Goal: Task Accomplishment & Management: Complete application form

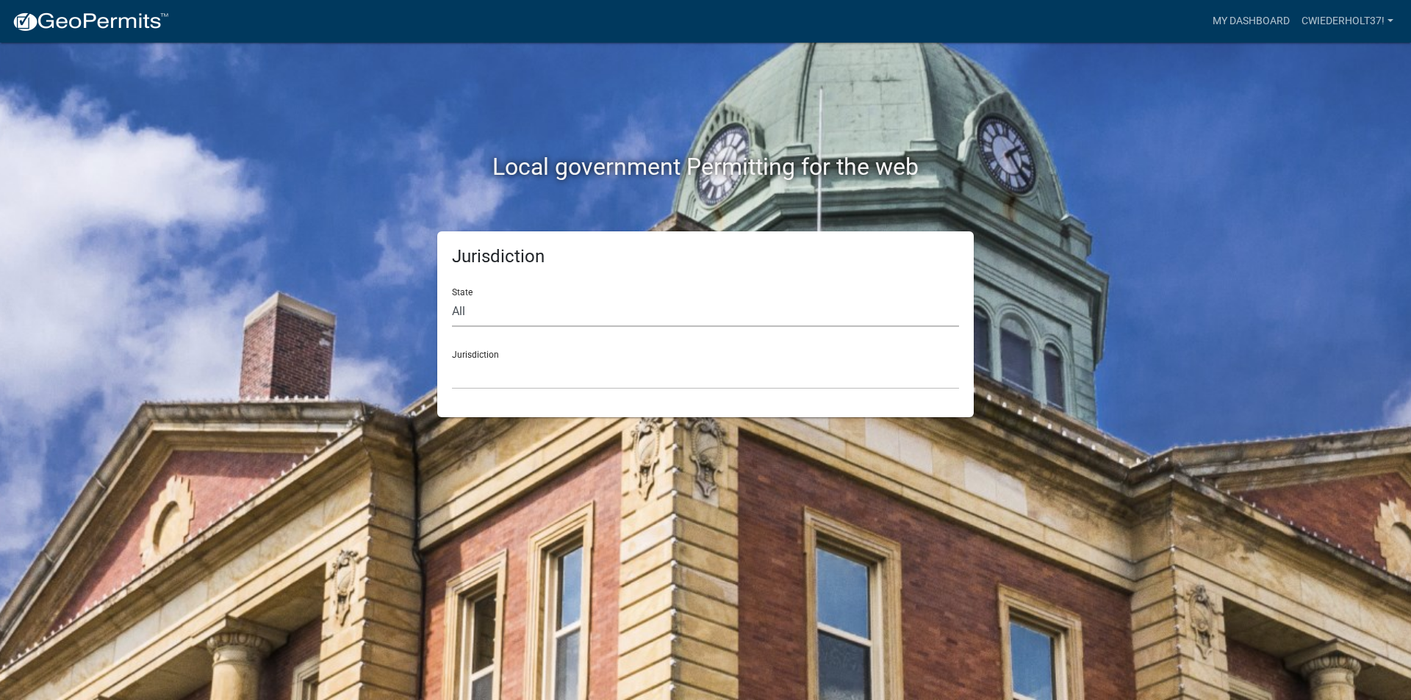
click at [500, 320] on select "All Colorado Georgia Indiana Iowa Kansas Minnesota Ohio South Carolina Wisconsin" at bounding box center [705, 312] width 507 height 30
select select "[US_STATE]"
click at [452, 297] on select "All Colorado Georgia Indiana Iowa Kansas Minnesota Ohio South Carolina Wisconsin" at bounding box center [705, 312] width 507 height 30
click at [526, 362] on select "Boone County, Iowa Butler County, Iowa Cerro Gordo County, Iowa City of Harlan,…" at bounding box center [705, 374] width 507 height 30
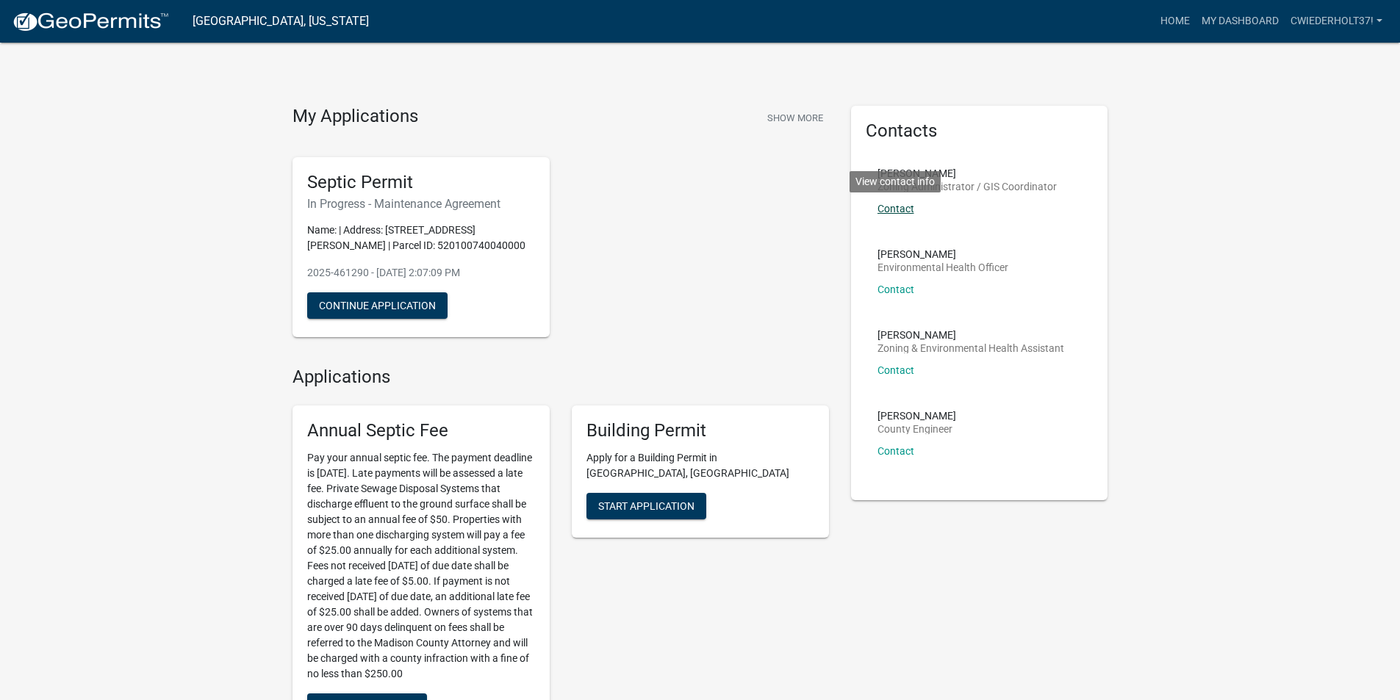
click at [897, 209] on link "Contact" at bounding box center [895, 209] width 37 height 12
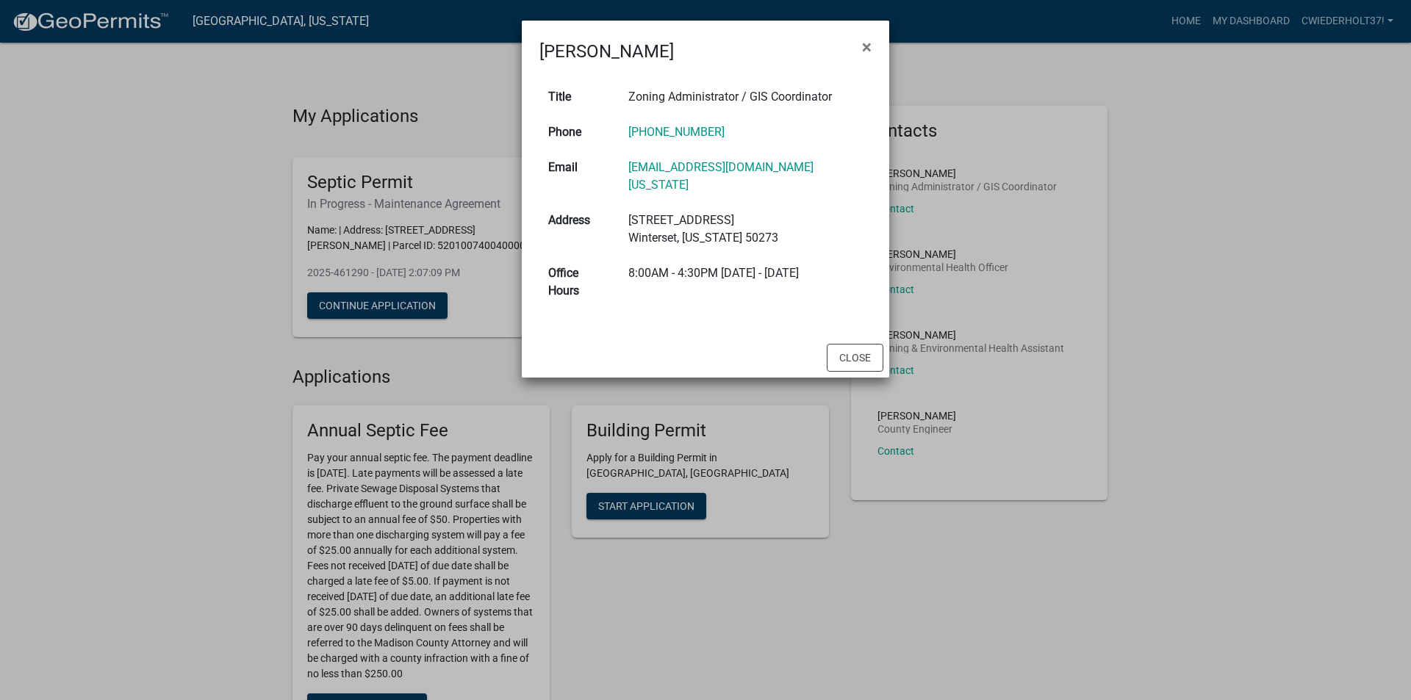
click at [1254, 214] on ngb-modal-window "Ryan Hobart × Title Zoning Administrator / GIS Coordinator Phone 515-462-2636 E…" at bounding box center [705, 350] width 1411 height 700
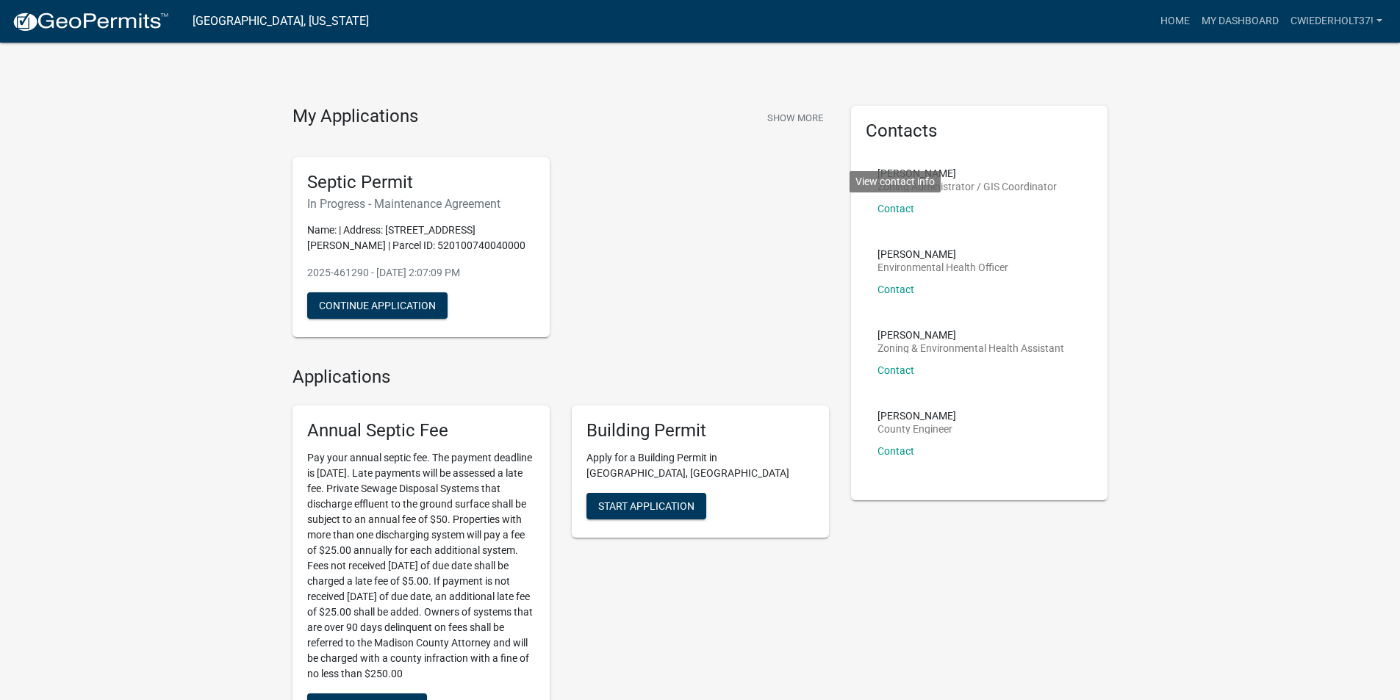
click at [1241, 206] on div "My Applications Show More Septic Permit In Progress - Maintenance Agreement Nam…" at bounding box center [700, 602] width 1400 height 1205
click at [671, 500] on span "Start Application" at bounding box center [646, 506] width 96 height 12
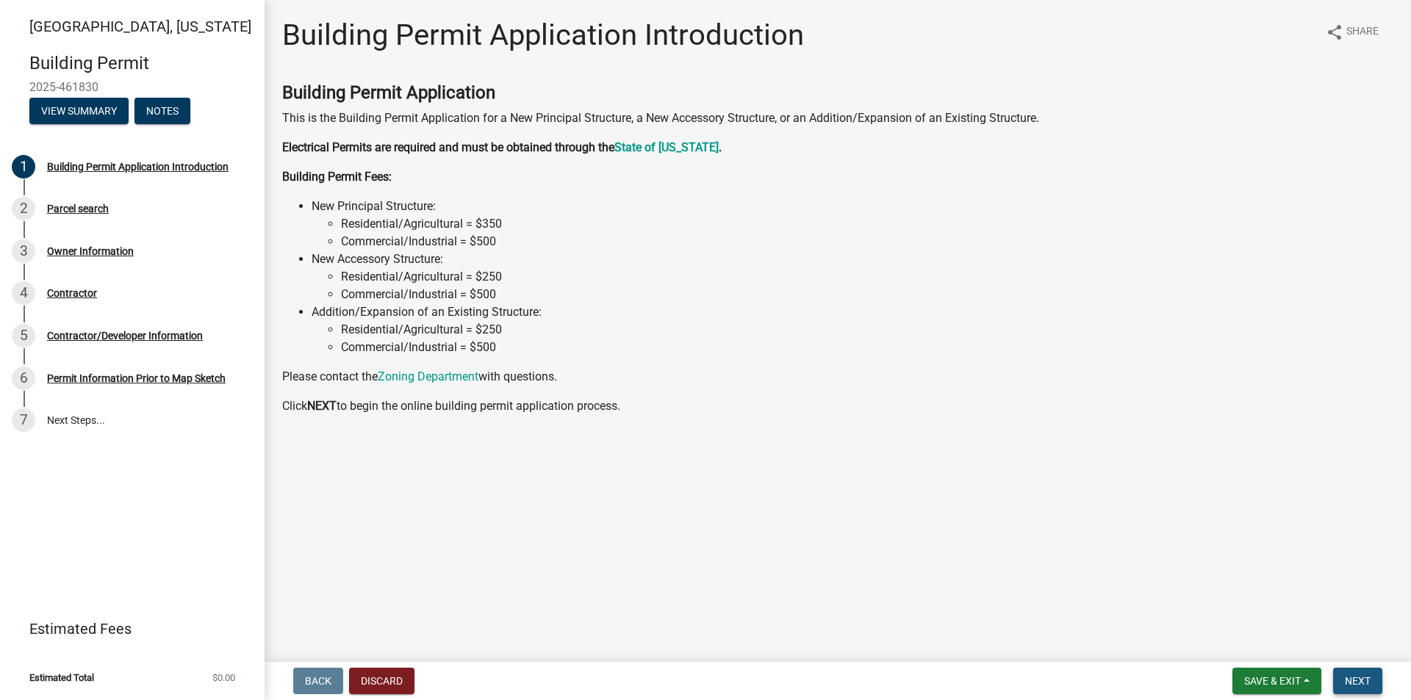
click at [1367, 677] on span "Next" at bounding box center [1358, 681] width 26 height 12
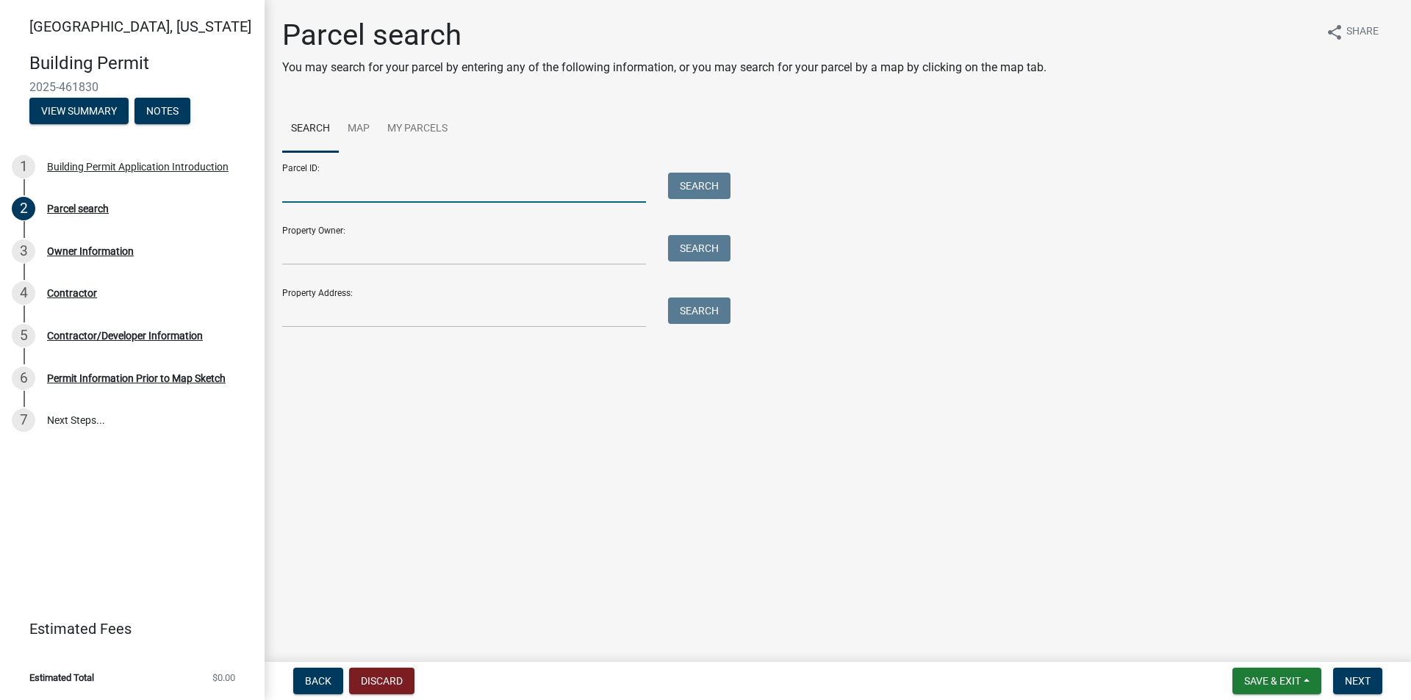
click at [464, 201] on input "Parcel ID:" at bounding box center [464, 188] width 364 height 30
type input "520100740040000"
click at [467, 262] on input "Property Owner:" at bounding box center [464, 250] width 364 height 30
drag, startPoint x: 798, startPoint y: 535, endPoint x: 1049, endPoint y: 567, distance: 253.4
click at [799, 535] on main "Parcel search You may search for your parcel by entering any of the following i…" at bounding box center [838, 328] width 1146 height 656
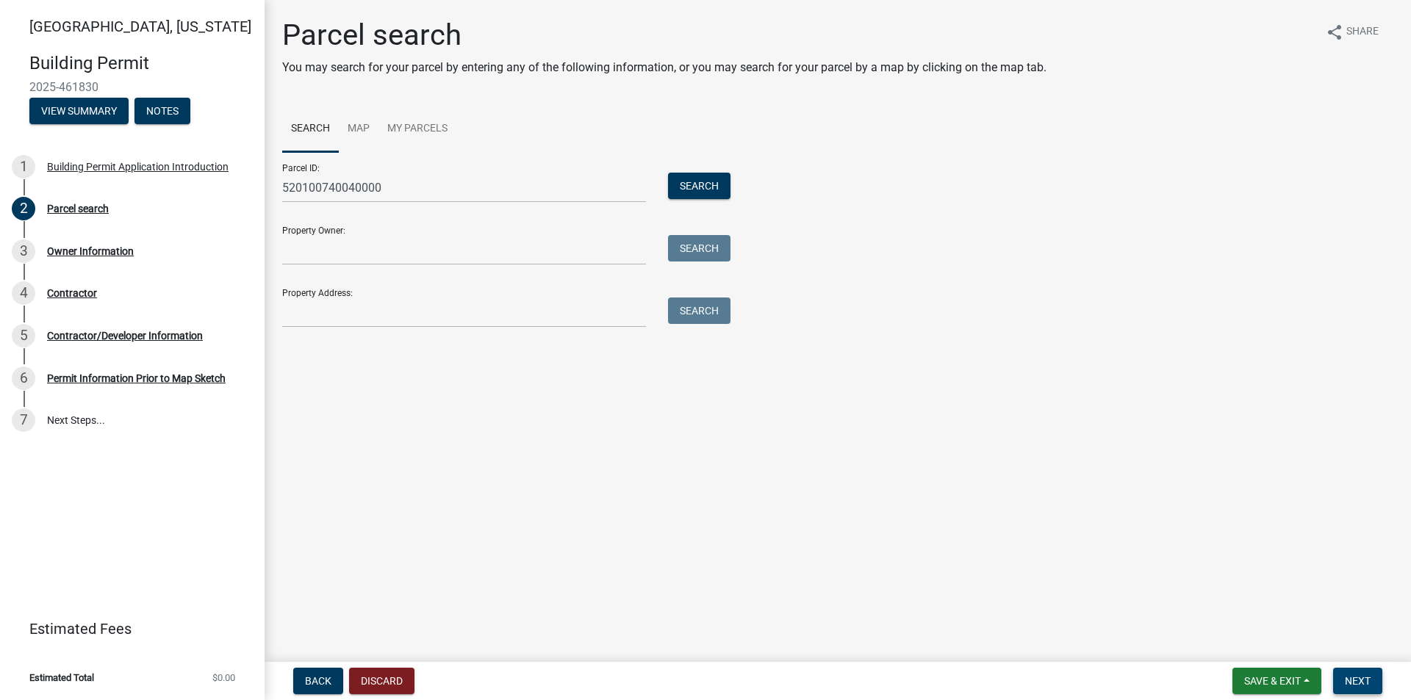
click at [1362, 677] on span "Next" at bounding box center [1358, 681] width 26 height 12
click at [403, 310] on input "Property Address:" at bounding box center [464, 313] width 364 height 30
drag, startPoint x: 430, startPoint y: 189, endPoint x: 86, endPoint y: 185, distance: 343.9
click at [86, 185] on div "Madison County, Iowa Building Permit 2025-461830 View Summary Notes 1 Building …" at bounding box center [705, 350] width 1411 height 700
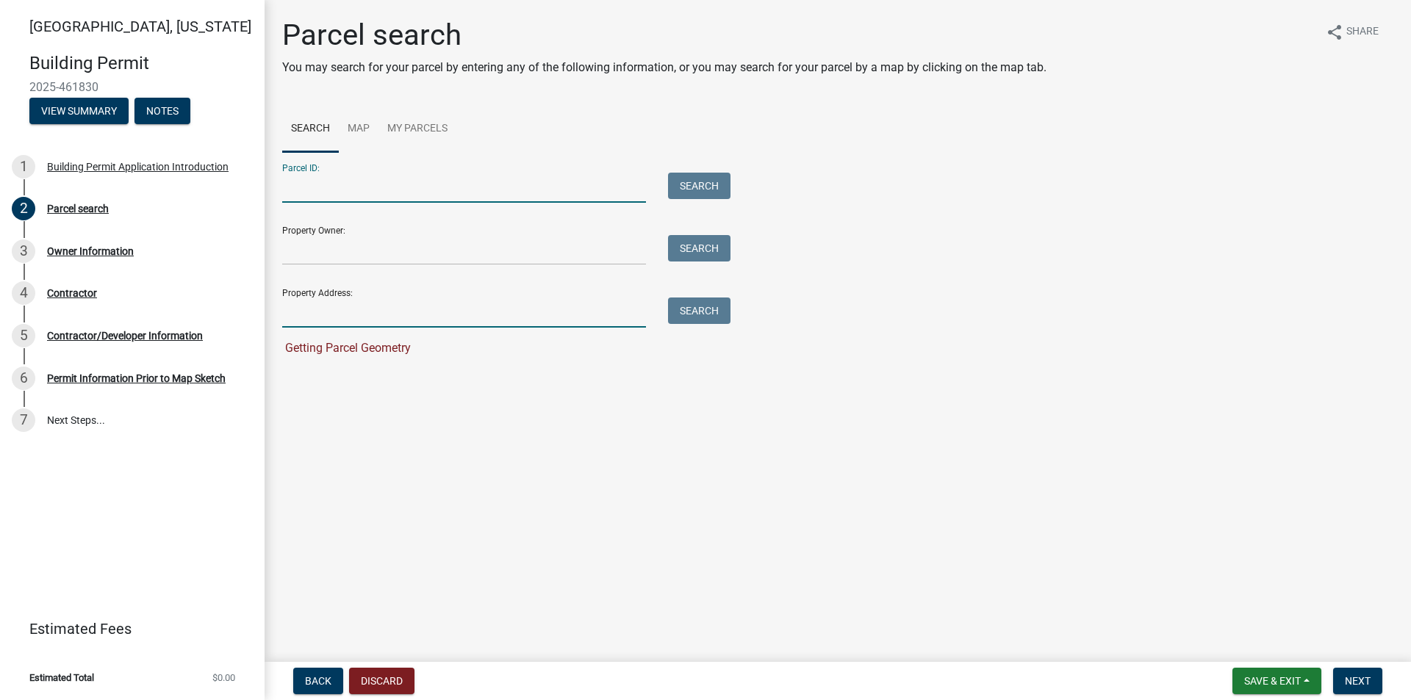
click at [362, 304] on input "Property Address:" at bounding box center [464, 313] width 364 height 30
type input "2331 Clark Tower Road, Winterset, Iowa 50273"
click at [720, 309] on button "Search" at bounding box center [699, 311] width 62 height 26
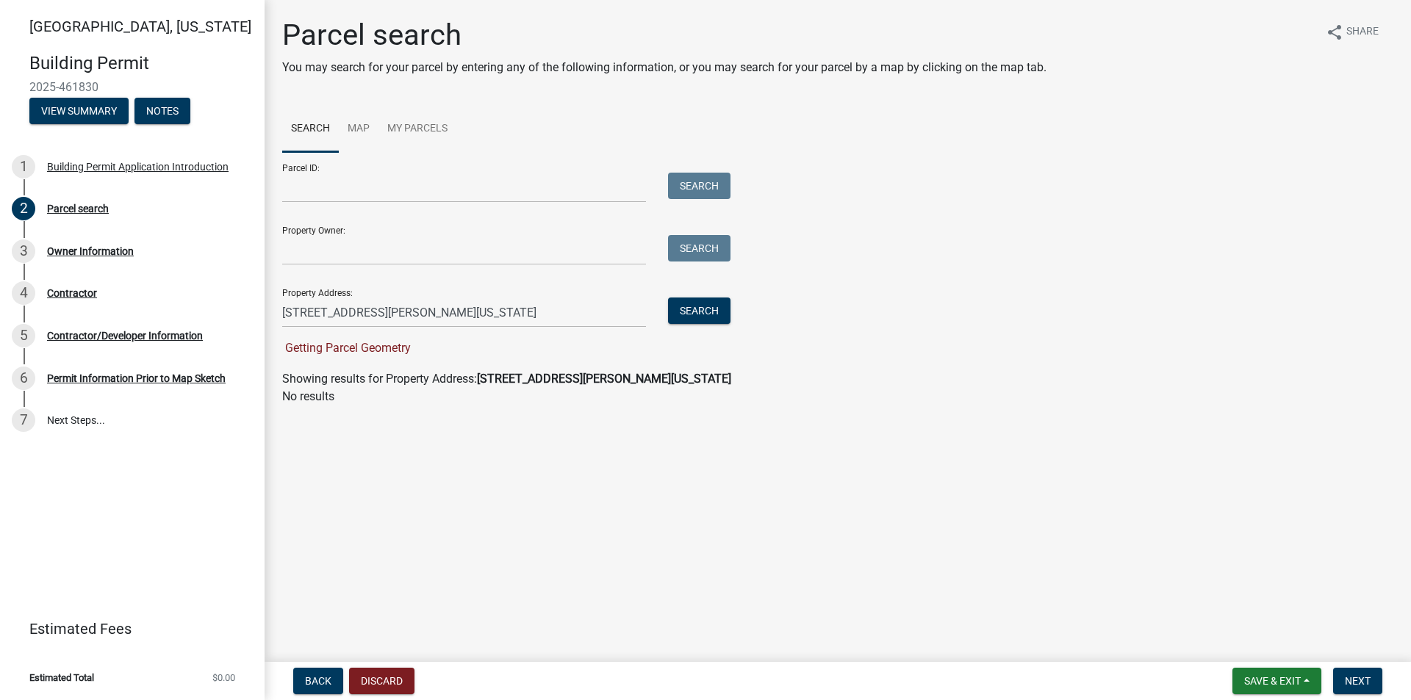
click at [656, 378] on strong "2331 Clark Tower Road, Winterset, Iowa 50273" at bounding box center [604, 379] width 254 height 14
click at [351, 124] on link "Map" at bounding box center [359, 129] width 40 height 47
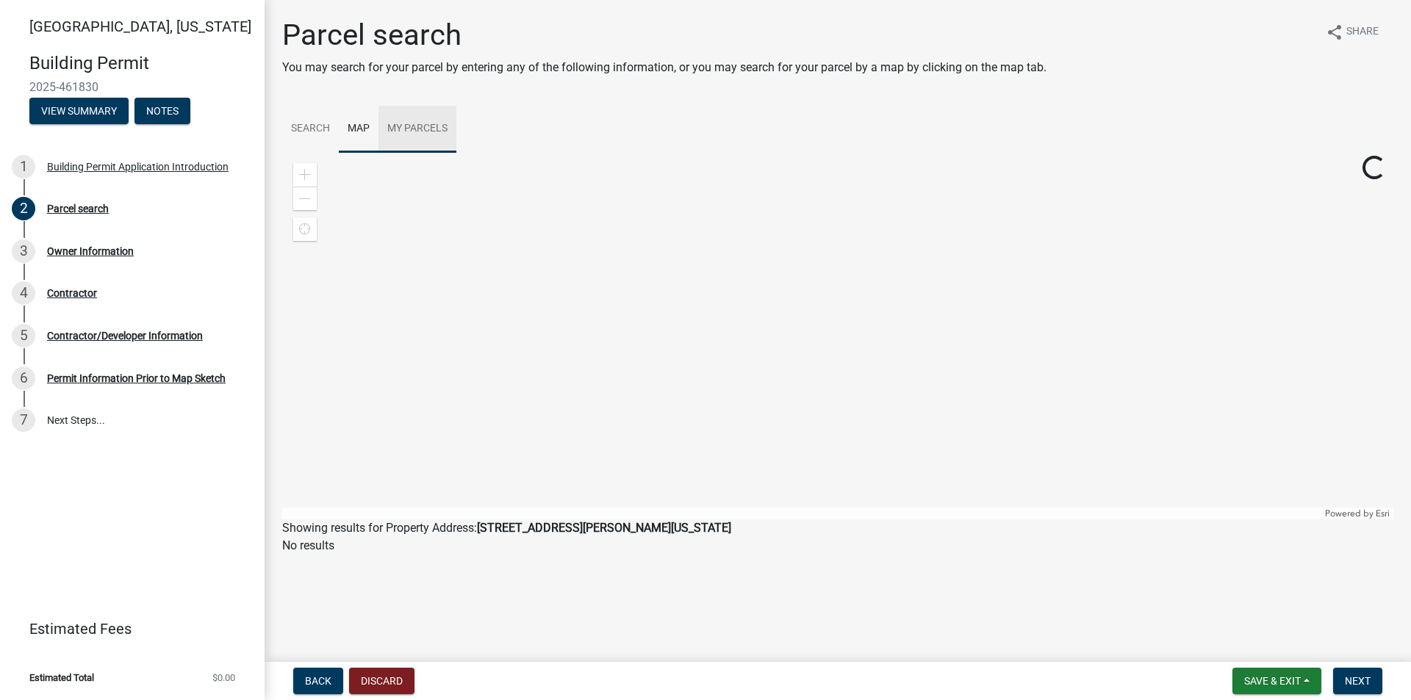
click at [418, 118] on link "My Parcels" at bounding box center [417, 129] width 78 height 47
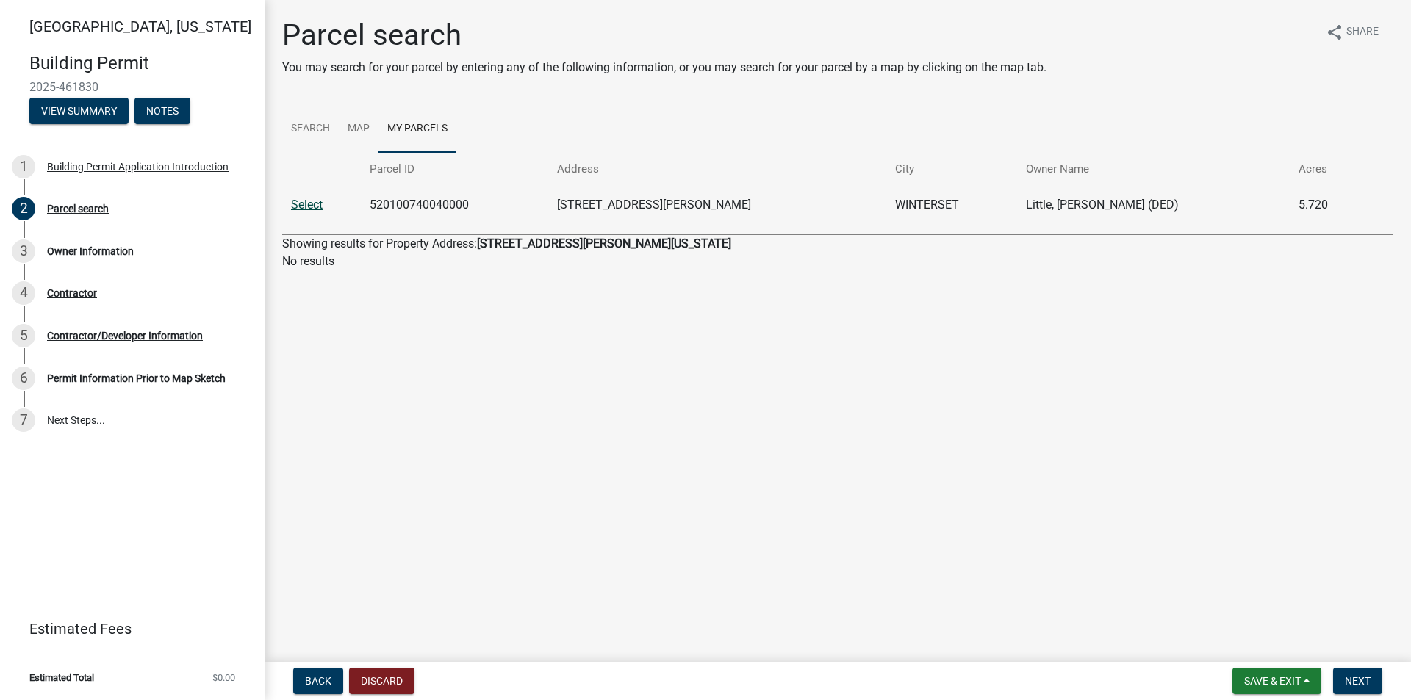
click at [303, 203] on link "Select" at bounding box center [307, 205] width 32 height 14
click at [314, 200] on link "Select" at bounding box center [307, 205] width 32 height 14
click at [314, 199] on link "Select" at bounding box center [307, 205] width 32 height 14
click at [296, 209] on link "Select" at bounding box center [307, 205] width 32 height 14
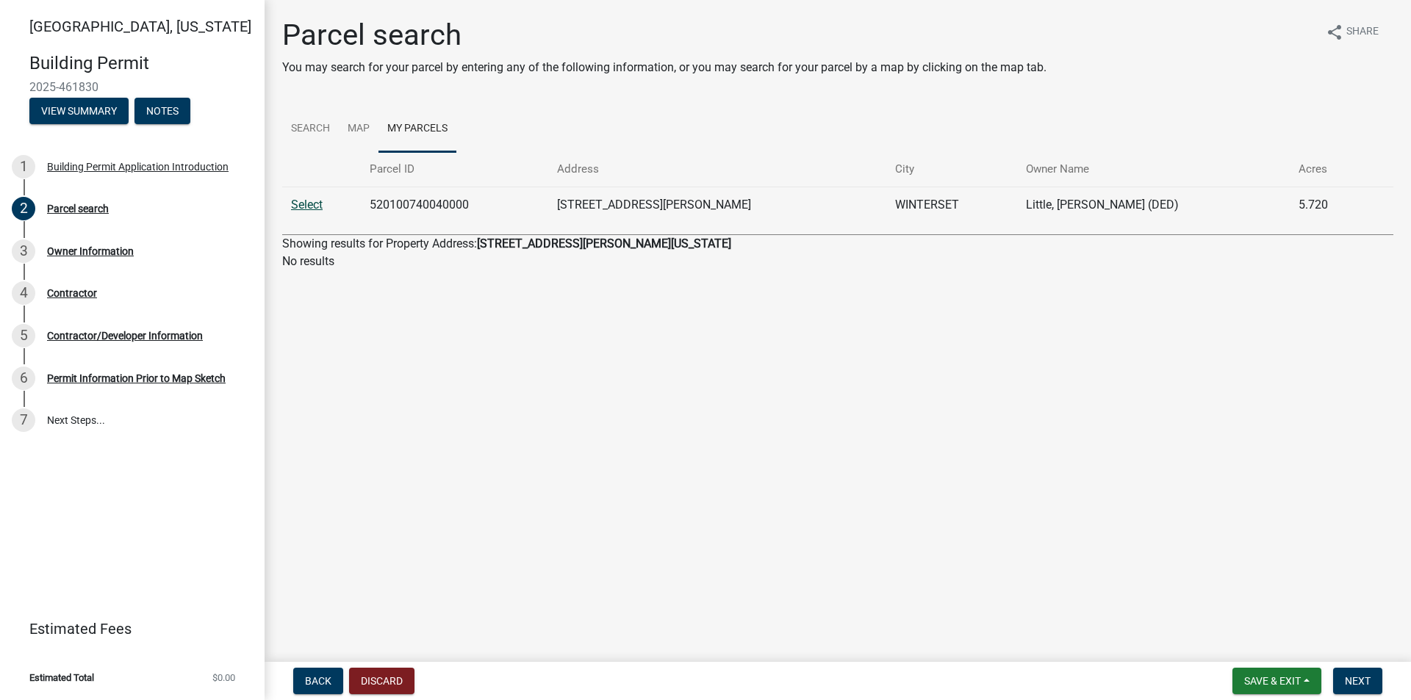
click at [297, 209] on link "Select" at bounding box center [307, 205] width 32 height 14
click at [298, 209] on link "Select" at bounding box center [307, 205] width 32 height 14
click at [1364, 683] on span "Next" at bounding box center [1358, 681] width 26 height 12
drag, startPoint x: 654, startPoint y: 544, endPoint x: 472, endPoint y: 367, distance: 253.6
click at [653, 544] on main "Parcel search You may search for your parcel by entering any of the following i…" at bounding box center [838, 328] width 1146 height 656
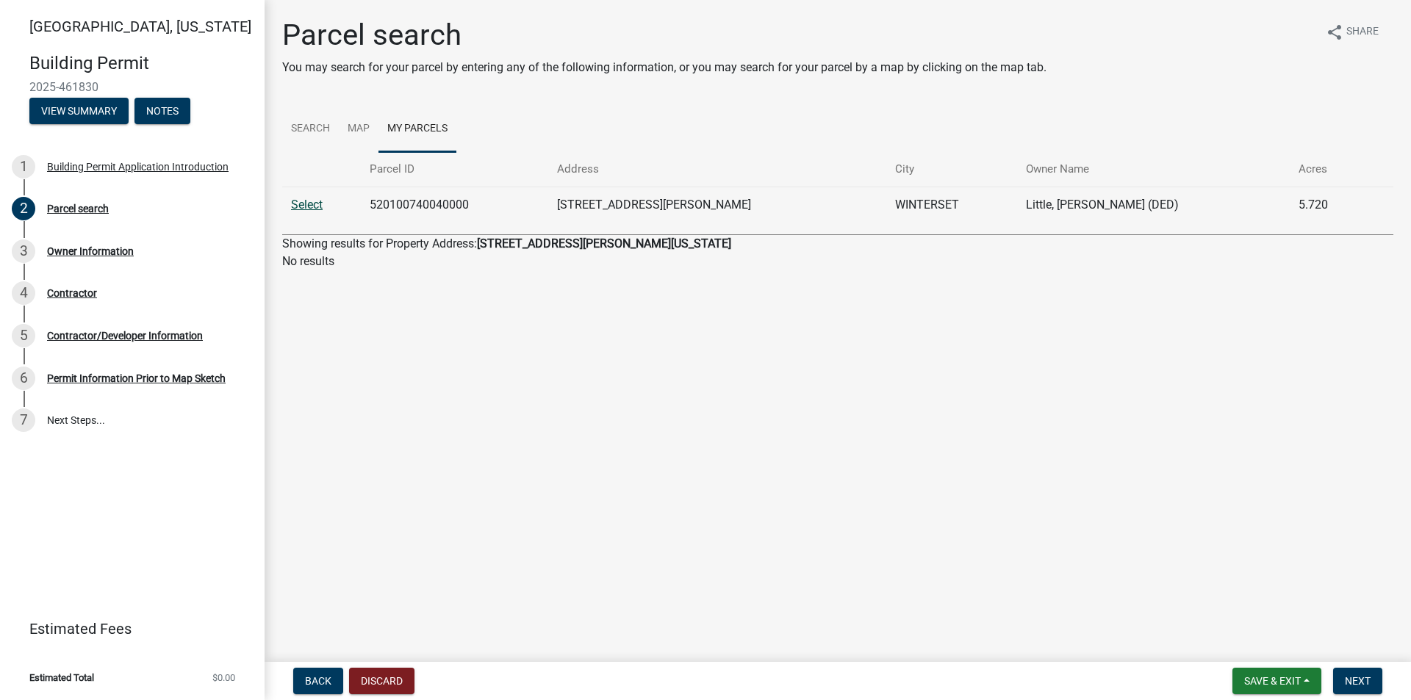
click at [312, 203] on link "Select" at bounding box center [307, 205] width 32 height 14
click at [312, 202] on link "Select" at bounding box center [307, 205] width 32 height 14
click at [311, 204] on link "Select" at bounding box center [307, 205] width 32 height 14
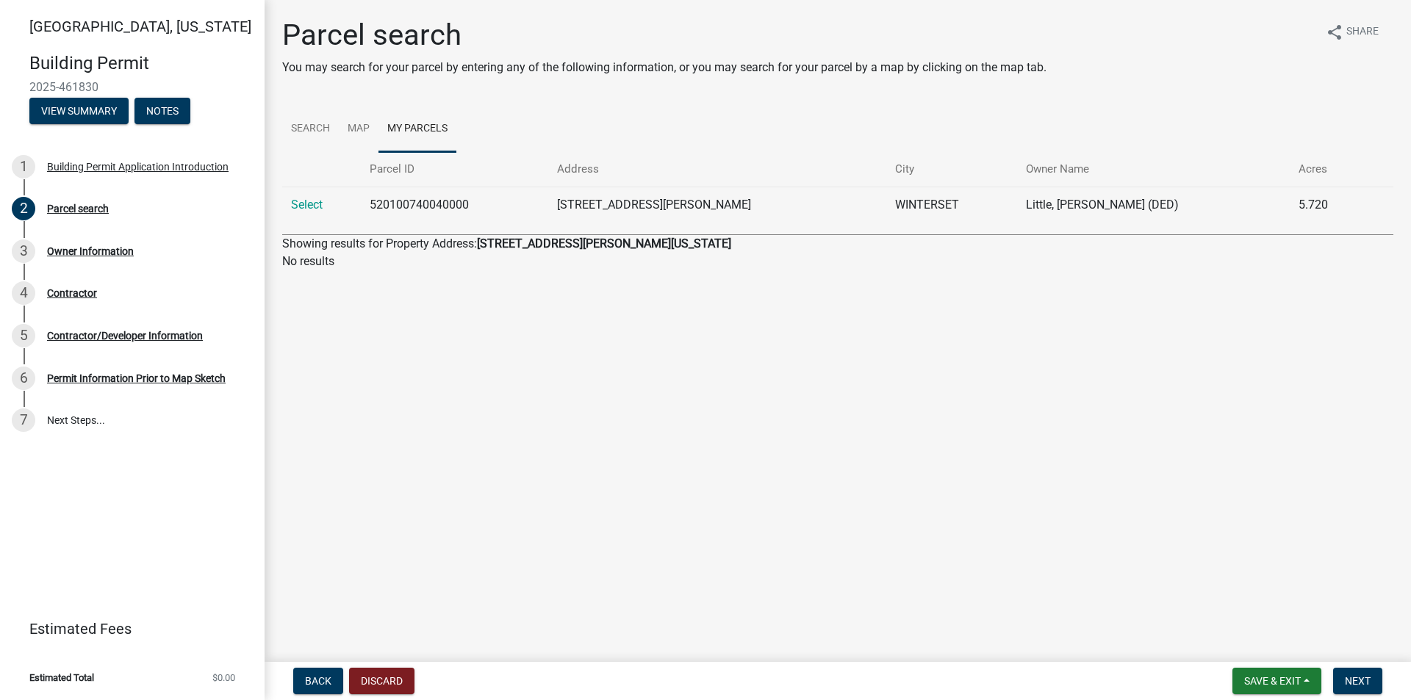
click at [898, 190] on td "WINTERSET" at bounding box center [951, 205] width 131 height 36
click at [1038, 205] on td "Little, [PERSON_NAME] (DED)" at bounding box center [1153, 205] width 273 height 36
drag, startPoint x: 976, startPoint y: 206, endPoint x: 797, endPoint y: 208, distance: 179.3
click at [797, 208] on tr "Select 520100740040000 2331 CLARK TOWER RD WINTERSET Little, Albert L. (DED) 5.…" at bounding box center [837, 205] width 1111 height 36
drag, startPoint x: 762, startPoint y: 209, endPoint x: 755, endPoint y: 208, distance: 7.4
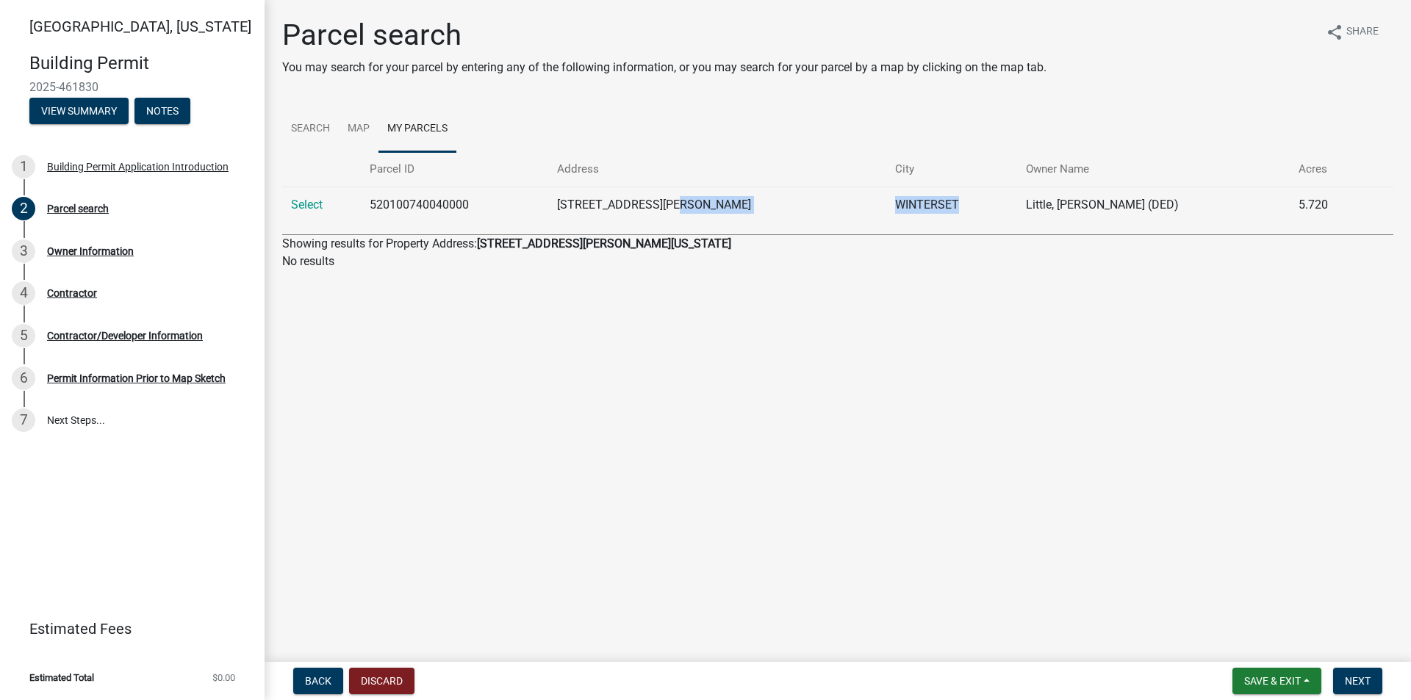
click at [761, 209] on td "[STREET_ADDRESS][PERSON_NAME]" at bounding box center [717, 205] width 339 height 36
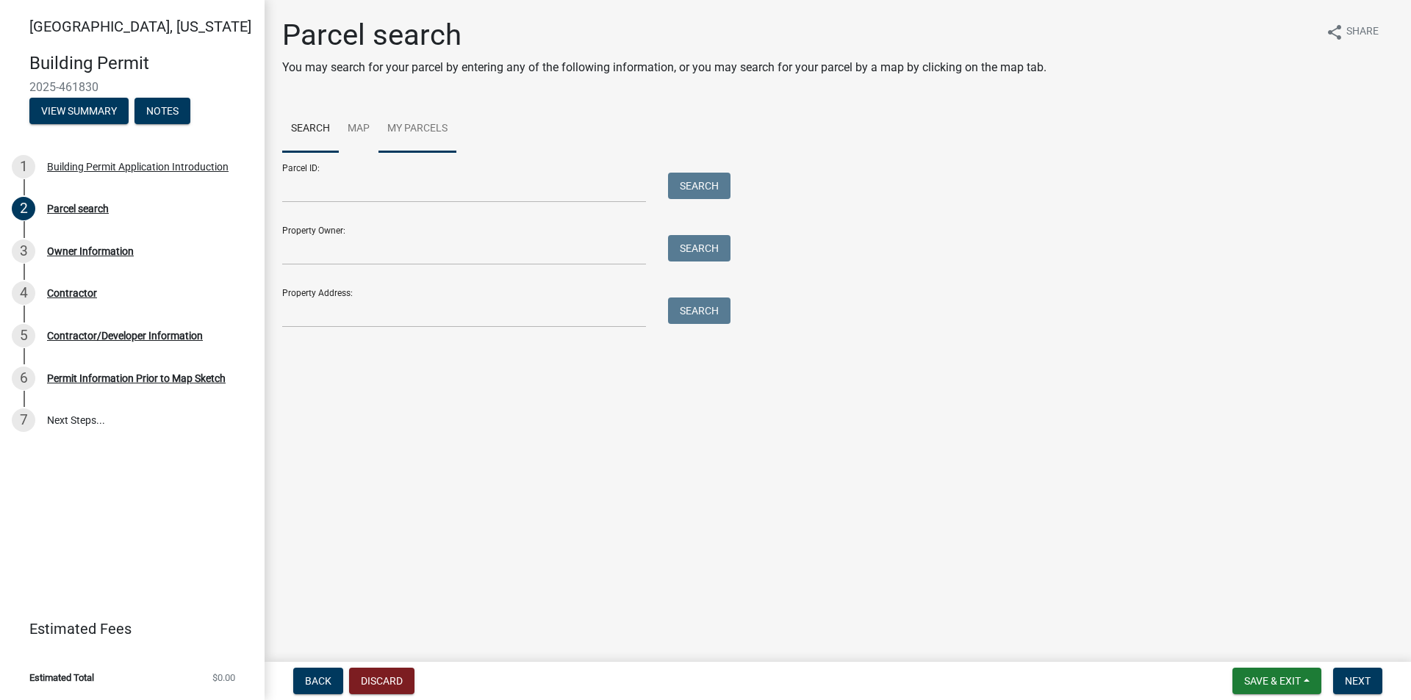
click at [398, 120] on link "My Parcels" at bounding box center [417, 129] width 78 height 47
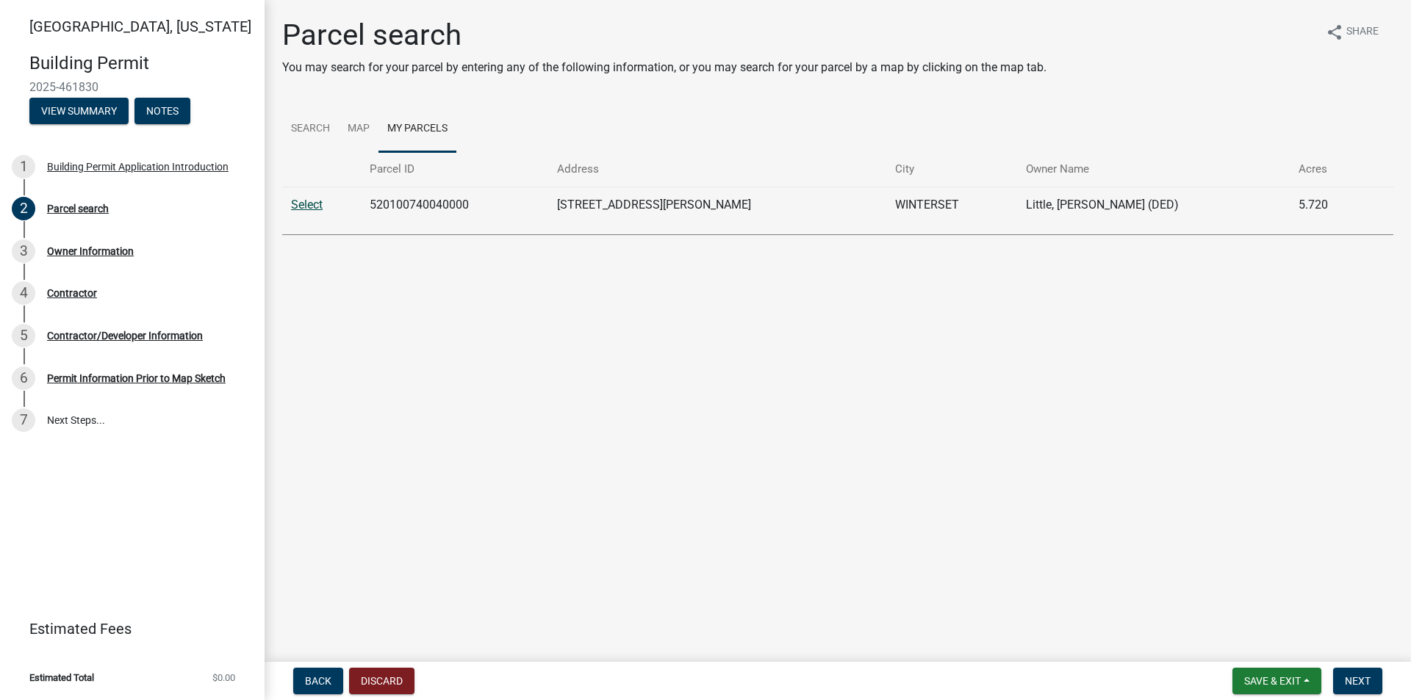
click at [301, 205] on link "Select" at bounding box center [307, 205] width 32 height 14
click at [301, 204] on link "Select" at bounding box center [307, 205] width 32 height 14
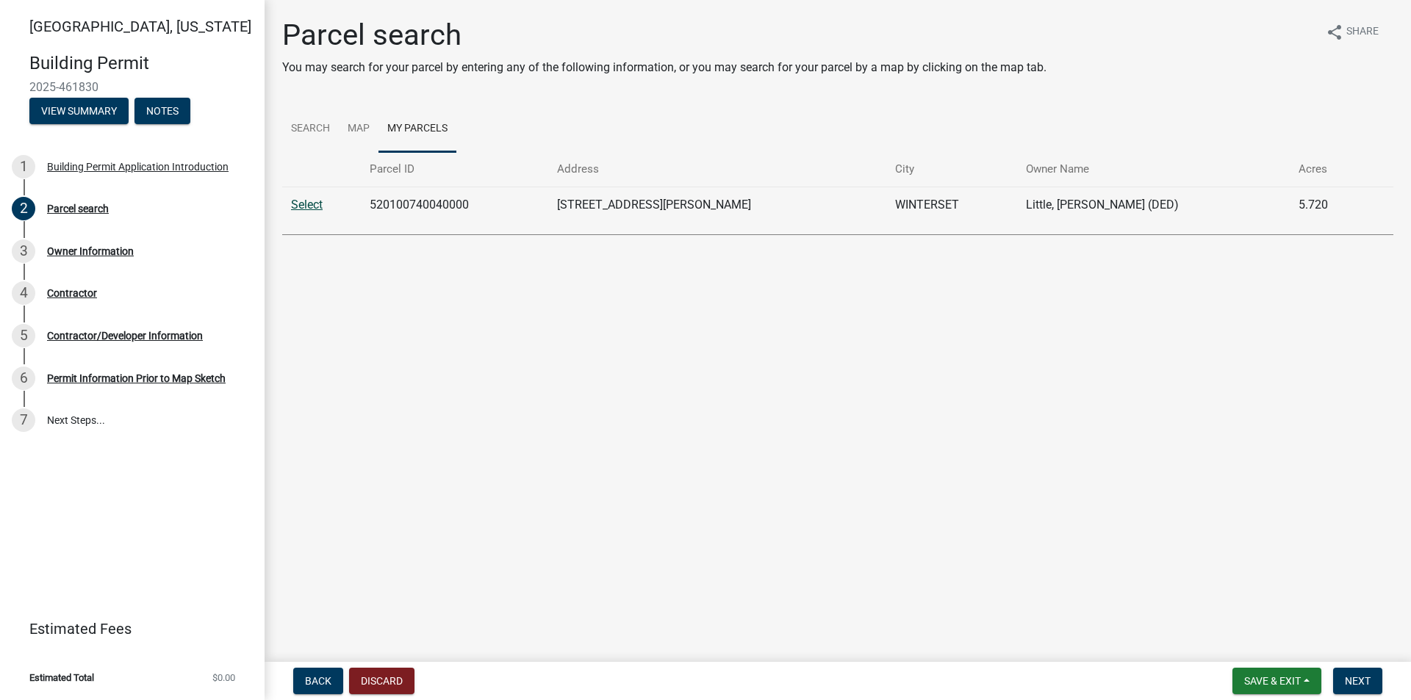
click at [304, 203] on link "Select" at bounding box center [307, 205] width 32 height 14
click at [304, 202] on link "Select" at bounding box center [307, 205] width 32 height 14
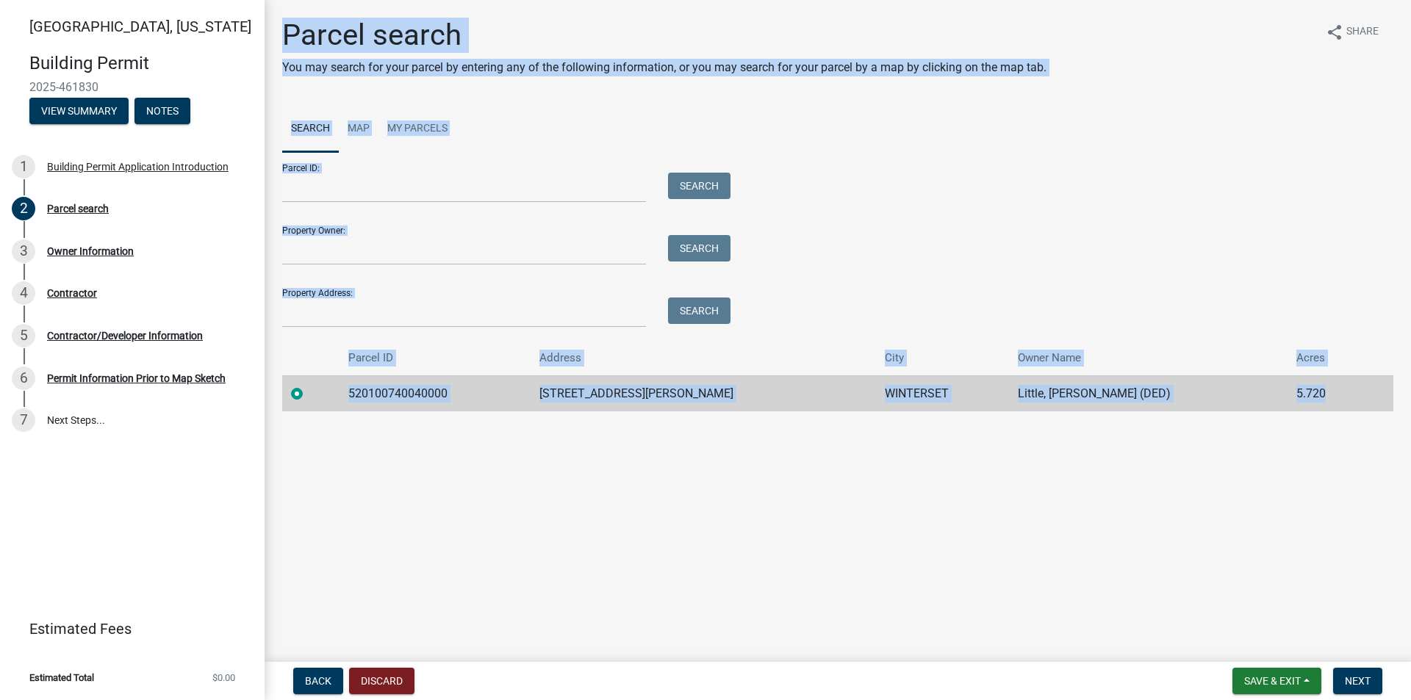
click at [304, 201] on main "Parcel search You may search for your parcel by entering any of the following i…" at bounding box center [838, 328] width 1146 height 656
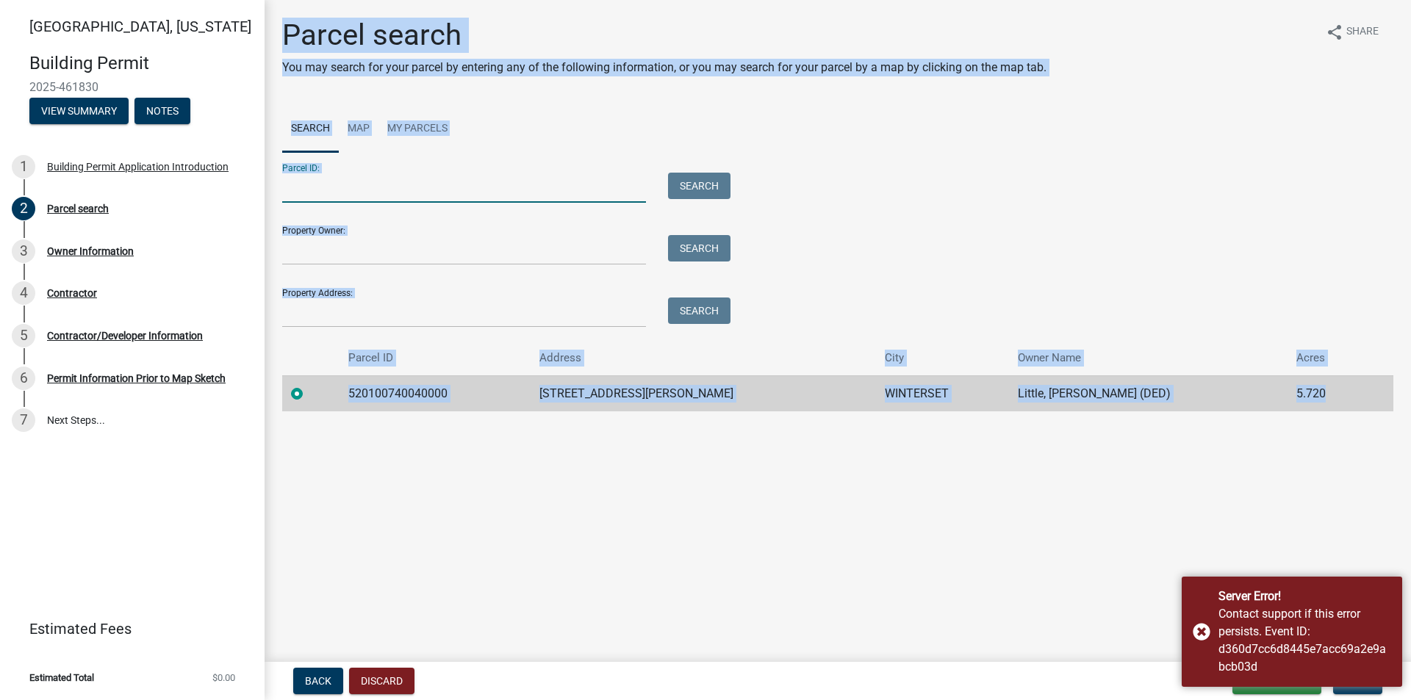
click at [434, 190] on input "Parcel ID:" at bounding box center [464, 188] width 364 height 30
click at [543, 520] on main "Parcel search You may search for your parcel by entering any of the following i…" at bounding box center [838, 328] width 1146 height 656
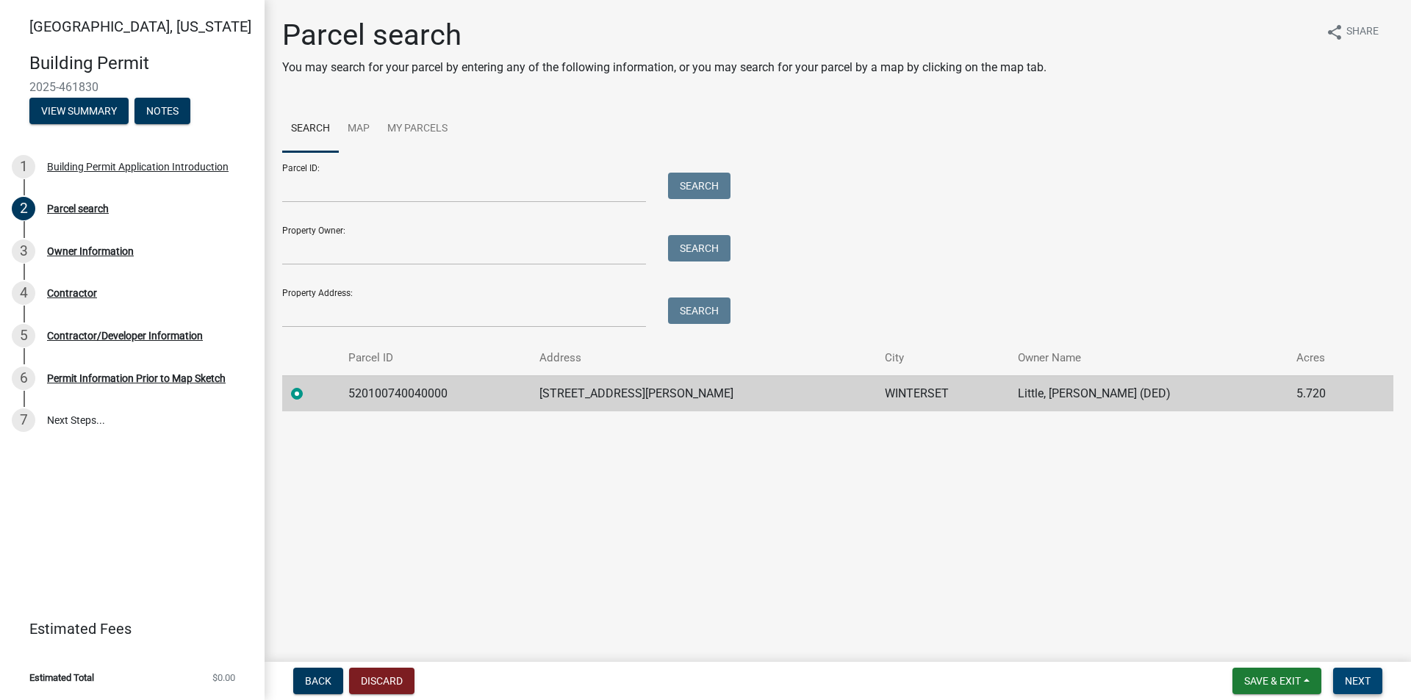
click at [1352, 682] on span "Next" at bounding box center [1358, 681] width 26 height 12
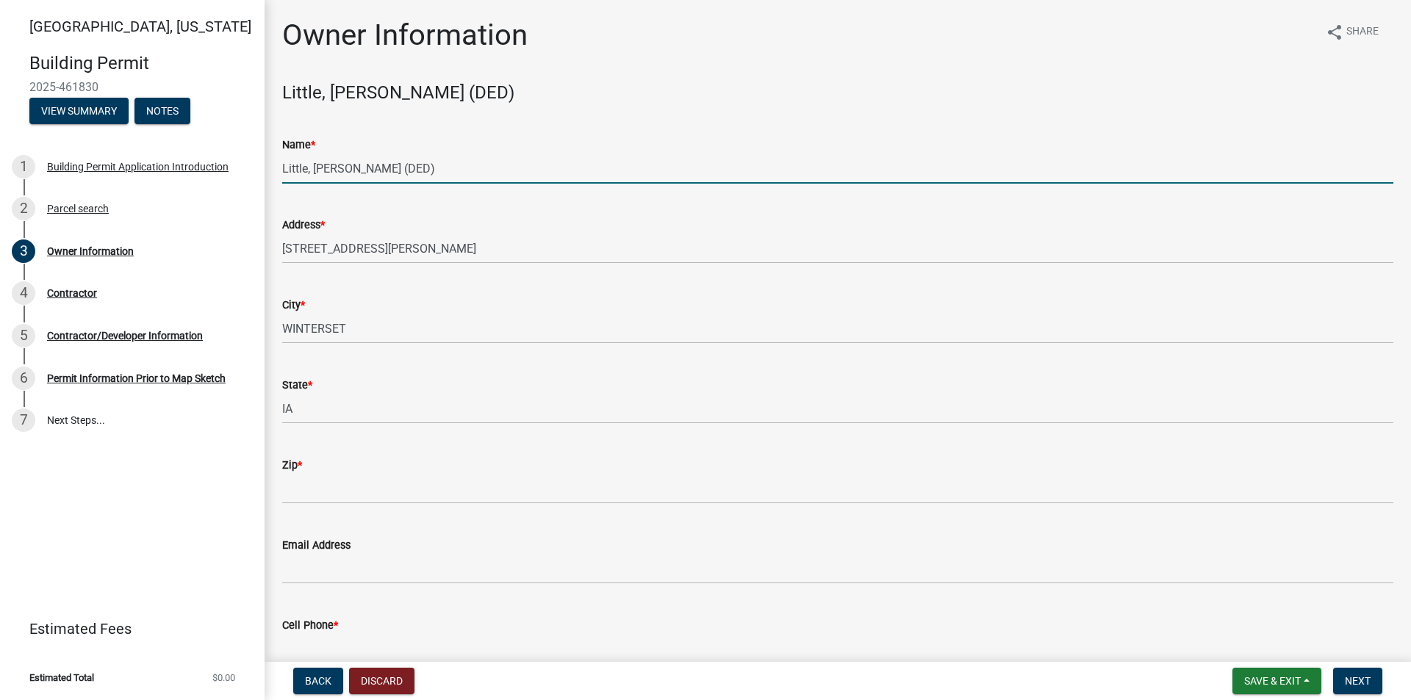
click at [405, 167] on input "Little, [PERSON_NAME] (DED)" at bounding box center [837, 169] width 1111 height 30
drag, startPoint x: 428, startPoint y: 165, endPoint x: 52, endPoint y: 188, distance: 376.2
click at [52, 188] on div "[GEOGRAPHIC_DATA], [US_STATE][GEOGRAPHIC_DATA] Permit 2025-461830 View Summary …" at bounding box center [705, 350] width 1411 height 700
type input "[PERSON_NAME] [PERSON_NAME]"
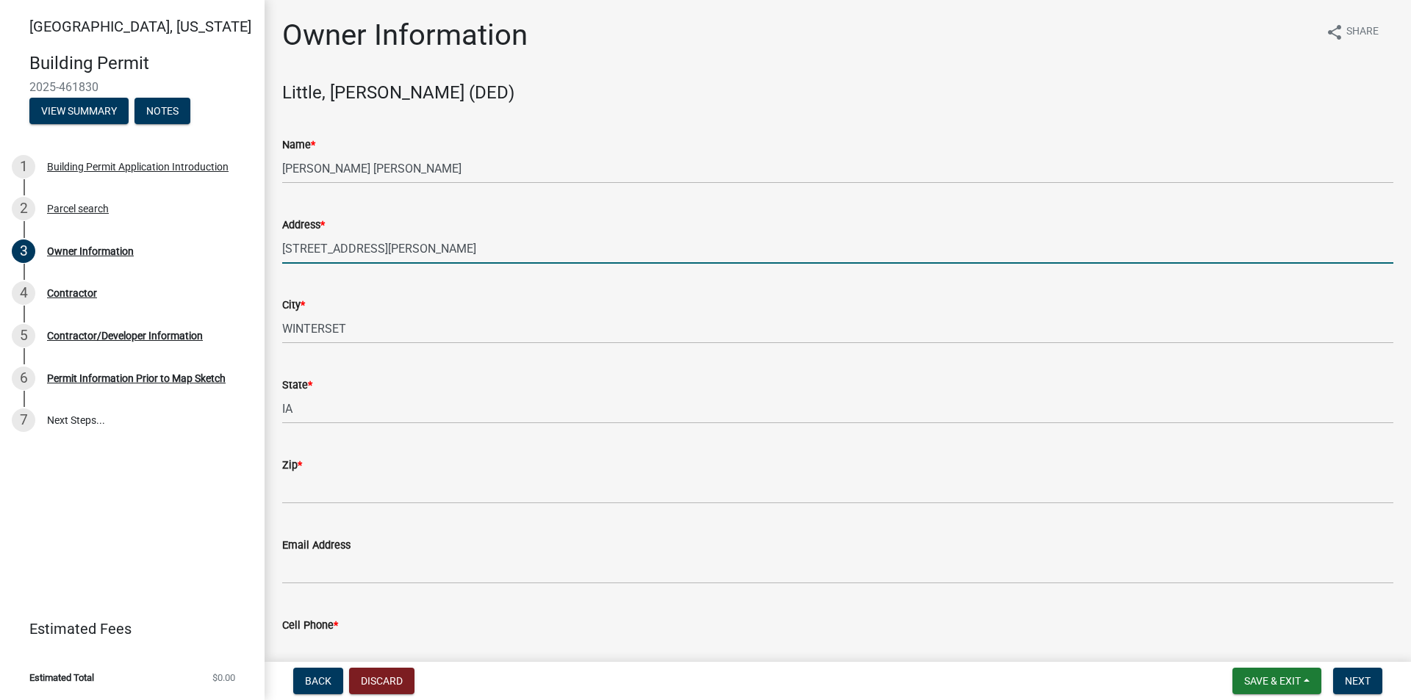
click at [414, 248] on input "[STREET_ADDRESS][PERSON_NAME]" at bounding box center [837, 249] width 1111 height 30
drag, startPoint x: 416, startPoint y: 245, endPoint x: 89, endPoint y: 240, distance: 327.0
click at [89, 240] on div "[GEOGRAPHIC_DATA], [US_STATE][GEOGRAPHIC_DATA] Permit 2025-461830 View Summary …" at bounding box center [705, 350] width 1411 height 700
type input "[STREET_ADDRESS]"
click at [366, 305] on div "City *" at bounding box center [837, 305] width 1111 height 18
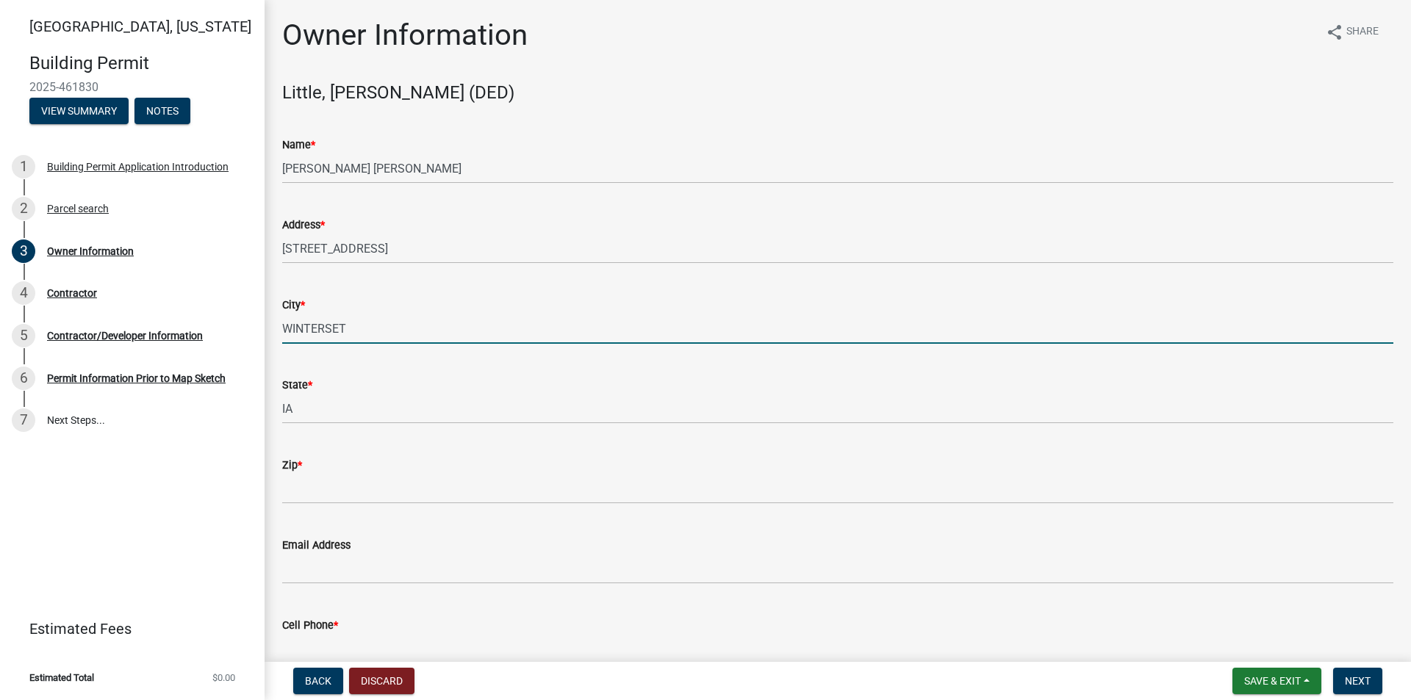
click at [364, 322] on input "WINTERSET" at bounding box center [837, 329] width 1111 height 30
type input "W"
type input "Van Meter"
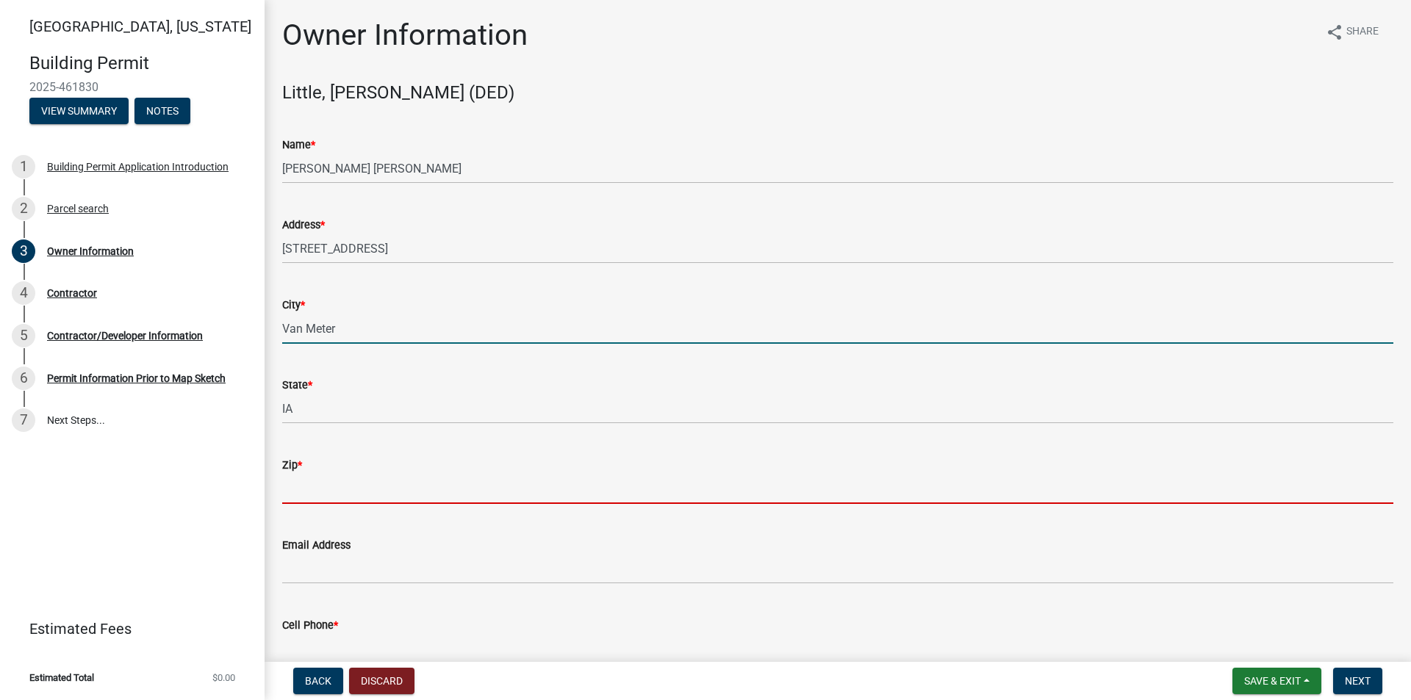
click at [319, 478] on input "Zip *" at bounding box center [837, 489] width 1111 height 30
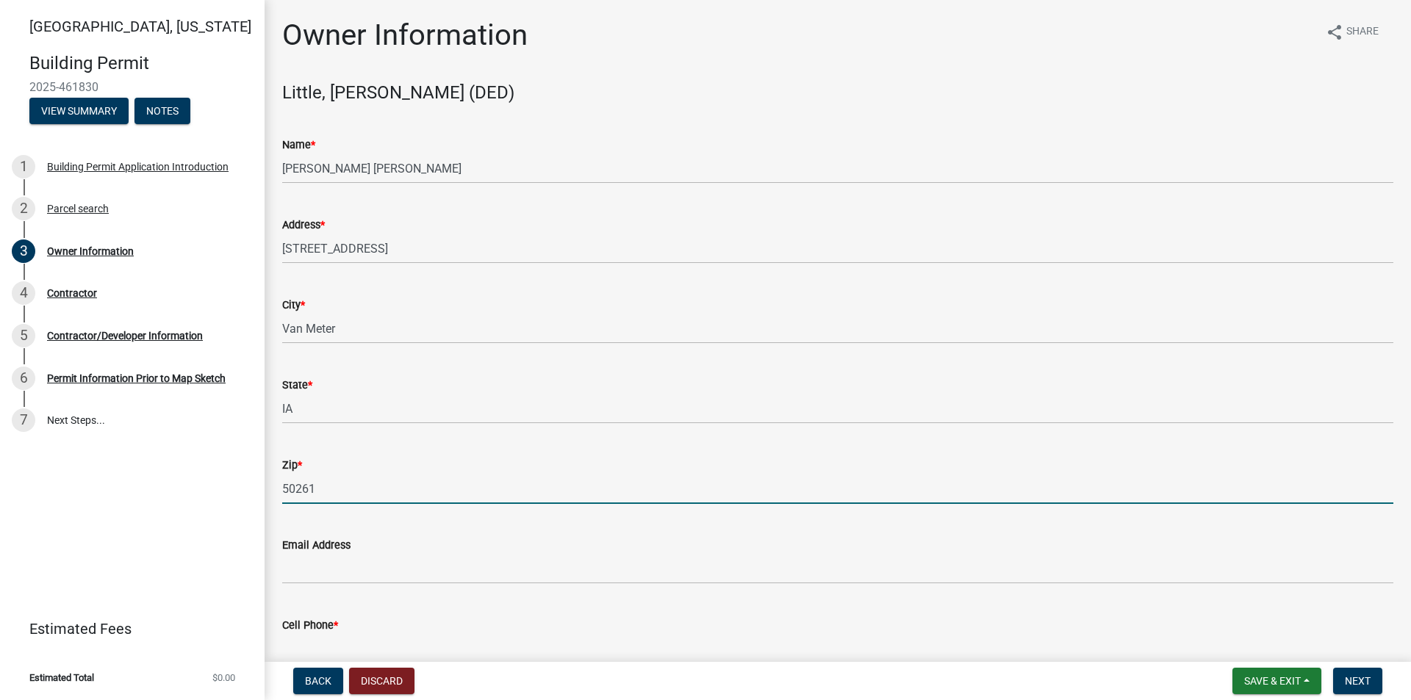
type input "50261"
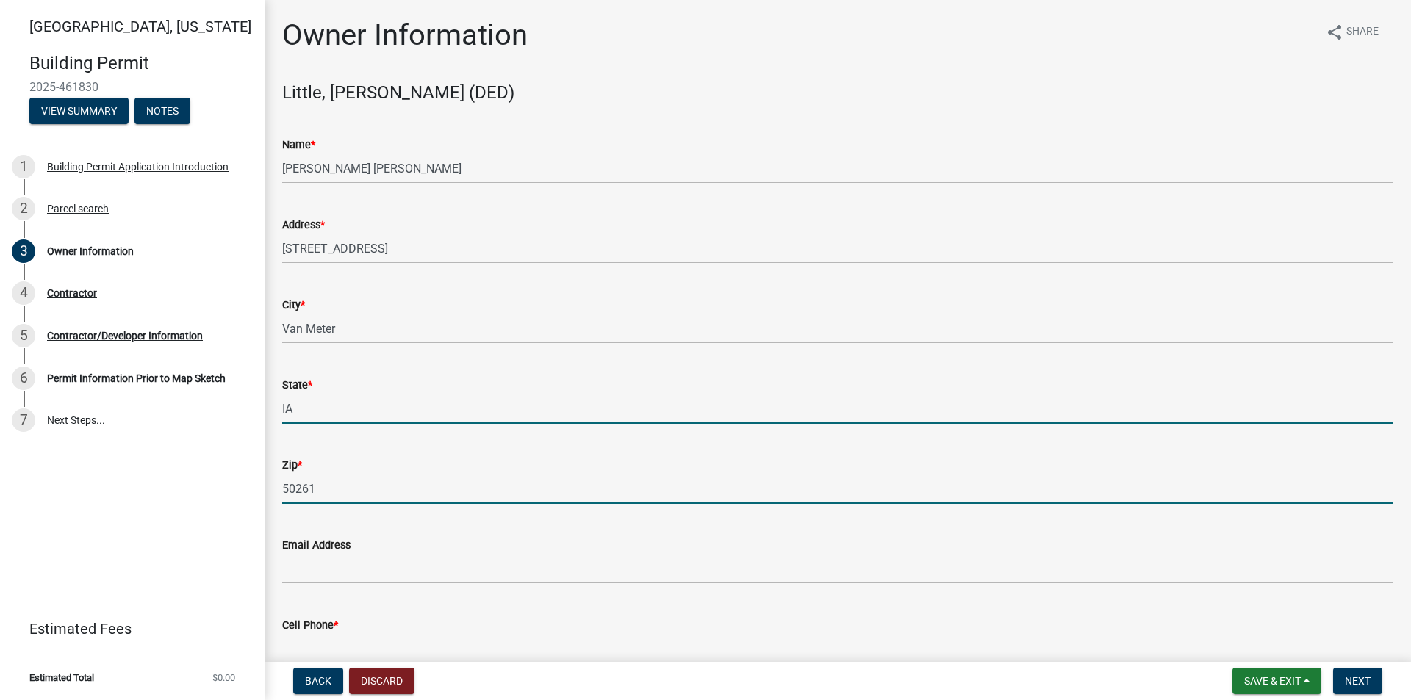
click at [695, 397] on input "IA" at bounding box center [837, 409] width 1111 height 30
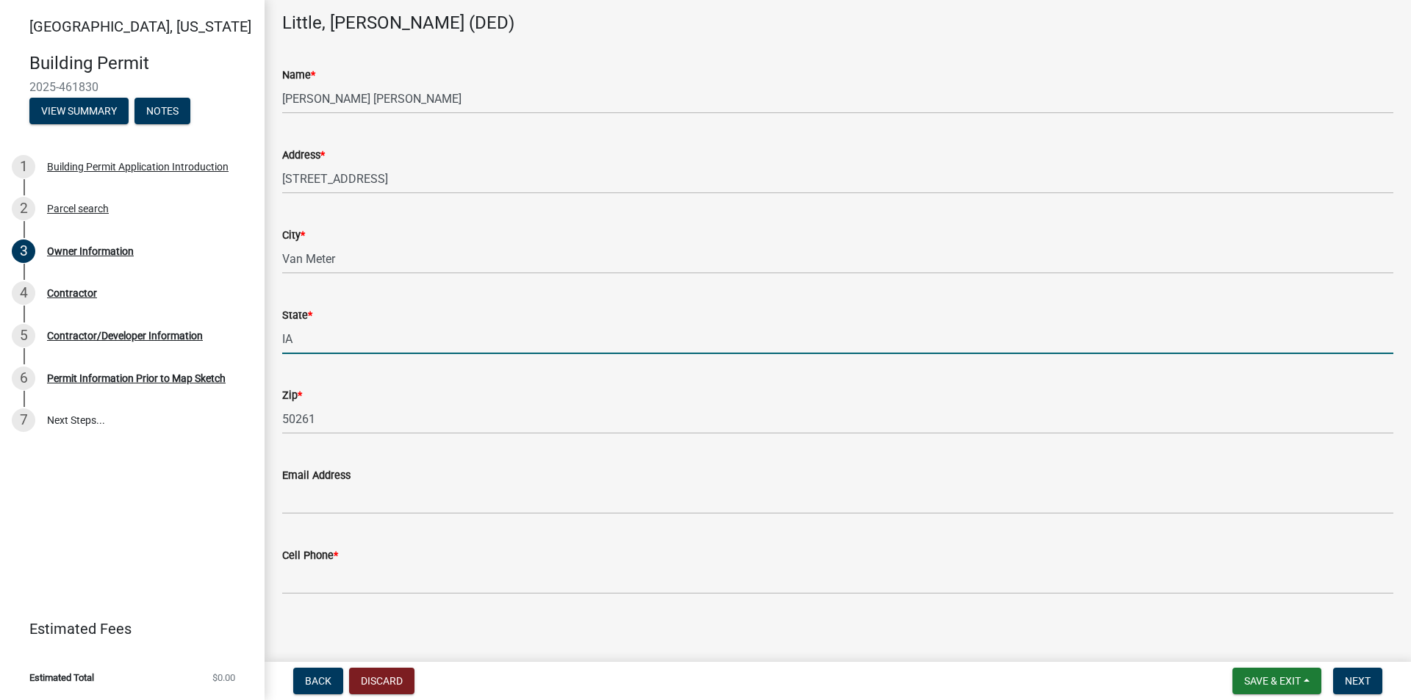
scroll to position [77, 0]
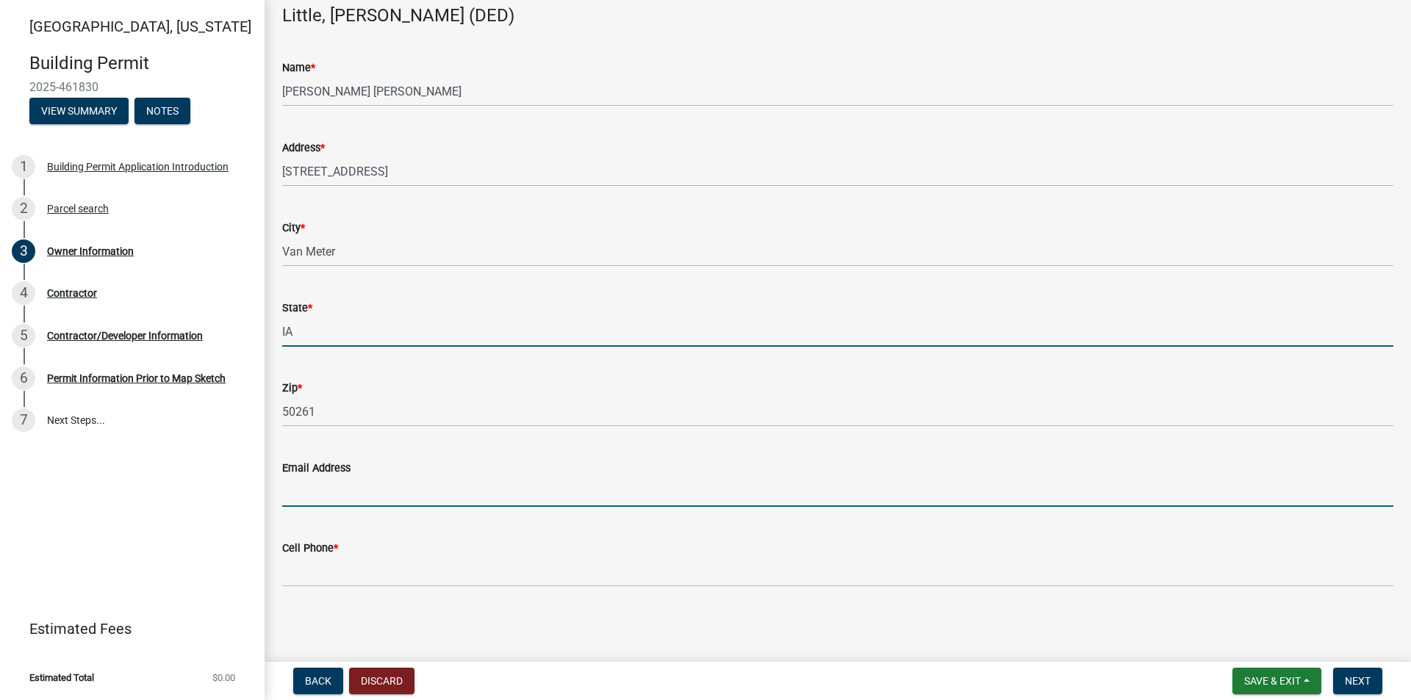
click at [648, 478] on input "Email Address" at bounding box center [837, 492] width 1111 height 30
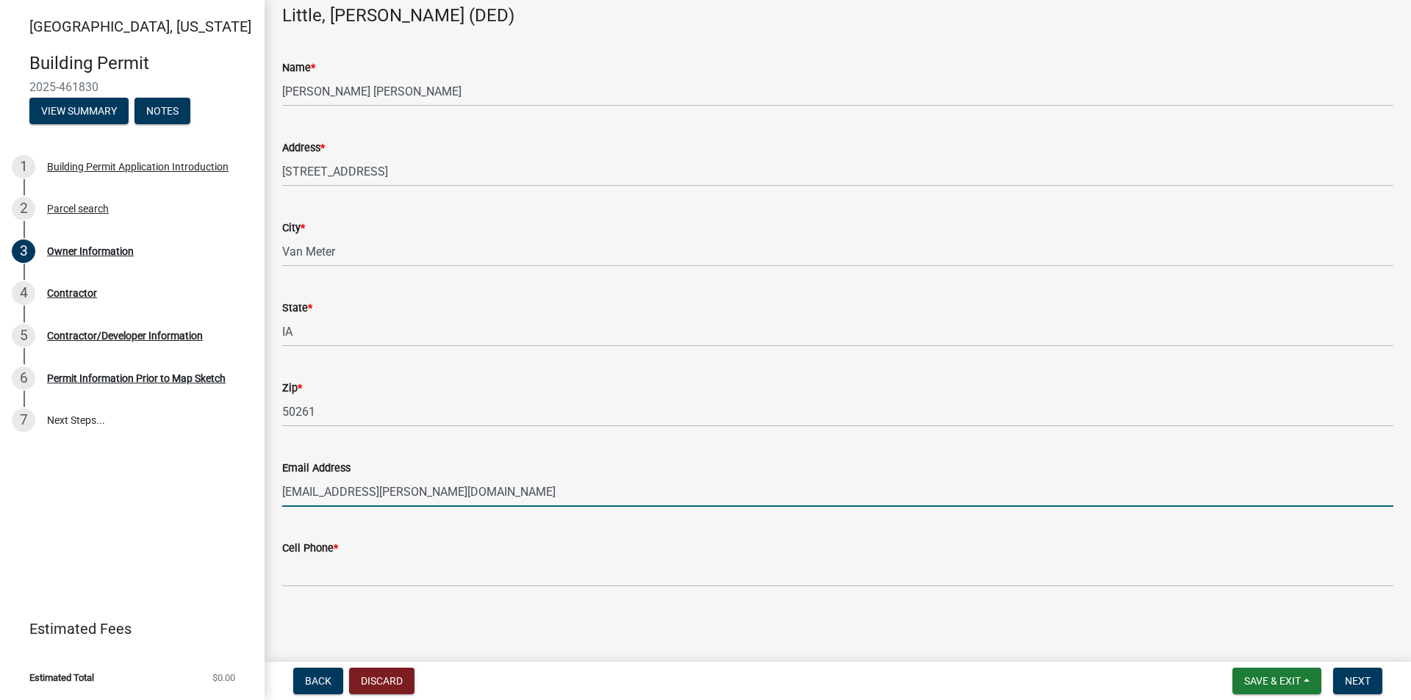
type input "[EMAIL_ADDRESS][PERSON_NAME][DOMAIN_NAME]"
drag, startPoint x: 452, startPoint y: 597, endPoint x: 439, endPoint y: 590, distance: 14.5
click at [452, 597] on wm-data-entity-input "Cell Phone *" at bounding box center [837, 559] width 1111 height 80
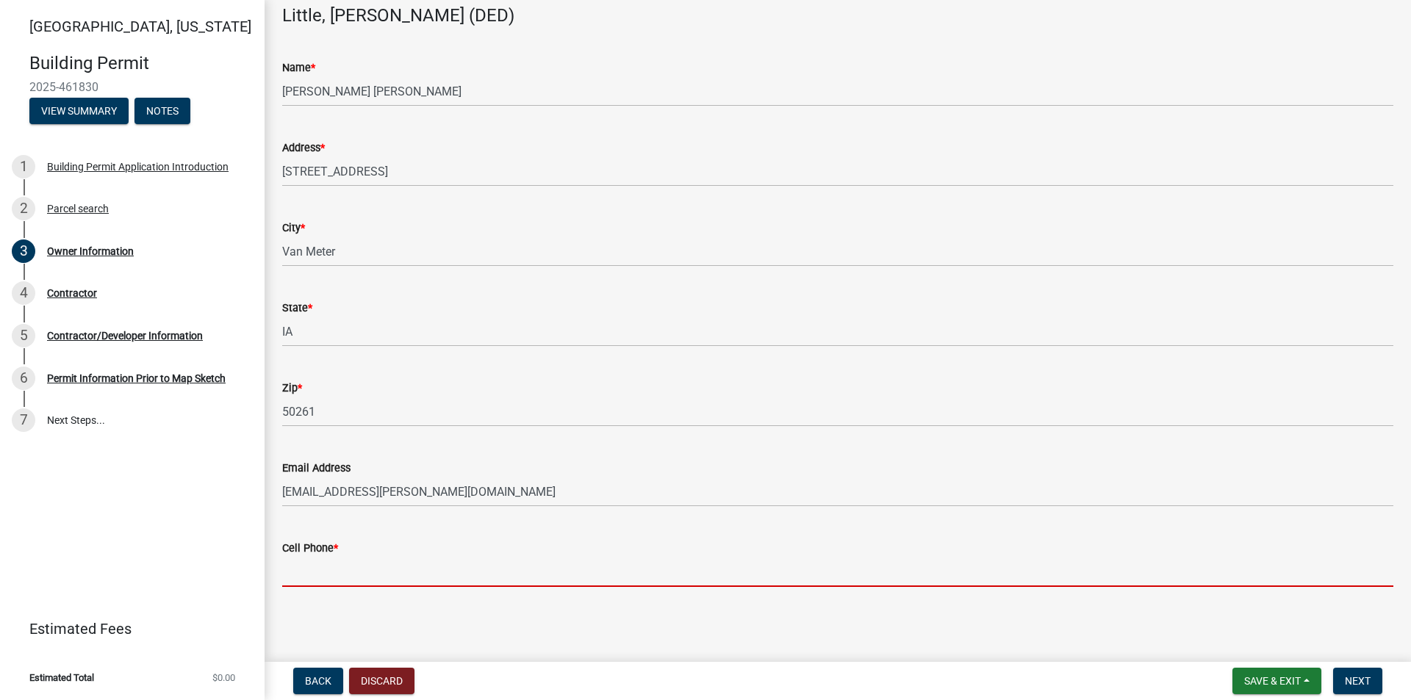
click at [384, 568] on input "Cell Phone *" at bounding box center [837, 572] width 1111 height 30
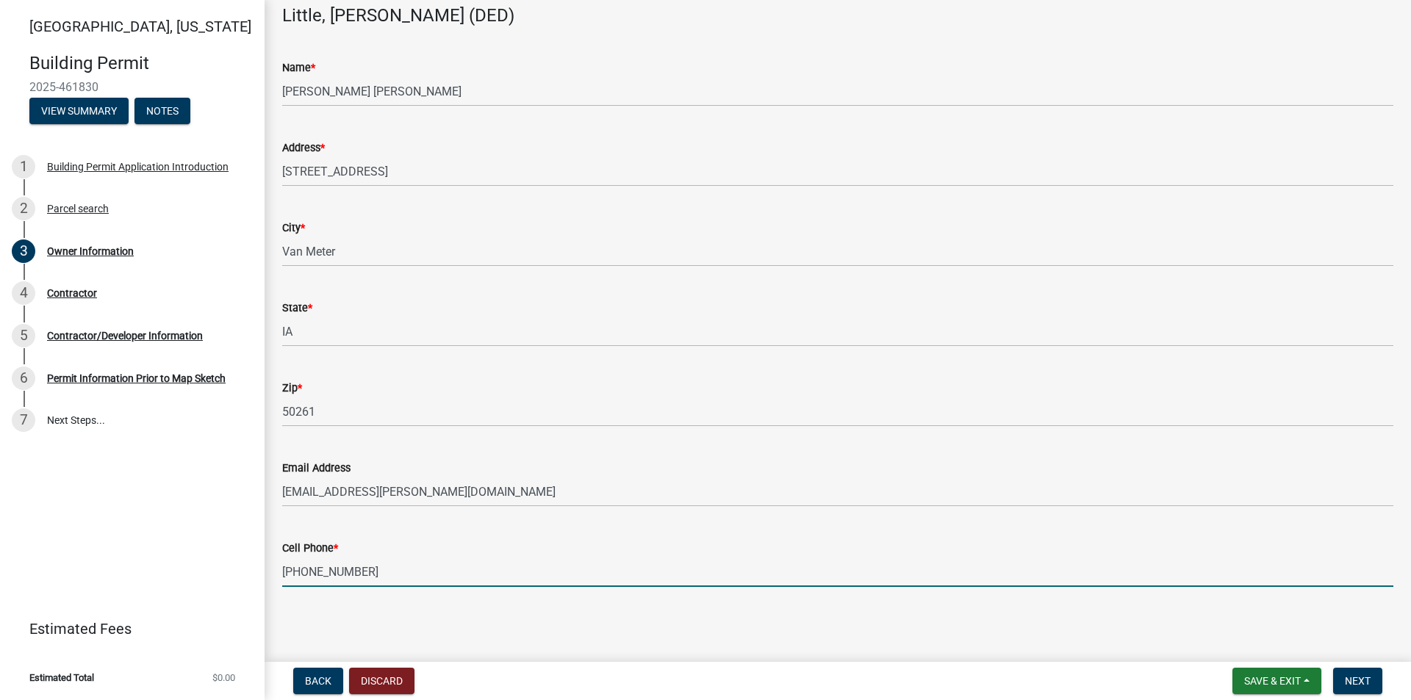
type input "[PHONE_NUMBER]"
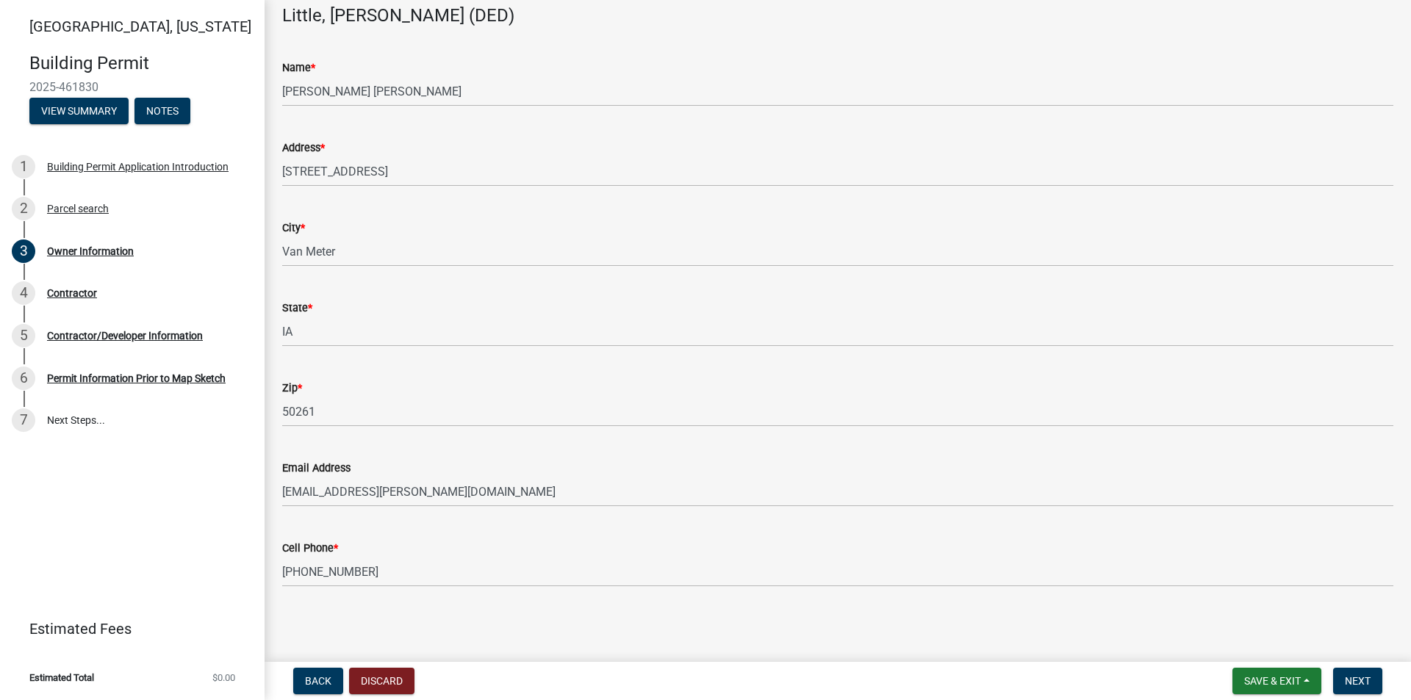
click at [575, 655] on main "Owner Information share Share Little, [PERSON_NAME] (DED) Name * [PERSON_NAME] …" at bounding box center [838, 328] width 1146 height 656
click at [1369, 680] on span "Next" at bounding box center [1358, 681] width 26 height 12
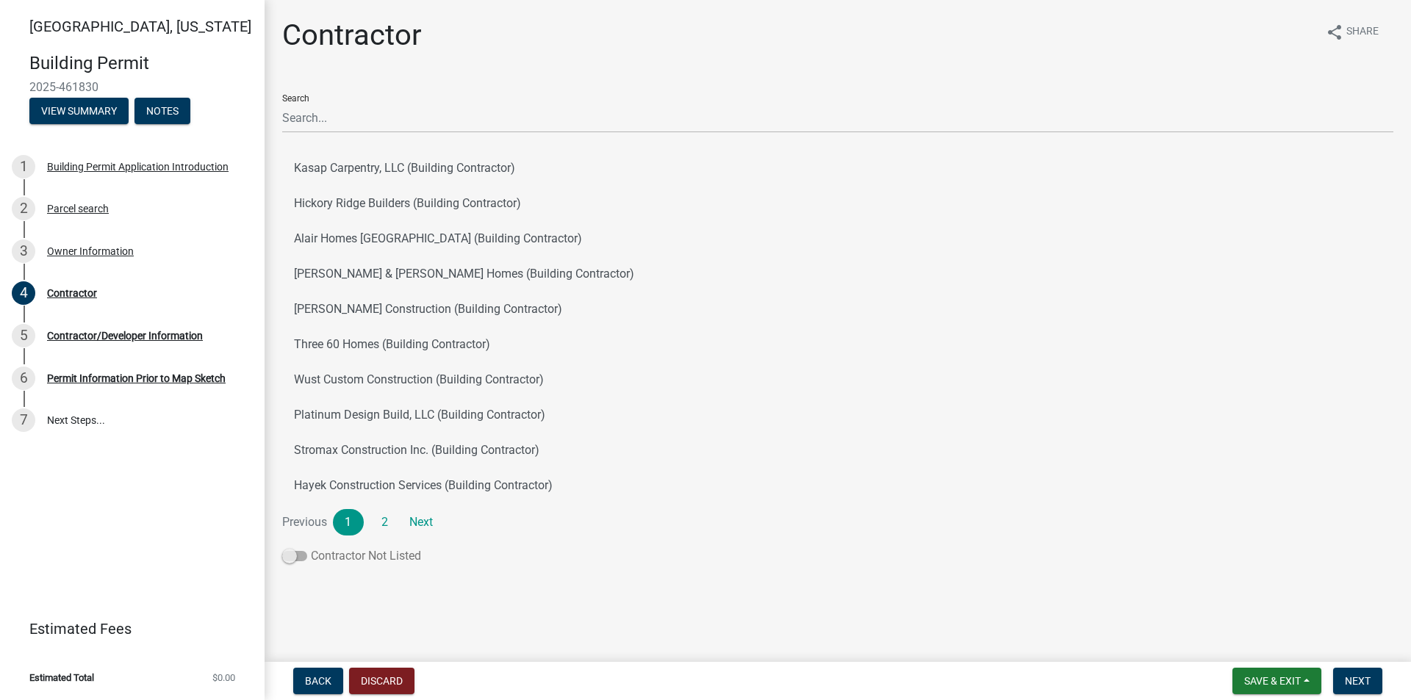
click at [289, 558] on span at bounding box center [294, 556] width 25 height 10
click at [311, 547] on input "Contractor Not Listed" at bounding box center [311, 547] width 0 height 0
click at [428, 520] on link "Next" at bounding box center [421, 522] width 31 height 26
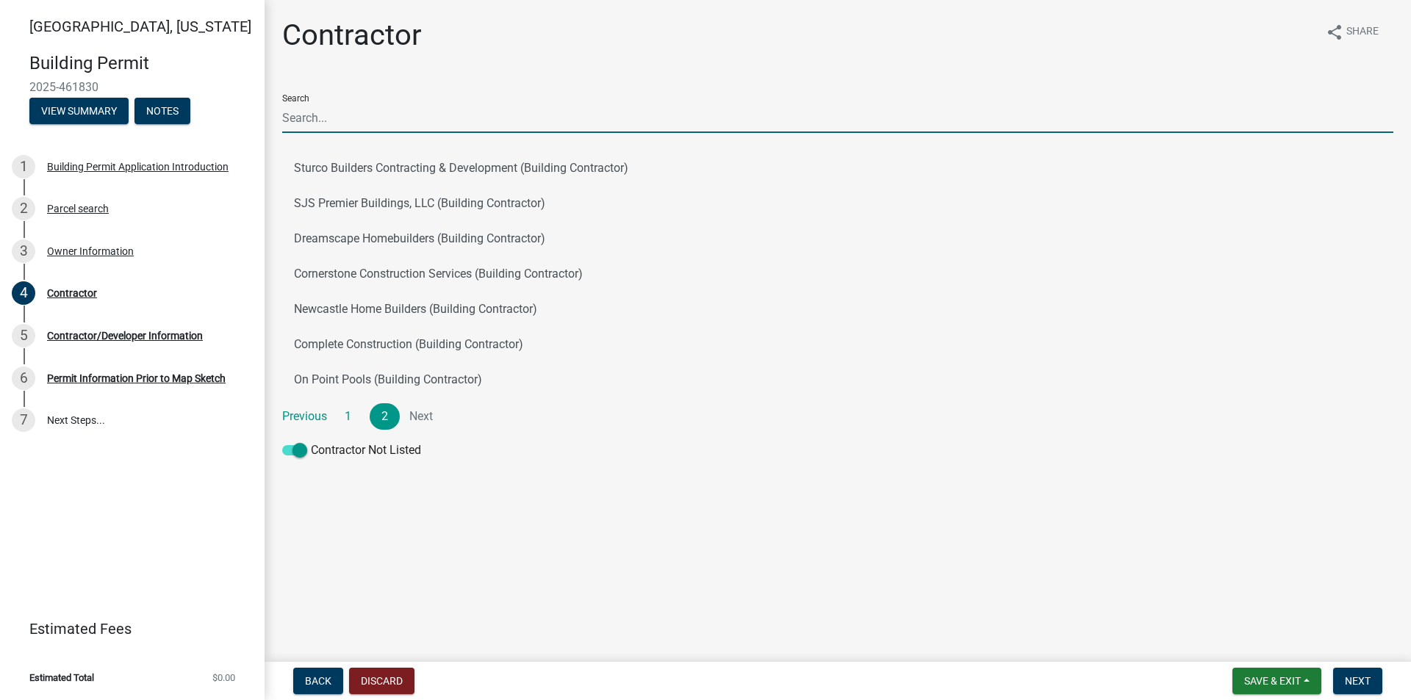
click at [367, 126] on input "Search" at bounding box center [837, 118] width 1111 height 30
type input "DML"
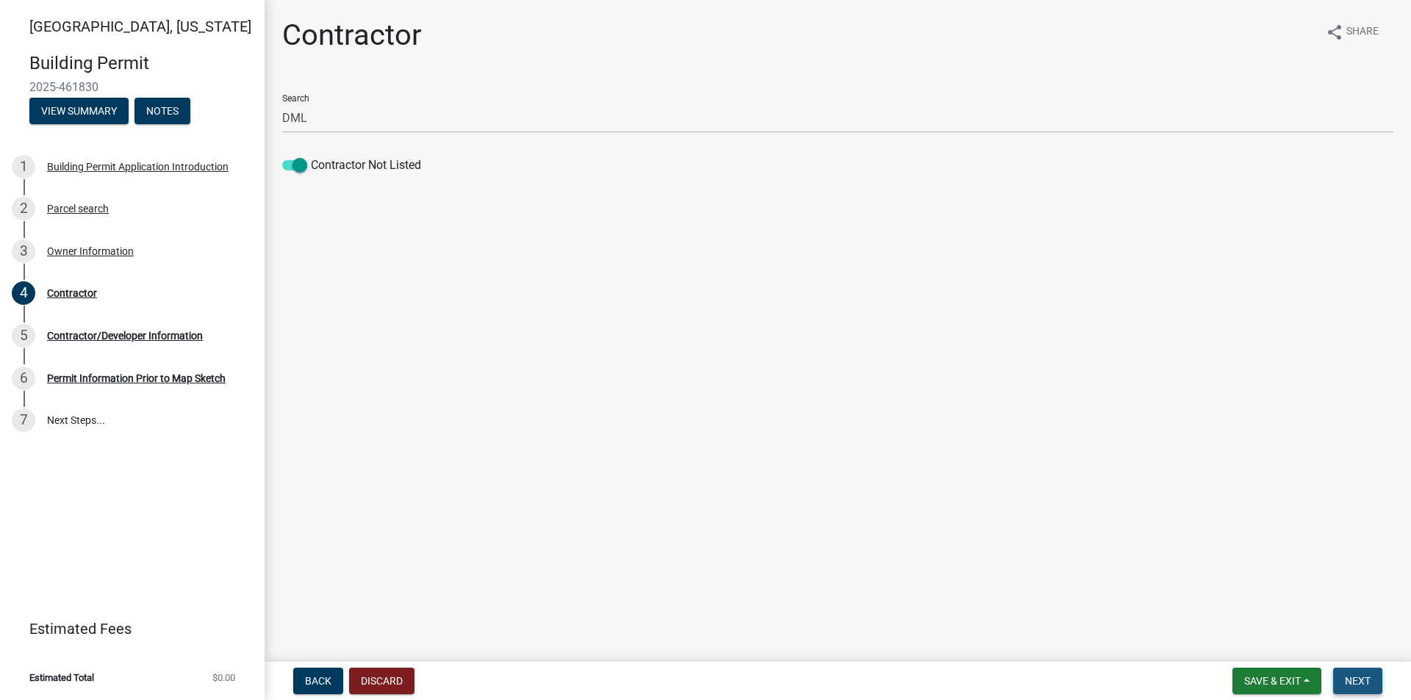
click at [1364, 683] on span "Next" at bounding box center [1358, 681] width 26 height 12
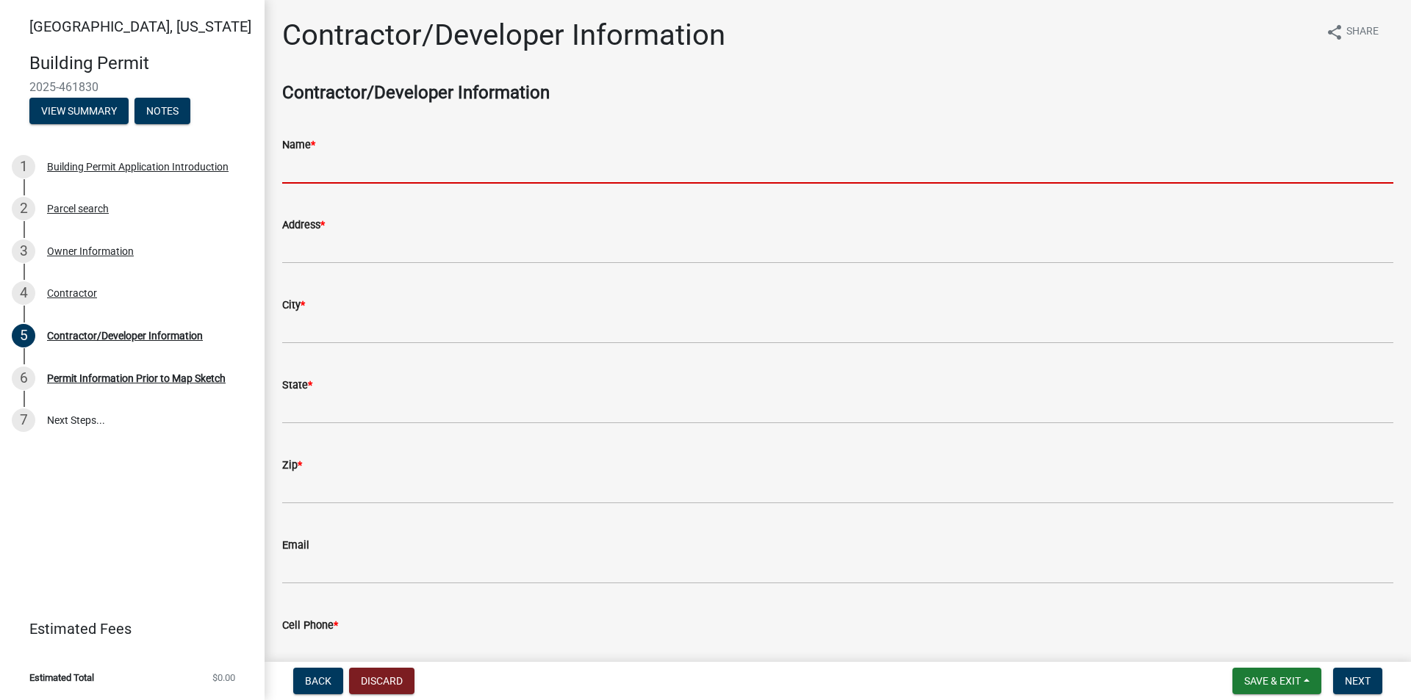
click at [411, 167] on input "Name *" at bounding box center [837, 169] width 1111 height 30
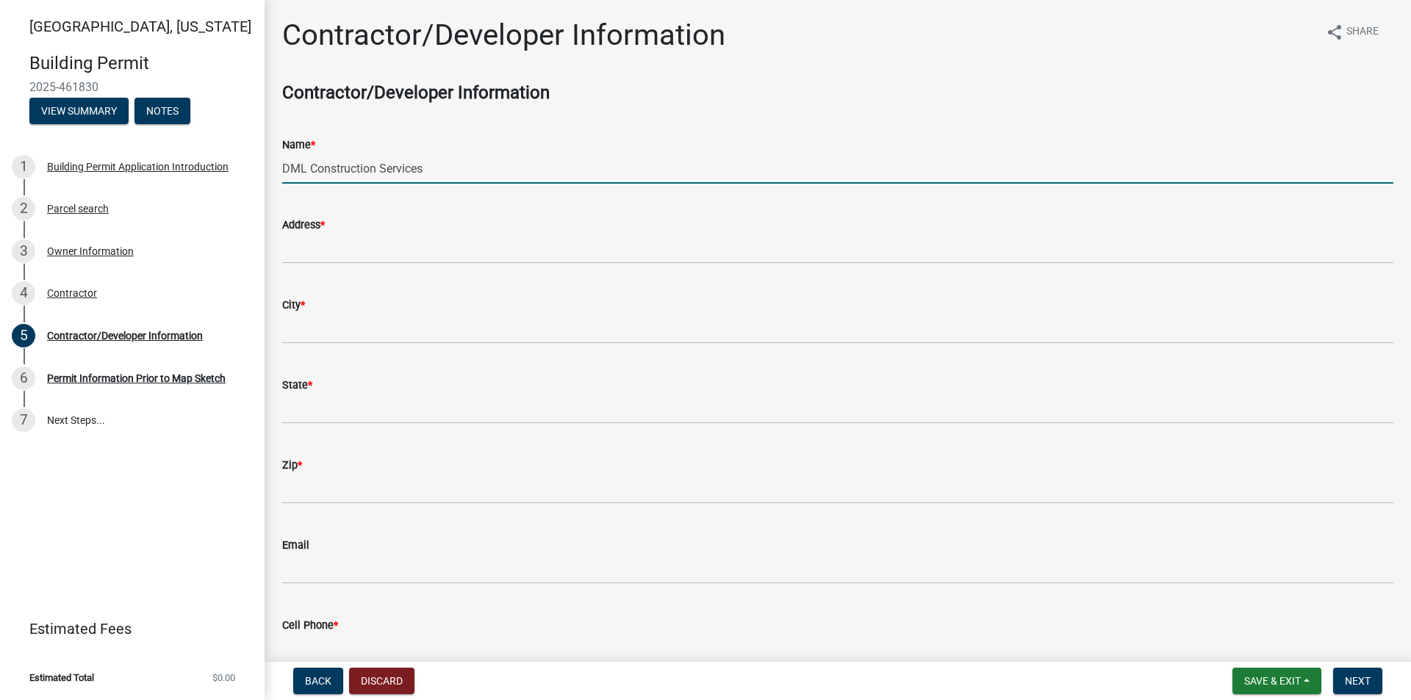
type input "DML Construction Services"
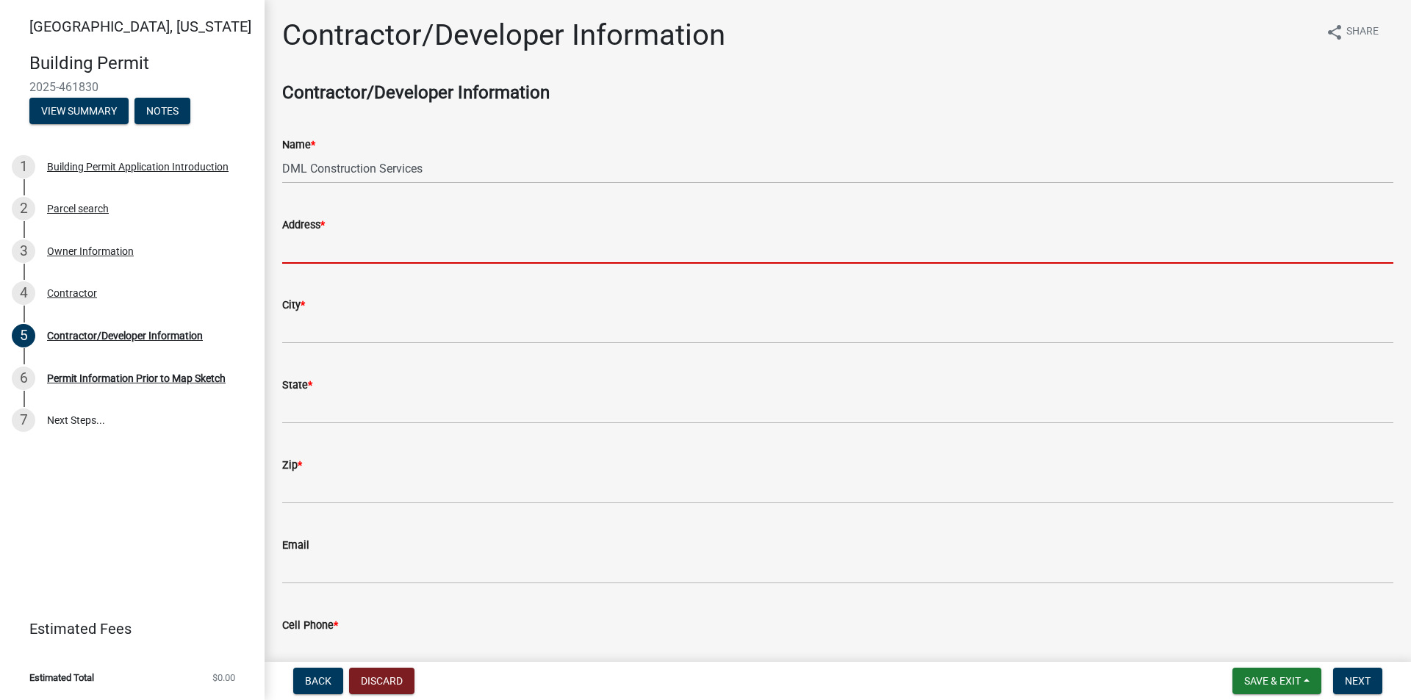
click at [412, 241] on input "Address *" at bounding box center [837, 249] width 1111 height 30
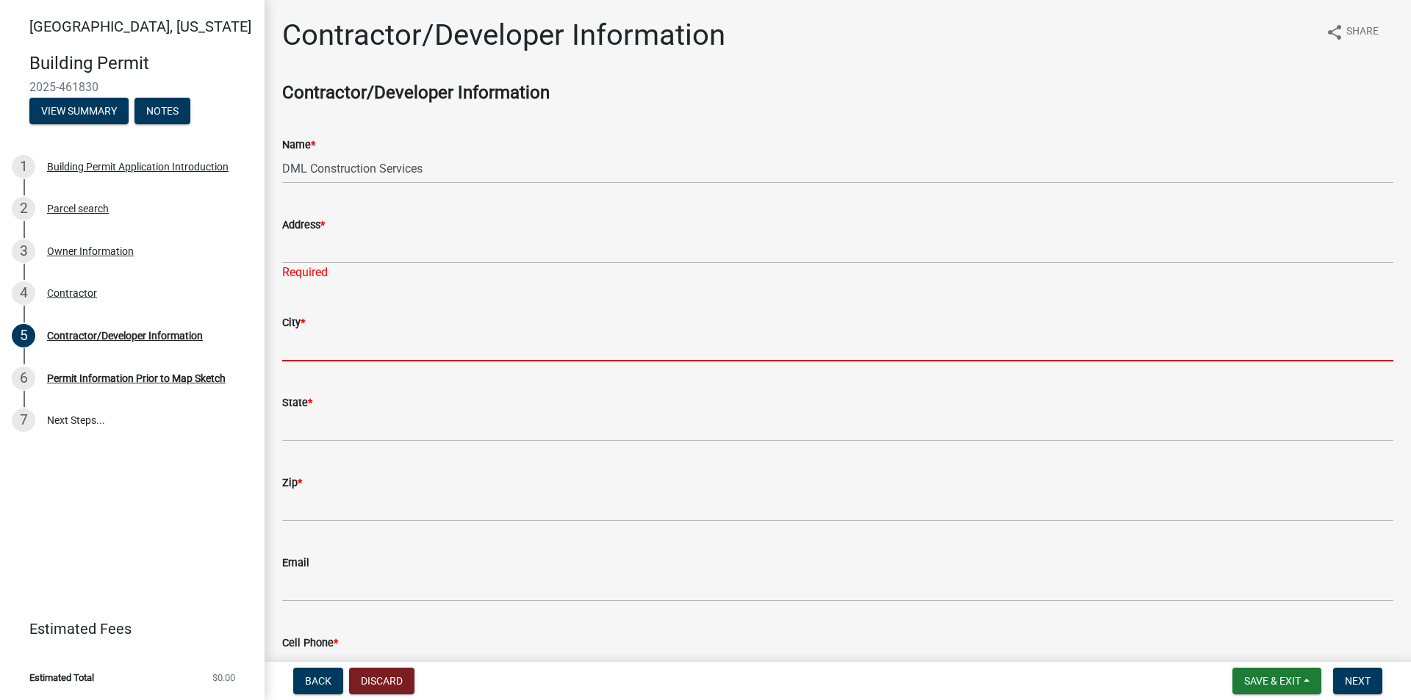
click at [401, 339] on input "City *" at bounding box center [837, 346] width 1111 height 30
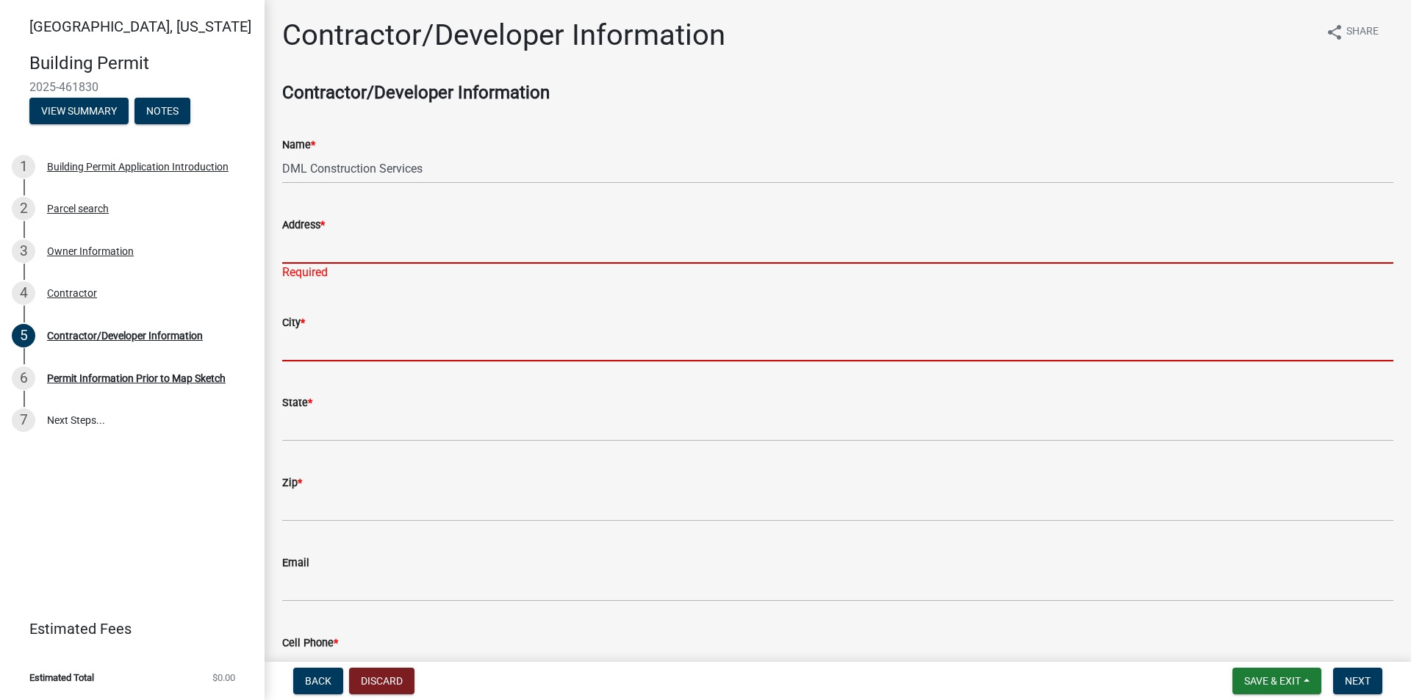
click at [332, 237] on input "Address *" at bounding box center [837, 249] width 1111 height 30
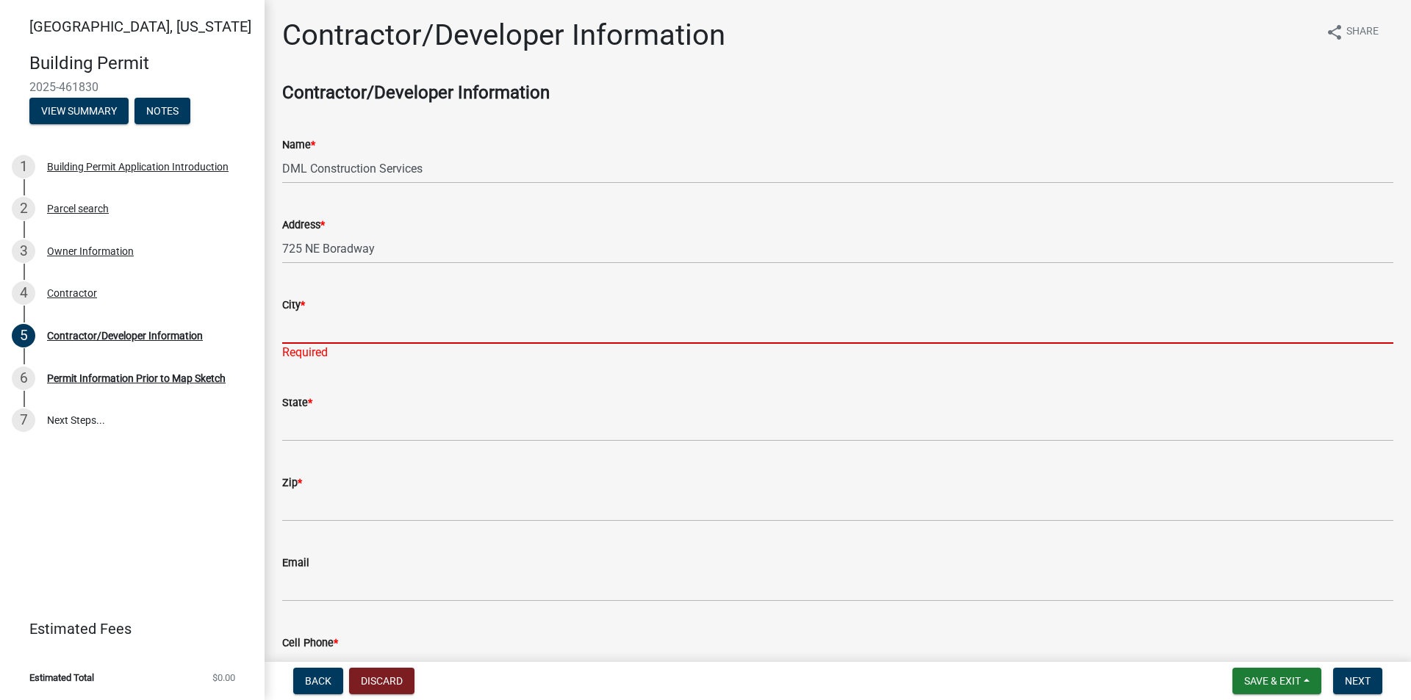
click at [357, 335] on input "City *" at bounding box center [837, 329] width 1111 height 30
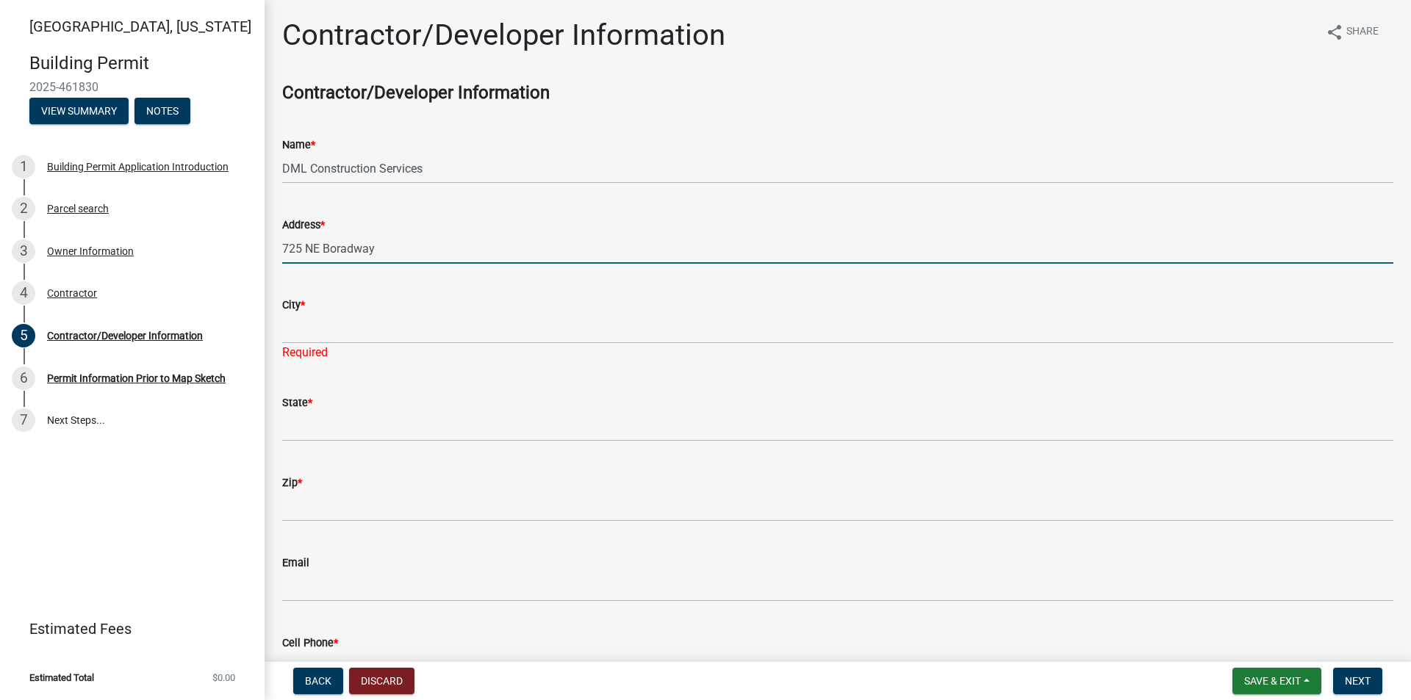
drag, startPoint x: 342, startPoint y: 247, endPoint x: 345, endPoint y: 258, distance: 11.2
click at [342, 254] on input "725 NE Boradway" at bounding box center [837, 249] width 1111 height 30
type input "[STREET_ADDRESS]"
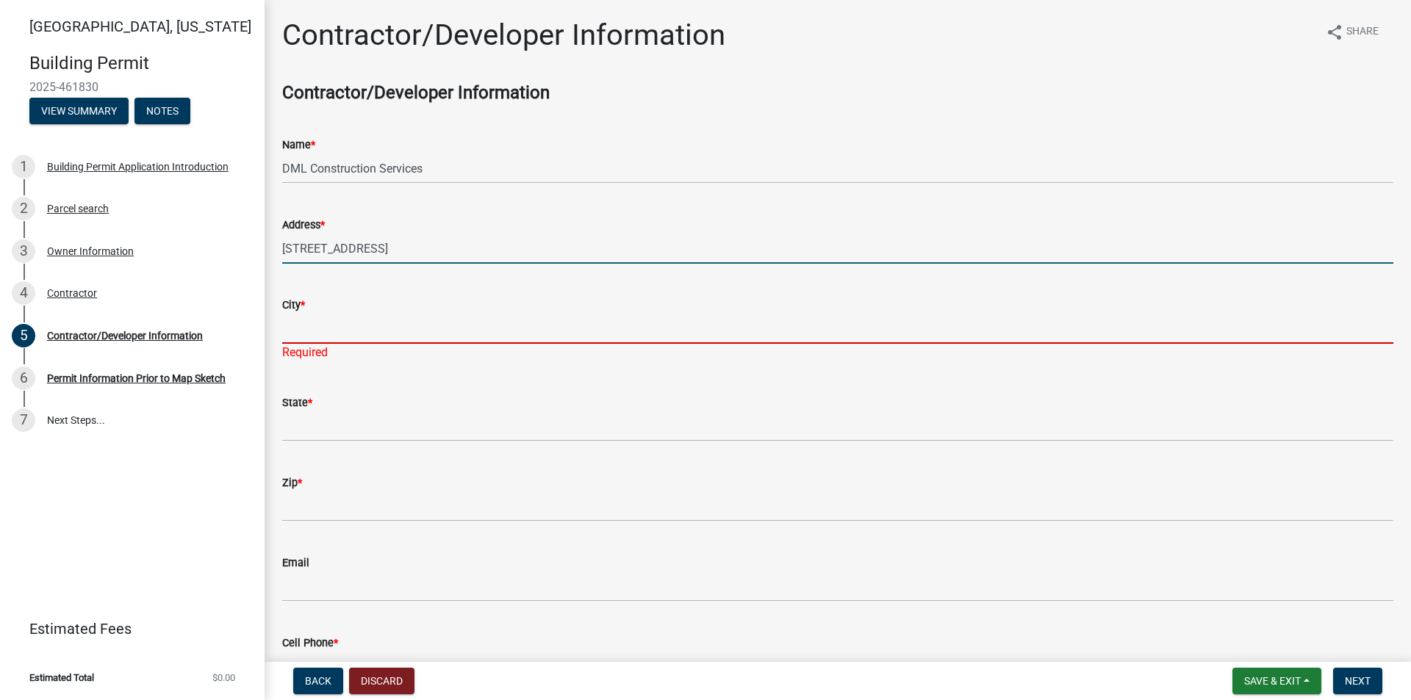
click at [358, 322] on input "City *" at bounding box center [837, 329] width 1111 height 30
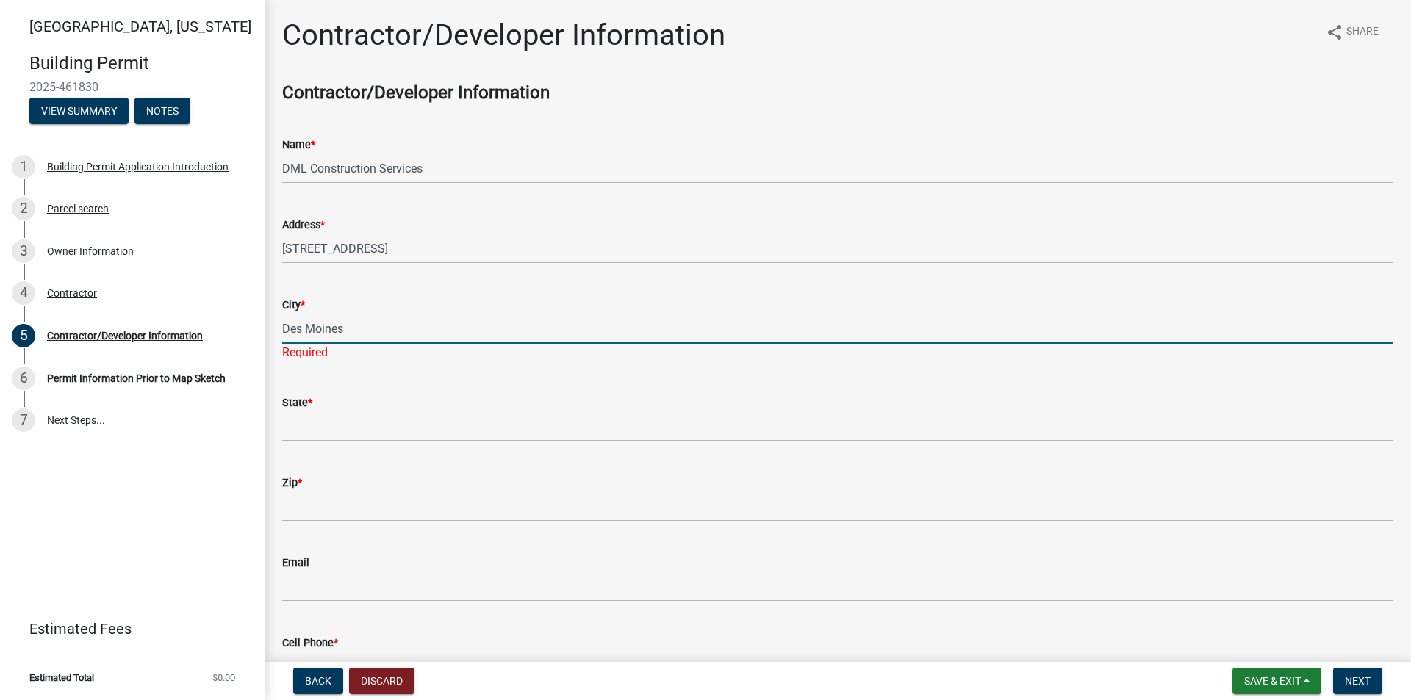
type input "Des Moines"
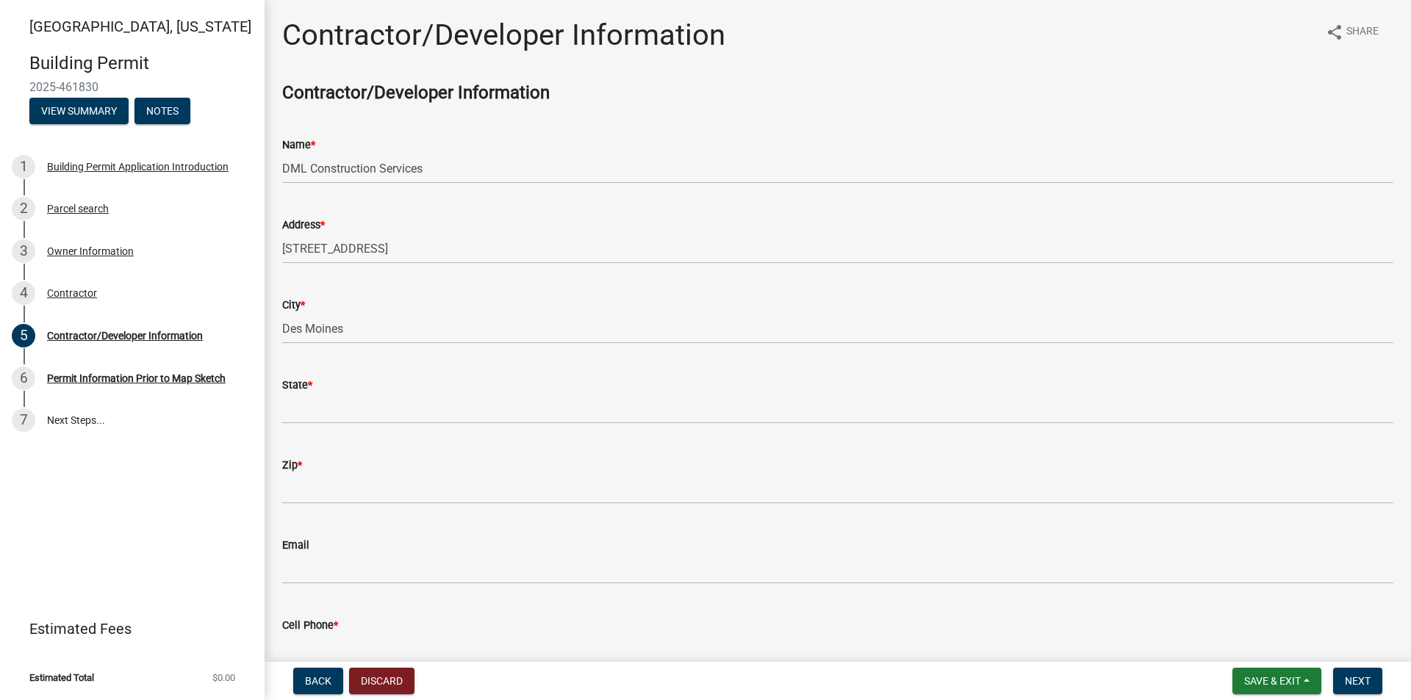
click at [307, 445] on wm-data-entity-input-list "Contractor/Developer Information Name * DML Construction Services Address * [ST…" at bounding box center [837, 379] width 1111 height 594
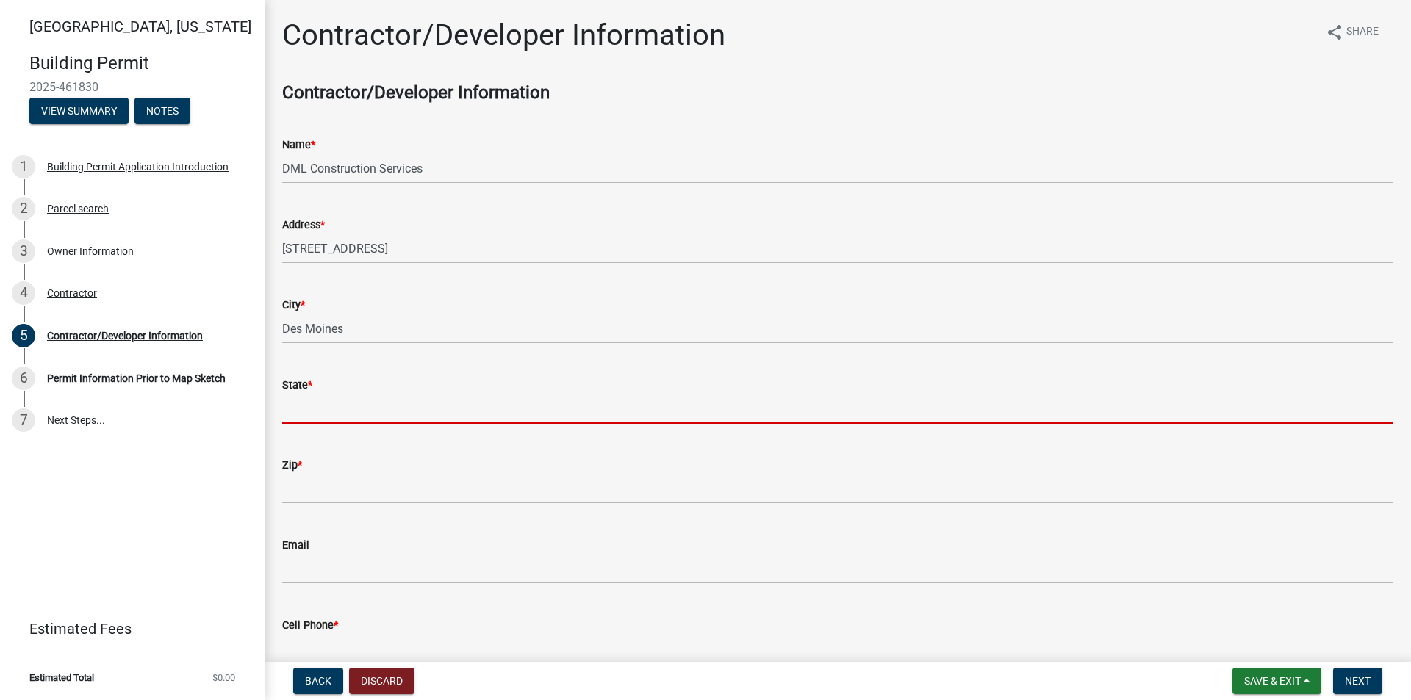
click at [329, 415] on input "State *" at bounding box center [837, 409] width 1111 height 30
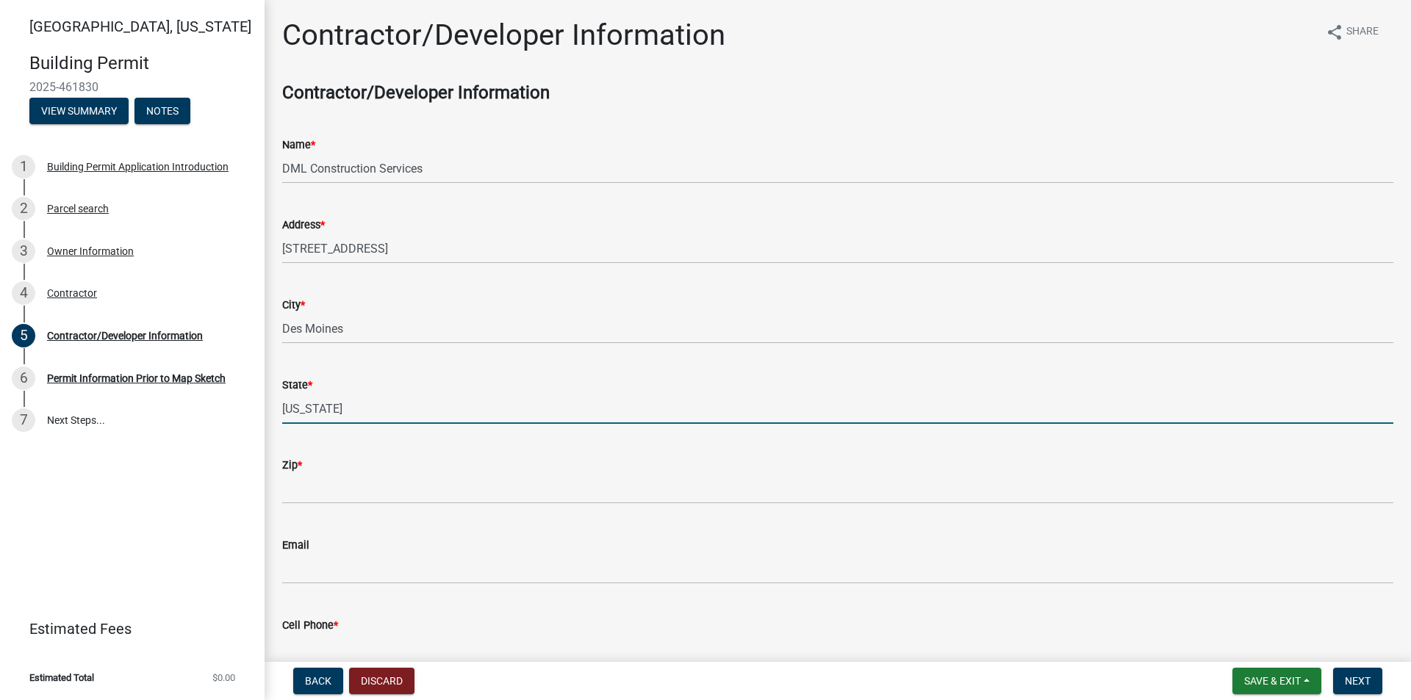
type input "[US_STATE]"
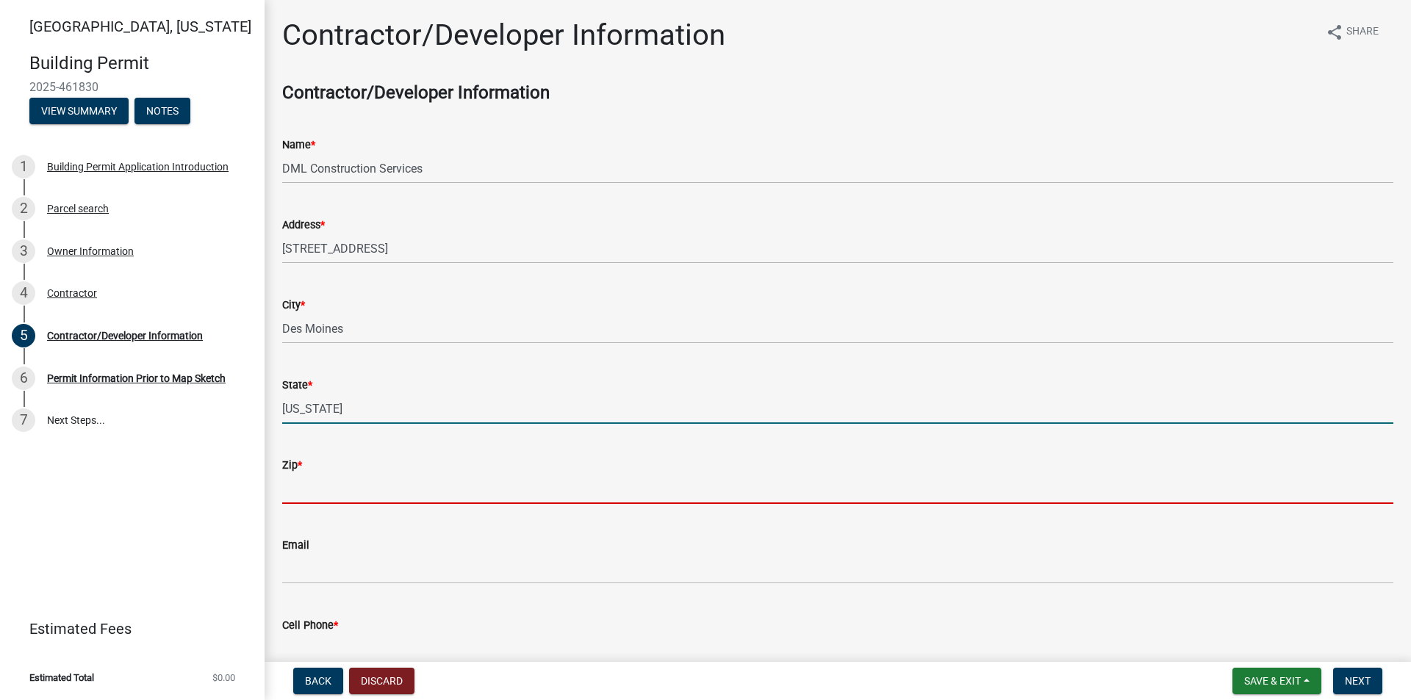
click at [301, 489] on input "Zip *" at bounding box center [837, 489] width 1111 height 30
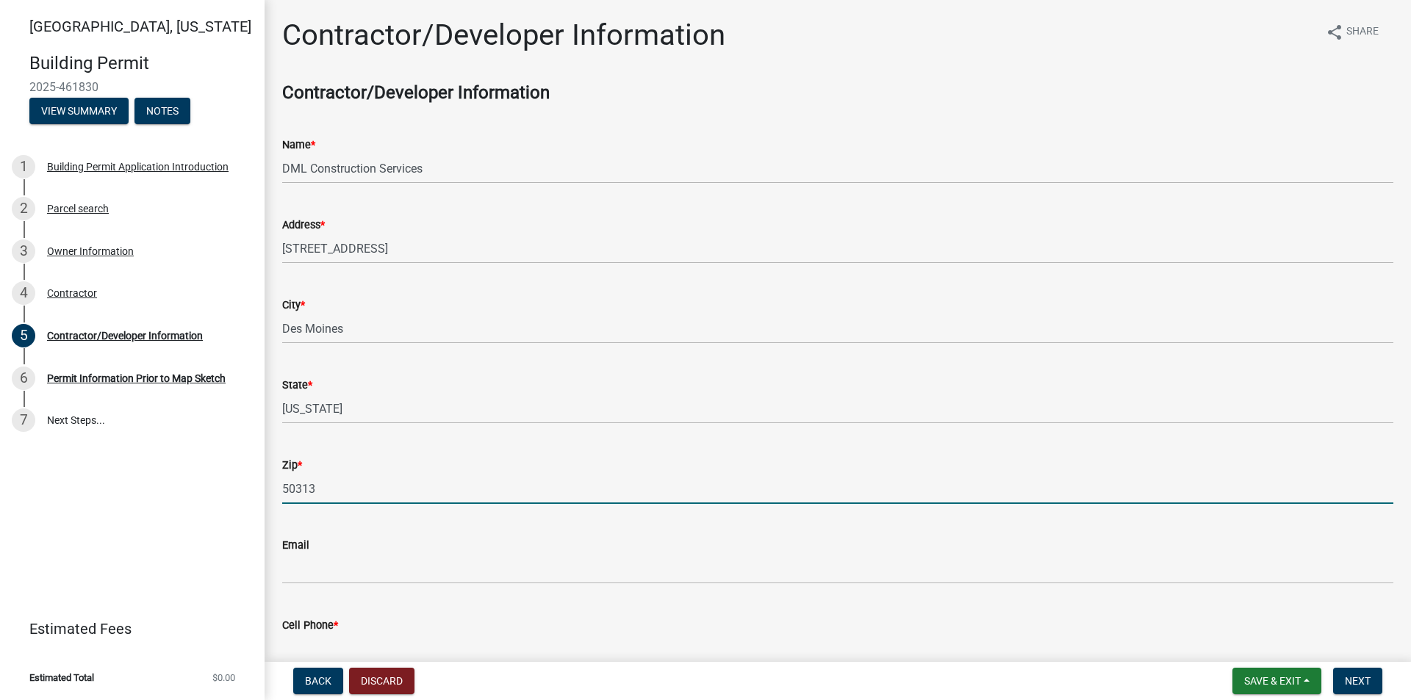
type input "50313"
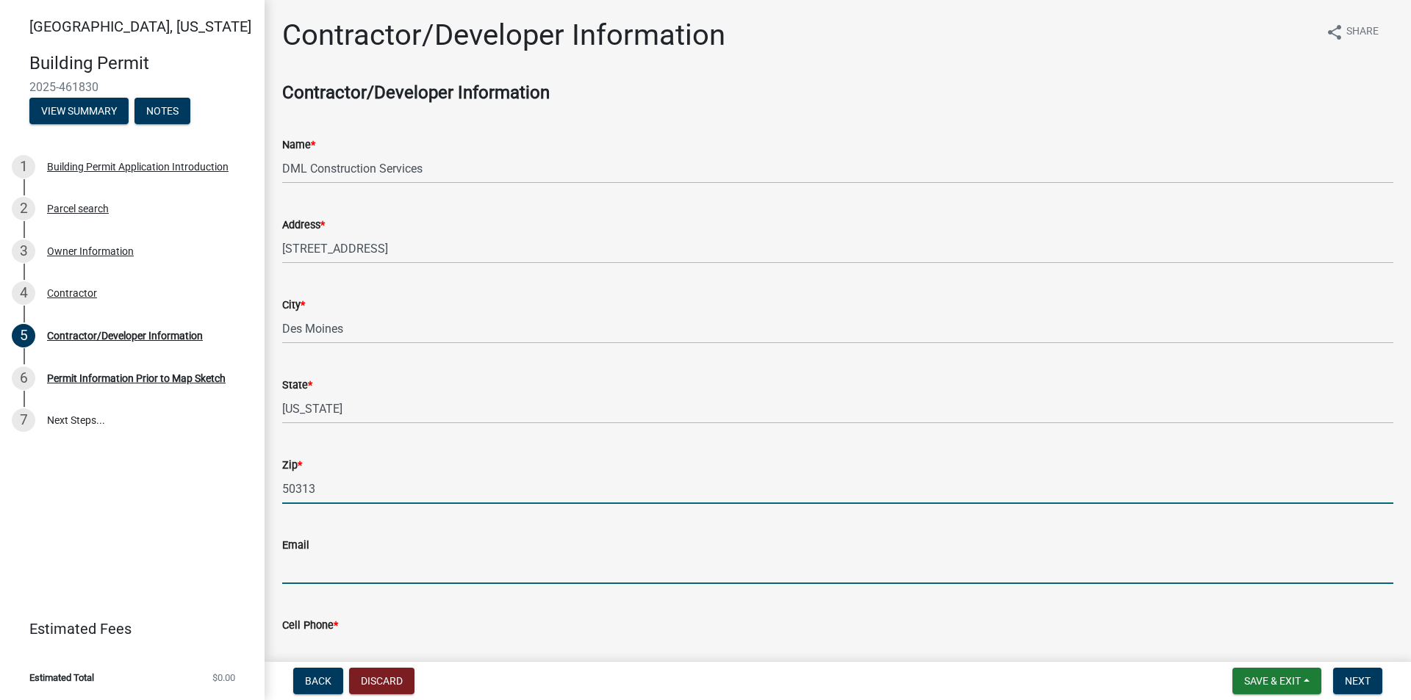
click at [316, 575] on input "Email" at bounding box center [837, 569] width 1111 height 30
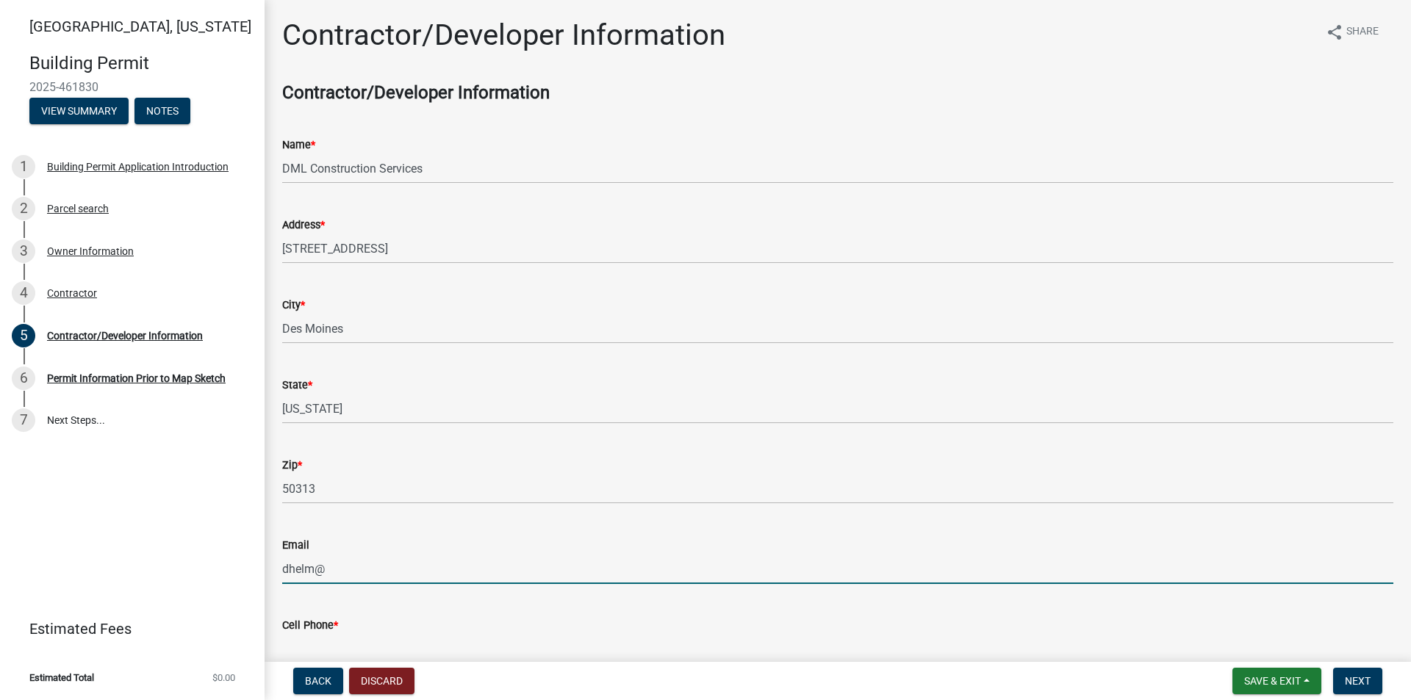
click at [347, 565] on input "dhelm@" at bounding box center [837, 569] width 1111 height 30
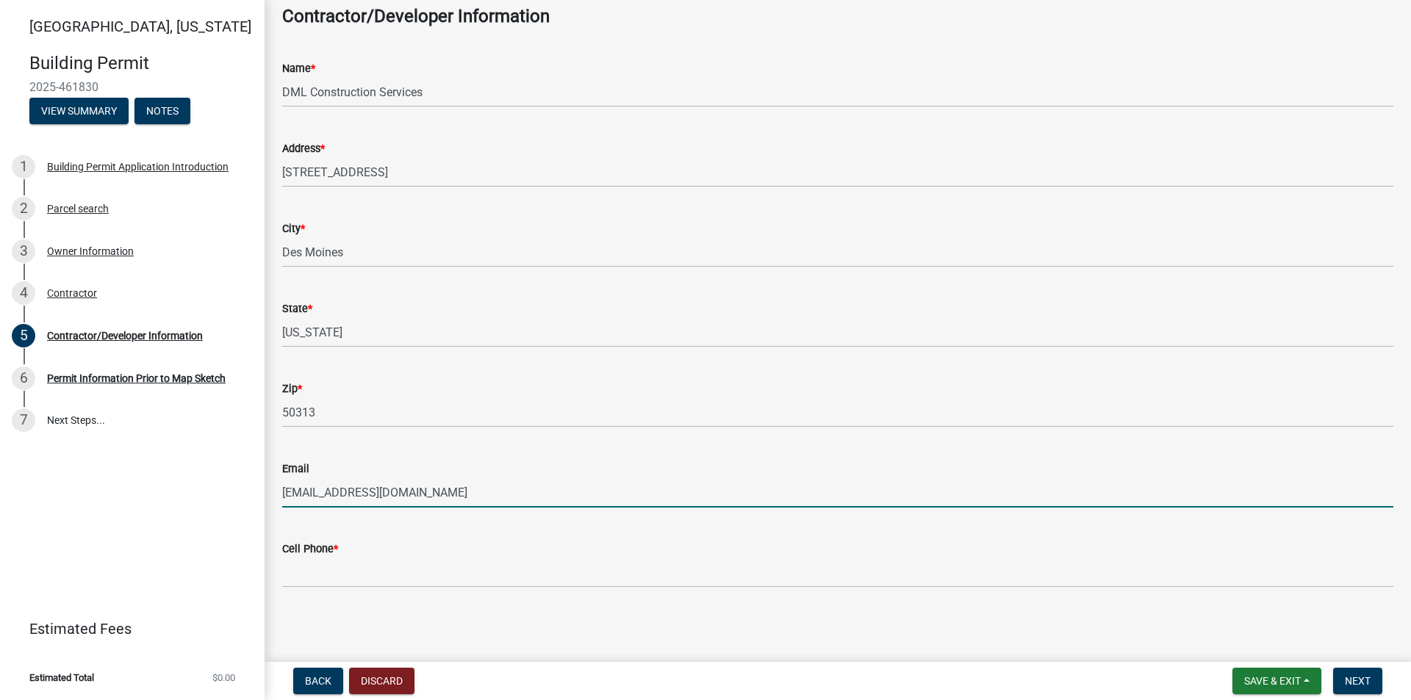
scroll to position [77, 0]
type input "[EMAIL_ADDRESS][DOMAIN_NAME]"
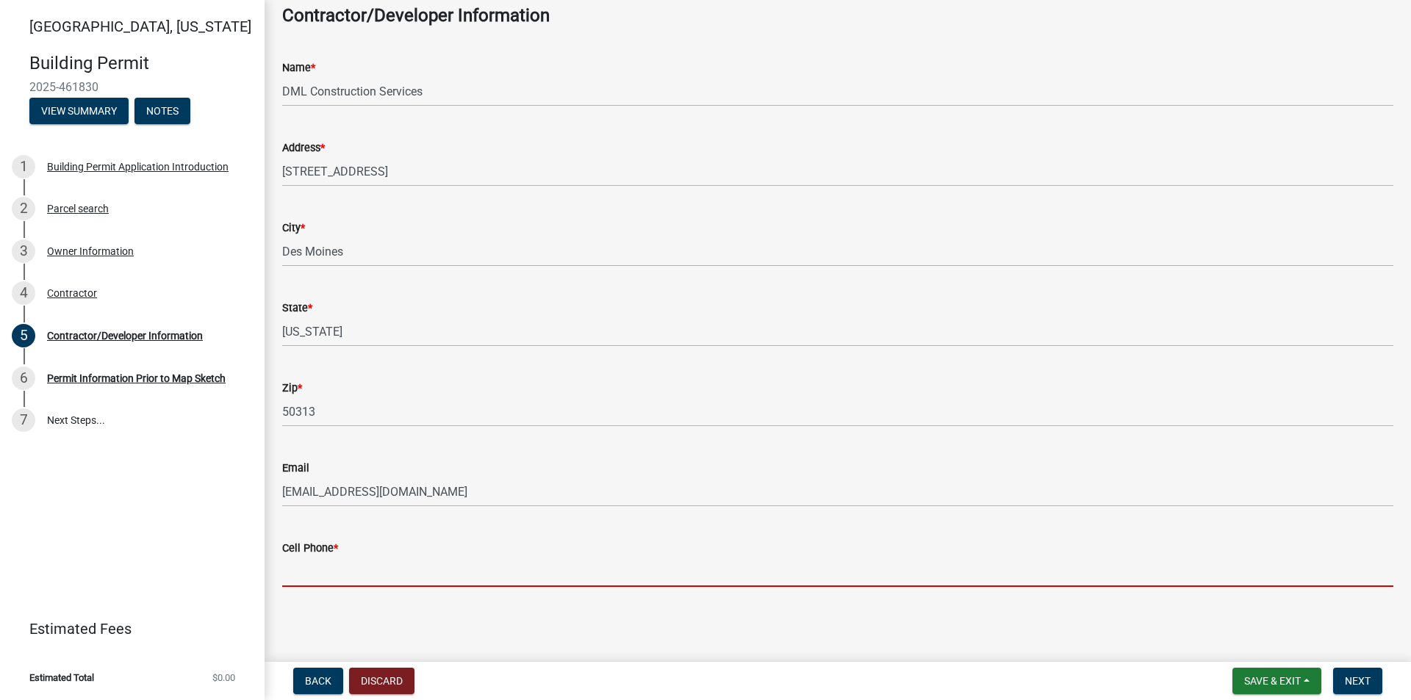
click at [339, 576] on input "Cell Phone *" at bounding box center [837, 572] width 1111 height 30
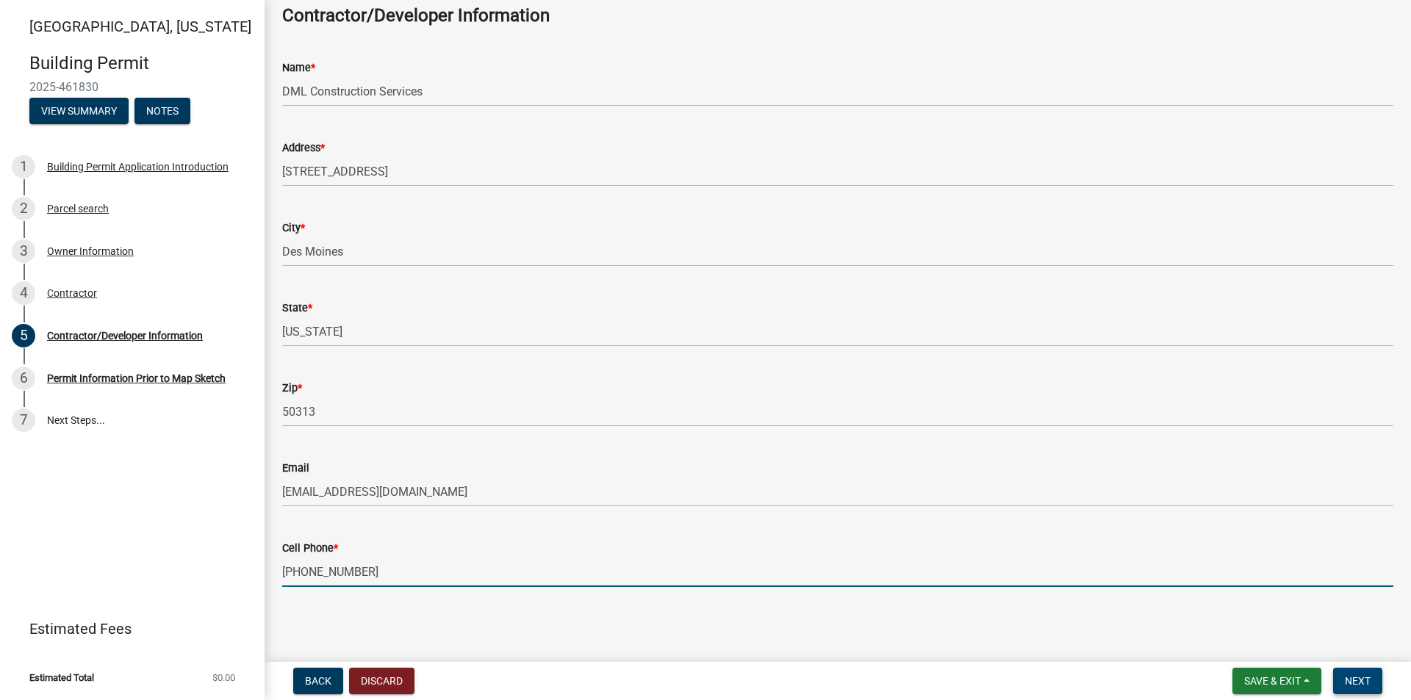
type input "[PHONE_NUMBER]"
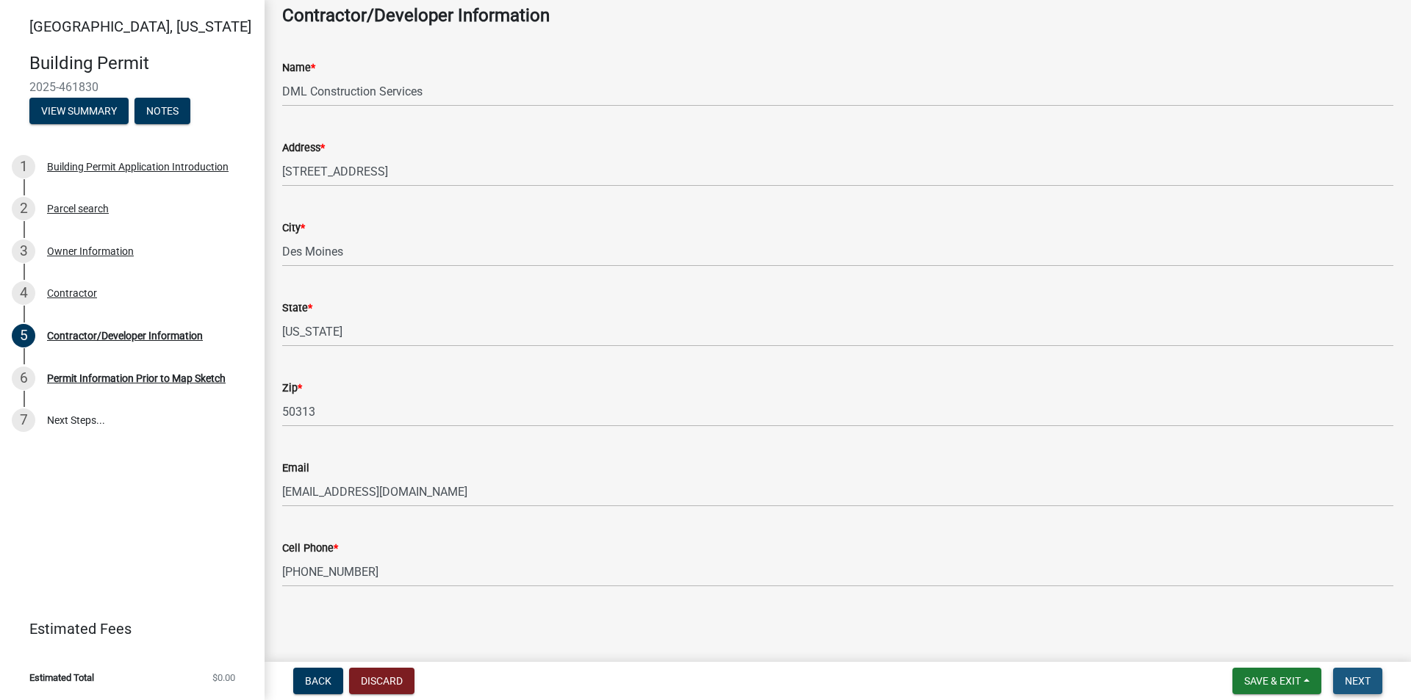
click at [1363, 670] on button "Next" at bounding box center [1357, 681] width 49 height 26
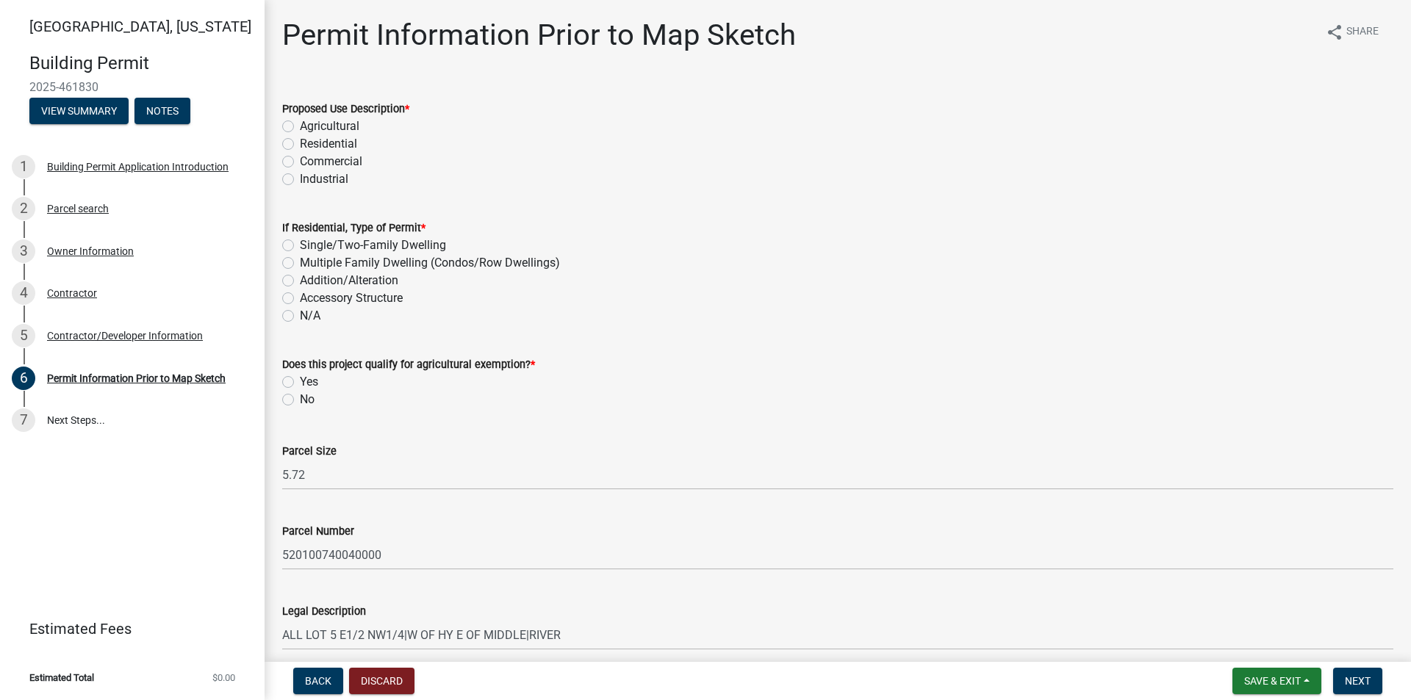
click at [300, 146] on label "Residential" at bounding box center [328, 144] width 57 height 18
click at [300, 145] on input "Residential" at bounding box center [305, 140] width 10 height 10
radio input "true"
click at [300, 275] on label "Addition/Alteration" at bounding box center [349, 281] width 98 height 18
click at [300, 275] on input "Addition/Alteration" at bounding box center [305, 277] width 10 height 10
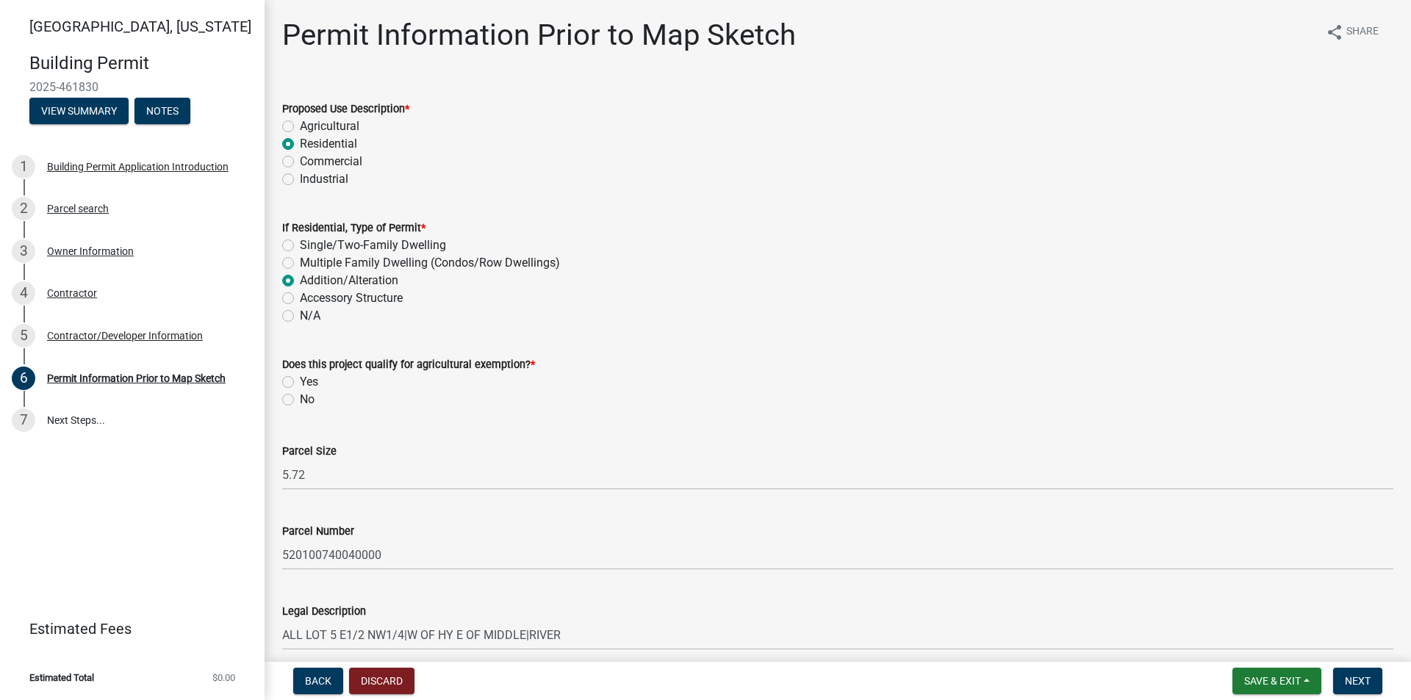
radio input "true"
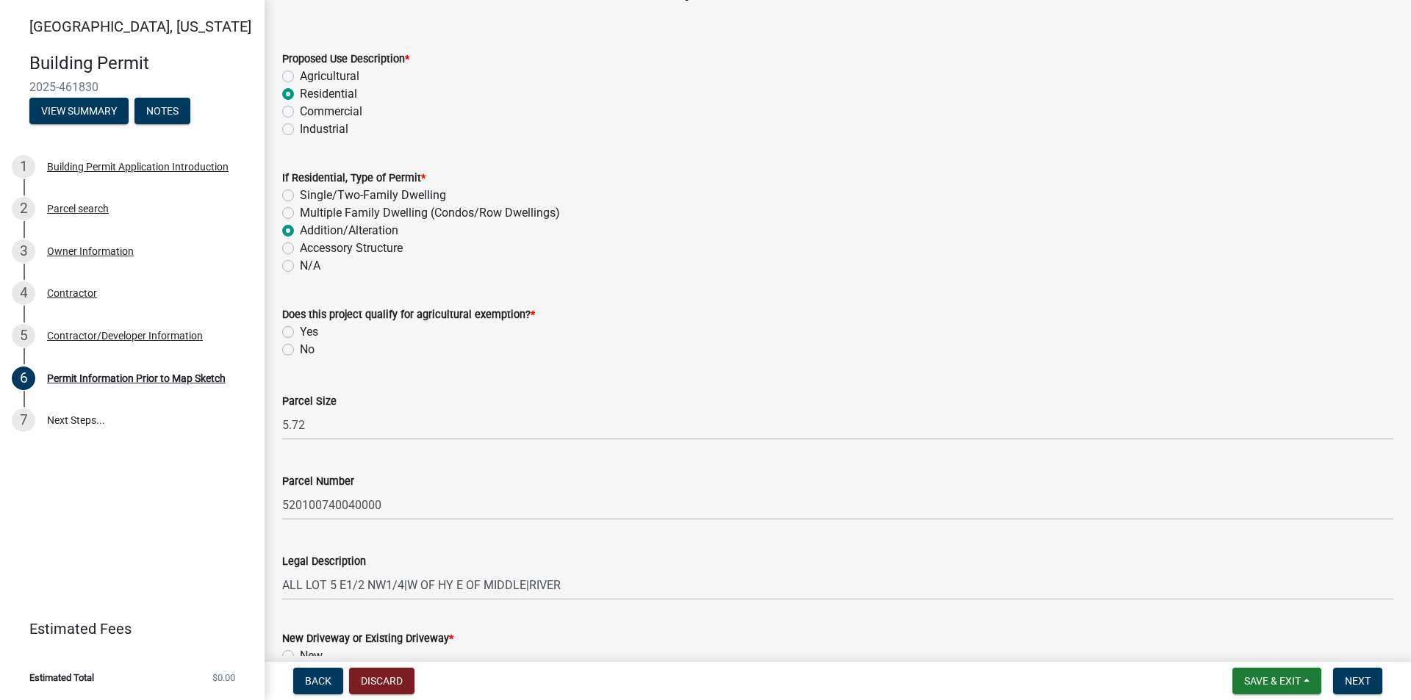
scroll to position [73, 0]
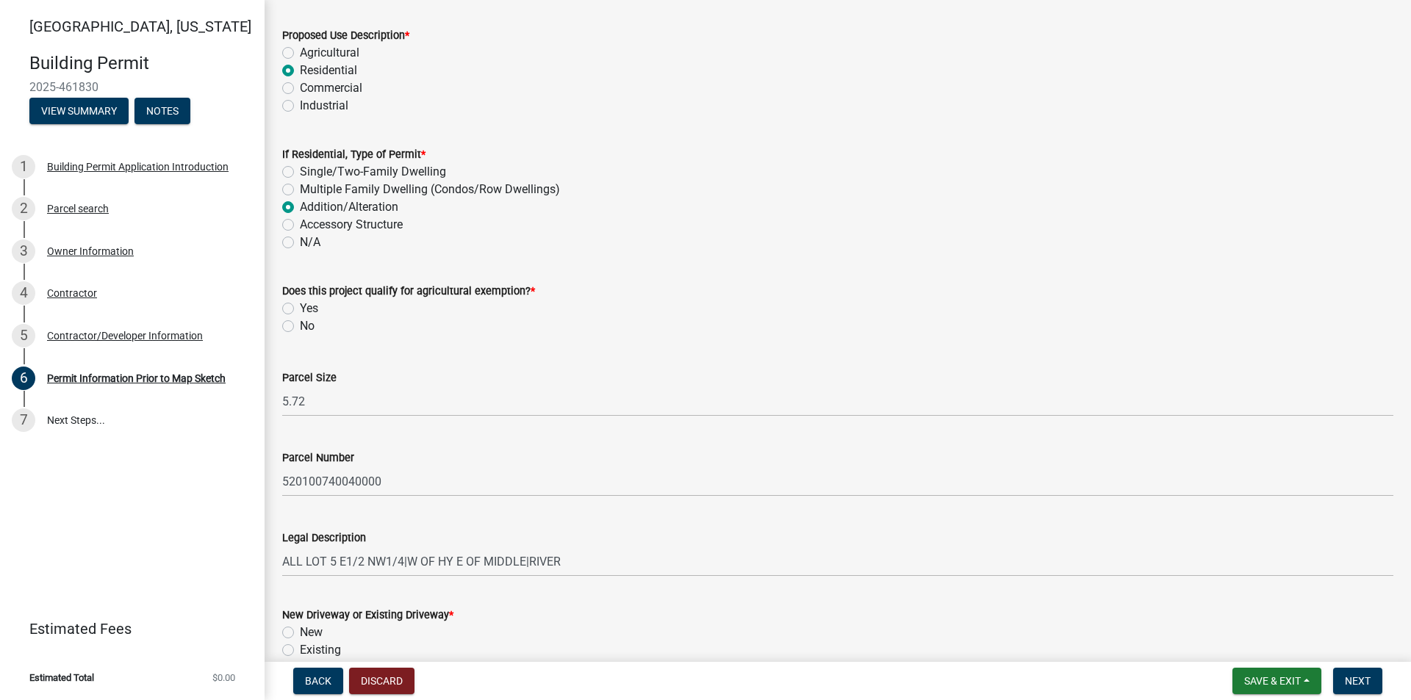
click at [300, 326] on label "No" at bounding box center [307, 326] width 15 height 18
click at [300, 326] on input "No" at bounding box center [305, 322] width 10 height 10
radio input "true"
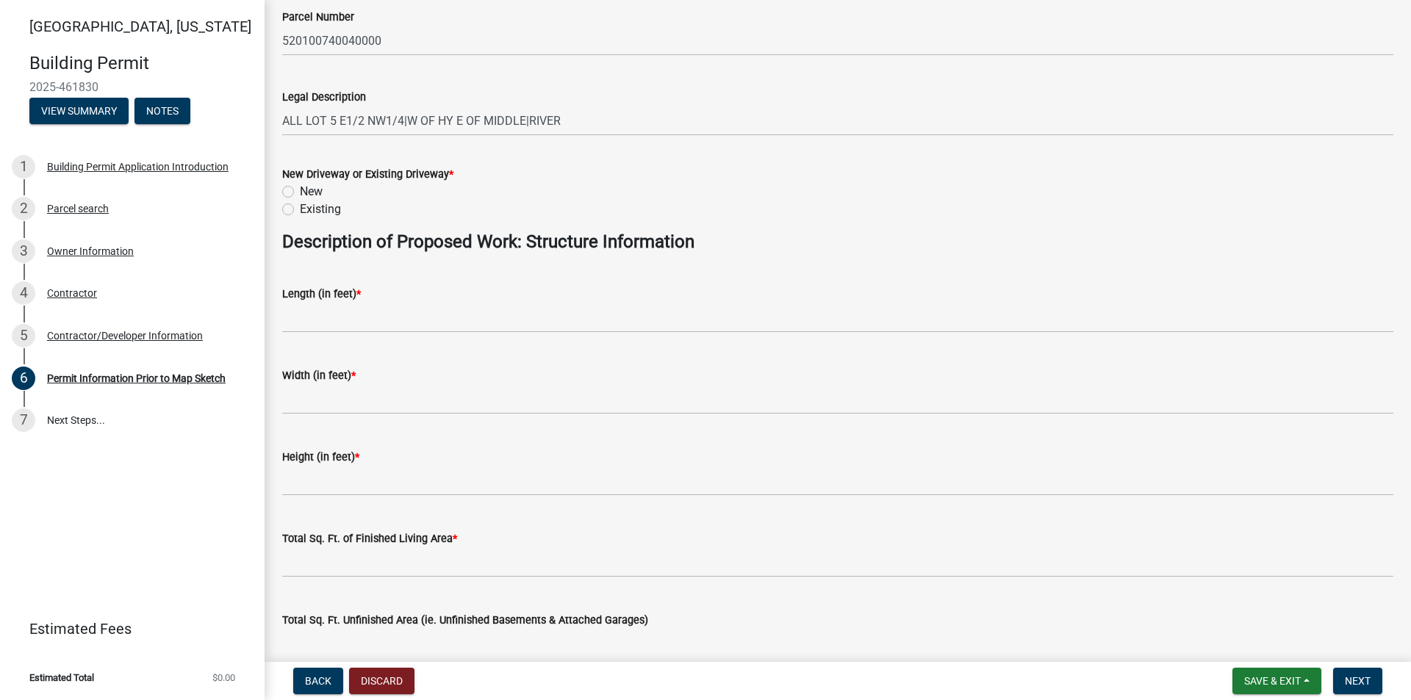
scroll to position [367, 0]
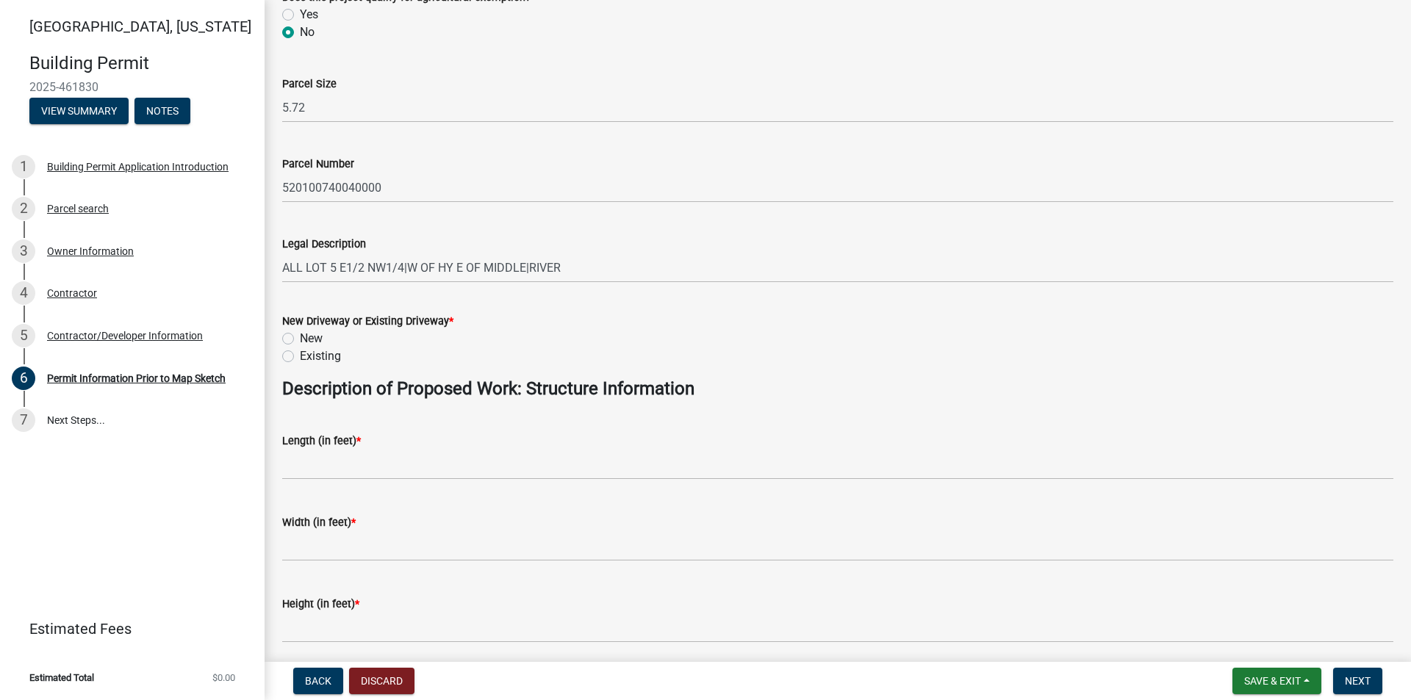
click at [318, 357] on label "Existing" at bounding box center [320, 357] width 41 height 18
click at [309, 357] on input "Existing" at bounding box center [305, 353] width 10 height 10
radio input "true"
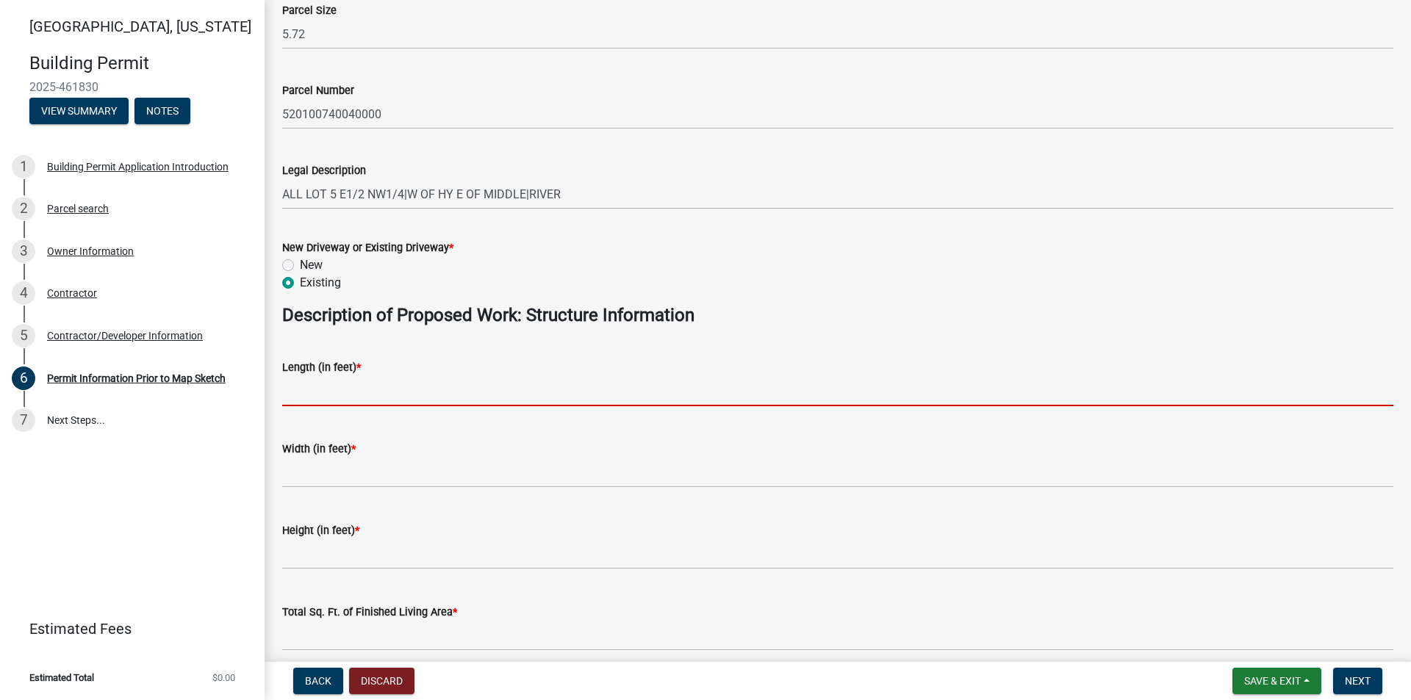
click at [493, 398] on input "text" at bounding box center [837, 391] width 1111 height 30
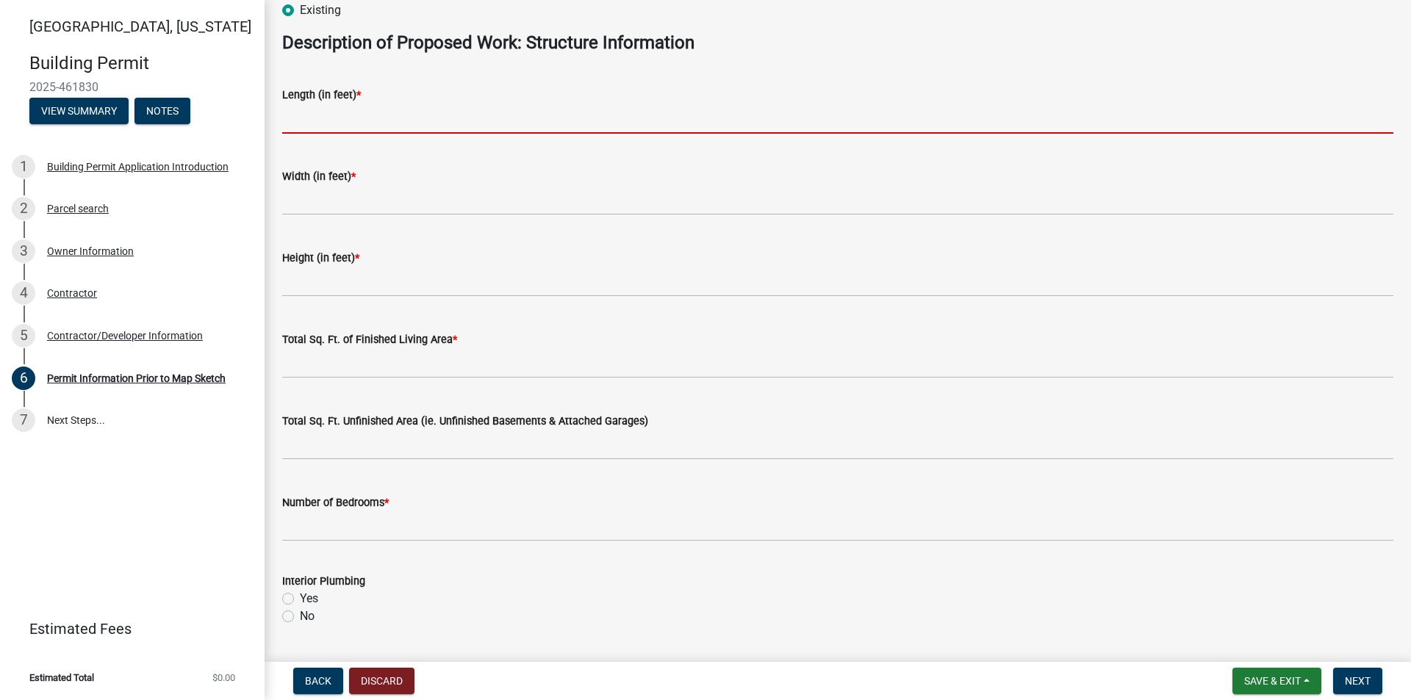
scroll to position [567, 0]
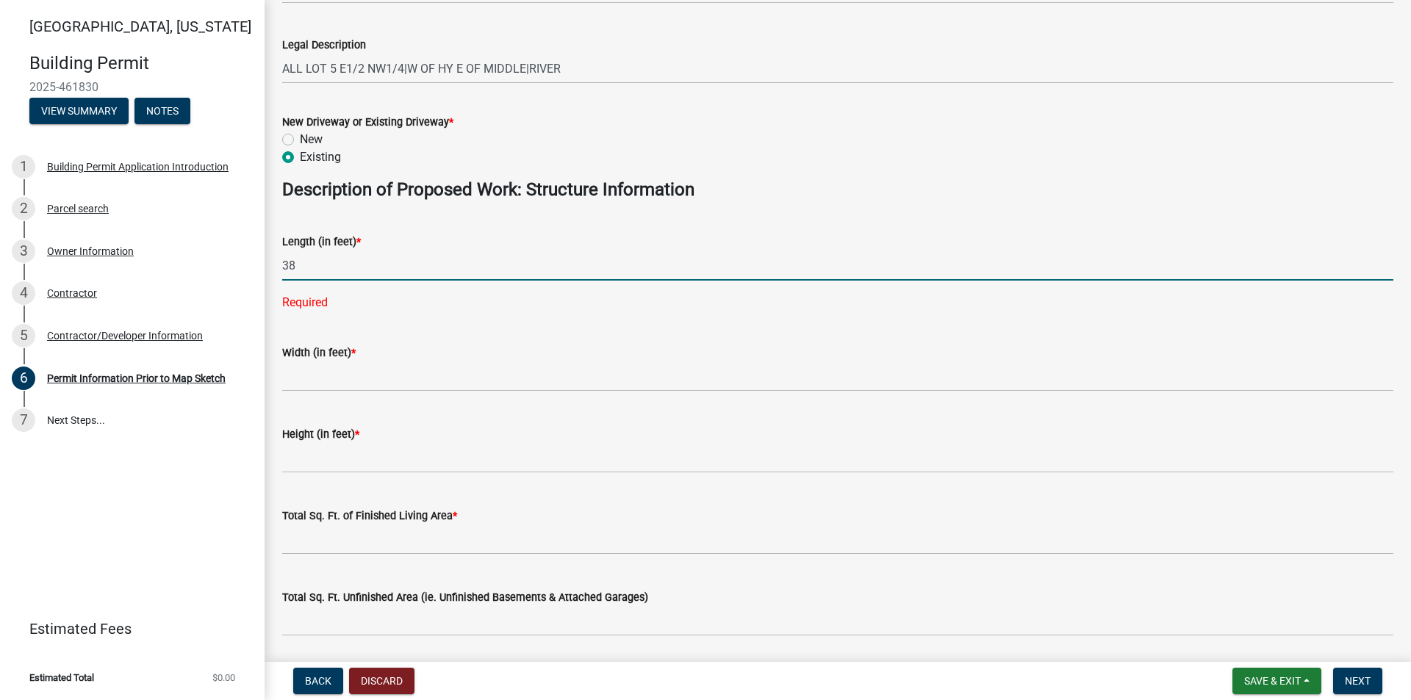
type input "38"
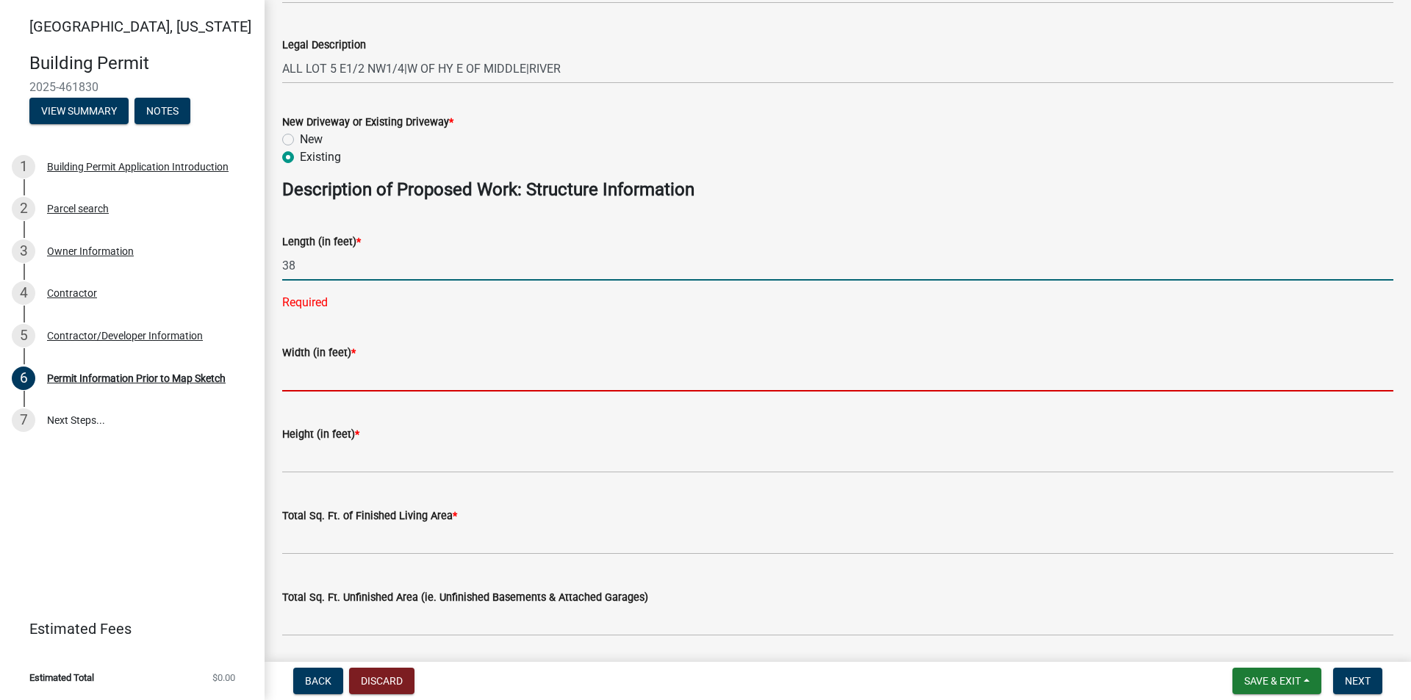
click at [339, 387] on wm-data-entity-input-list "Proposed Use Description * Agricultural Residential Commercial Industrial If Re…" at bounding box center [837, 256] width 1111 height 1480
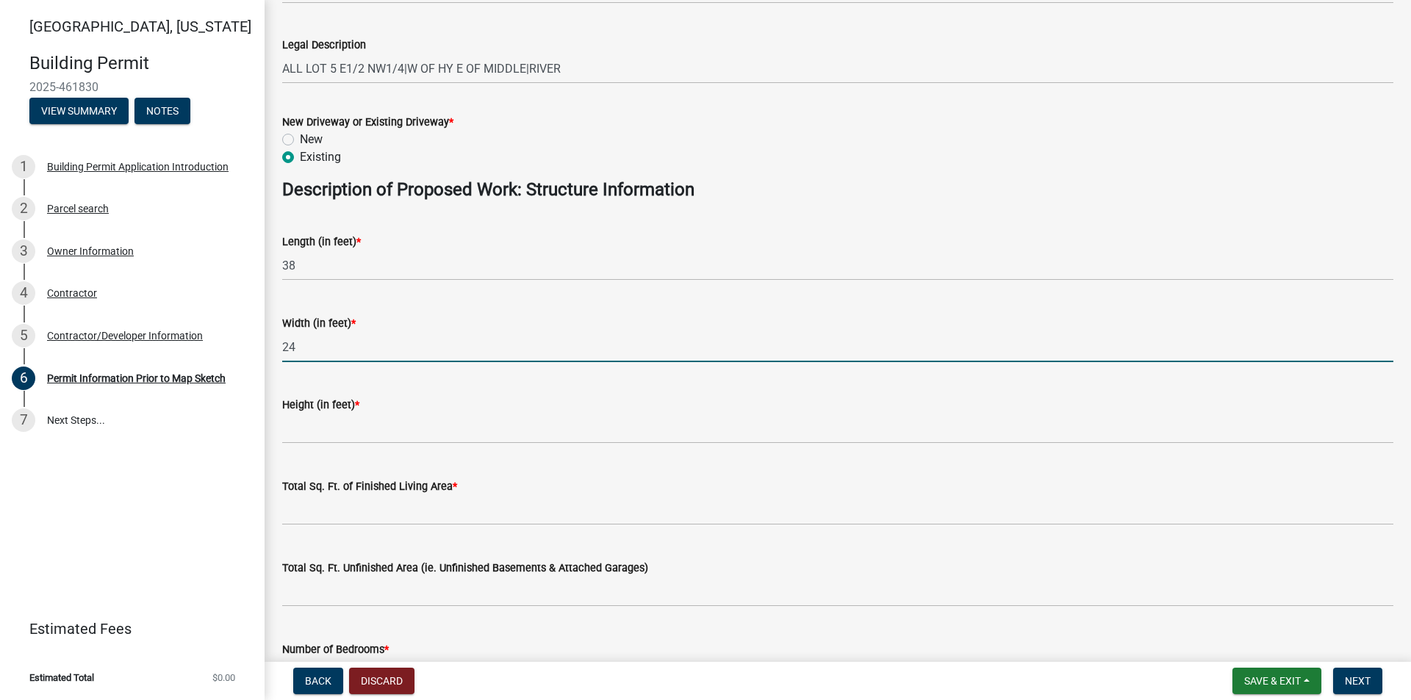
type input "24"
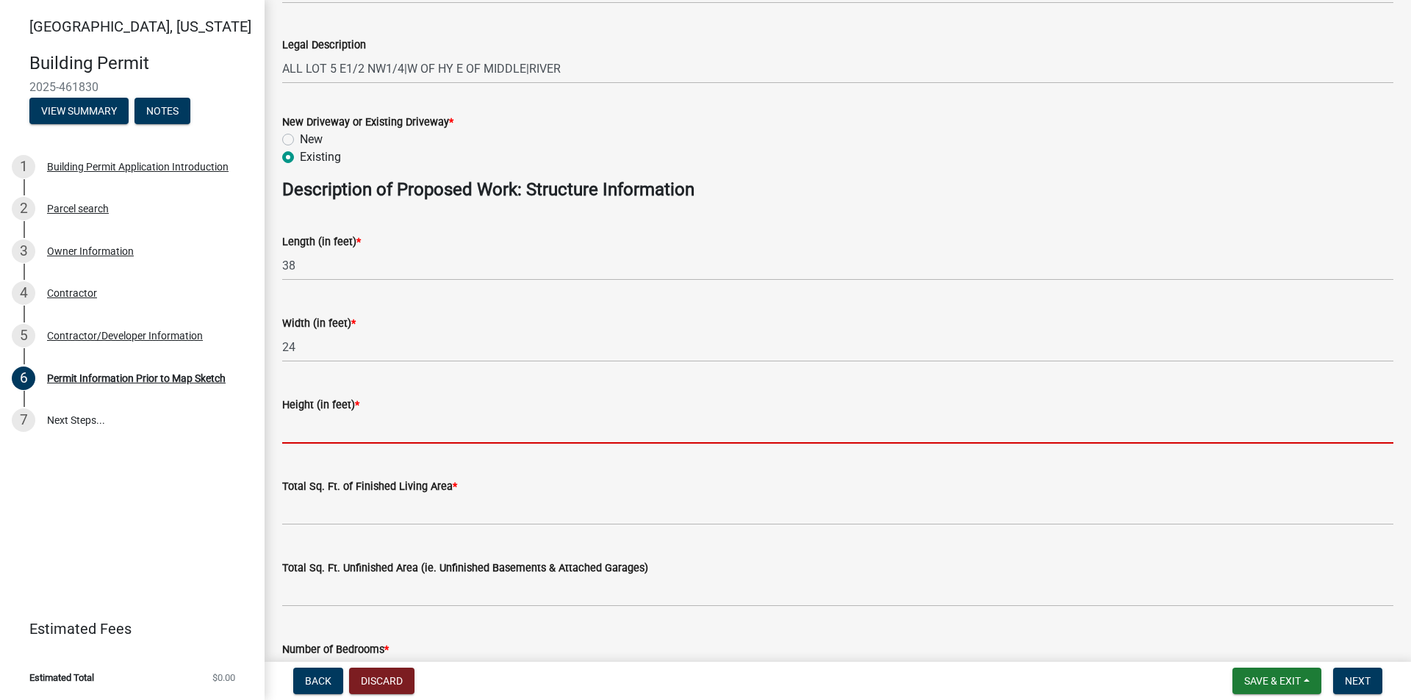
click at [361, 430] on input "text" at bounding box center [837, 429] width 1111 height 30
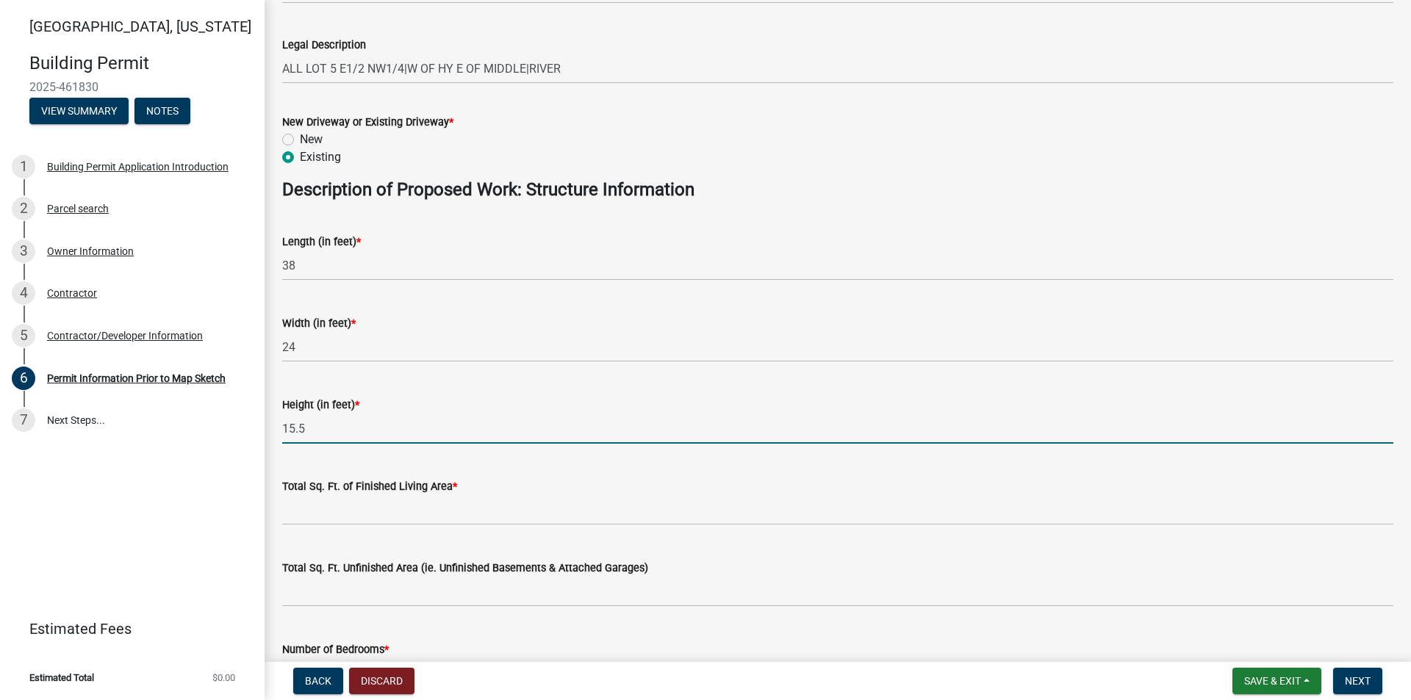
type input "15.5"
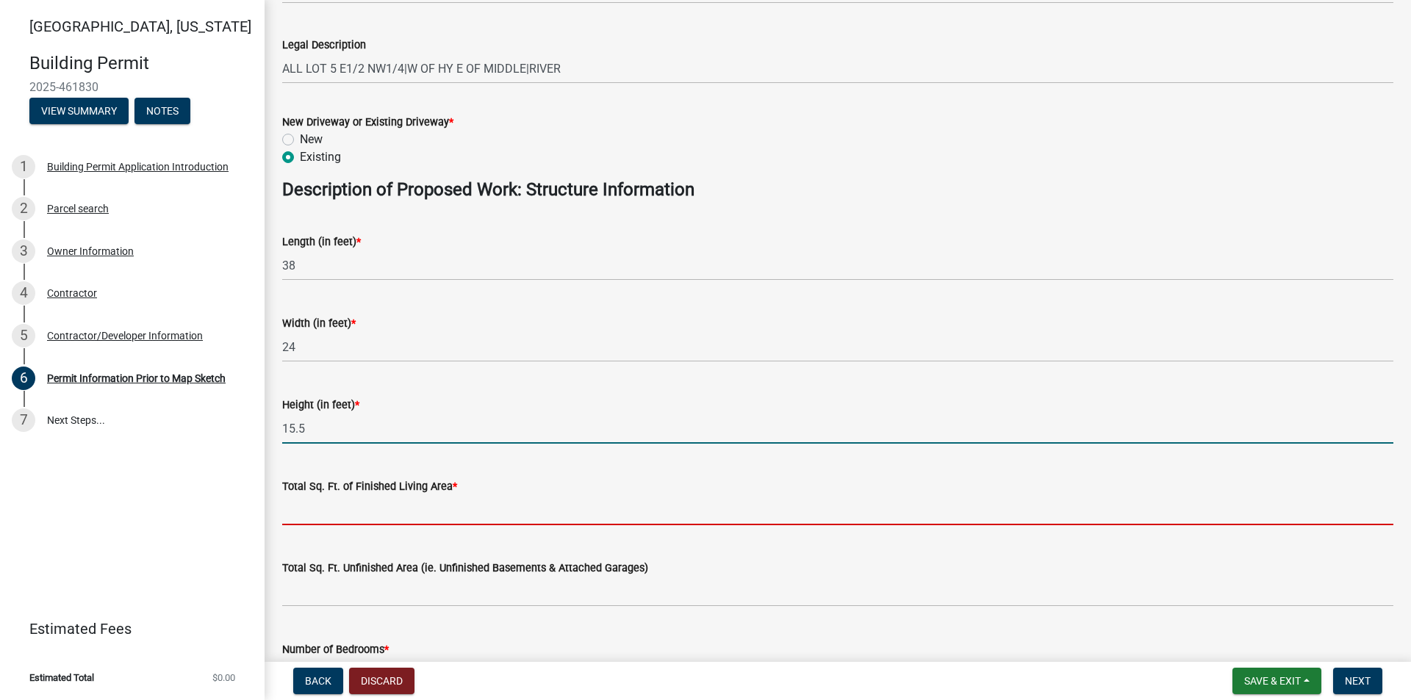
click at [429, 515] on input "text" at bounding box center [837, 510] width 1111 height 30
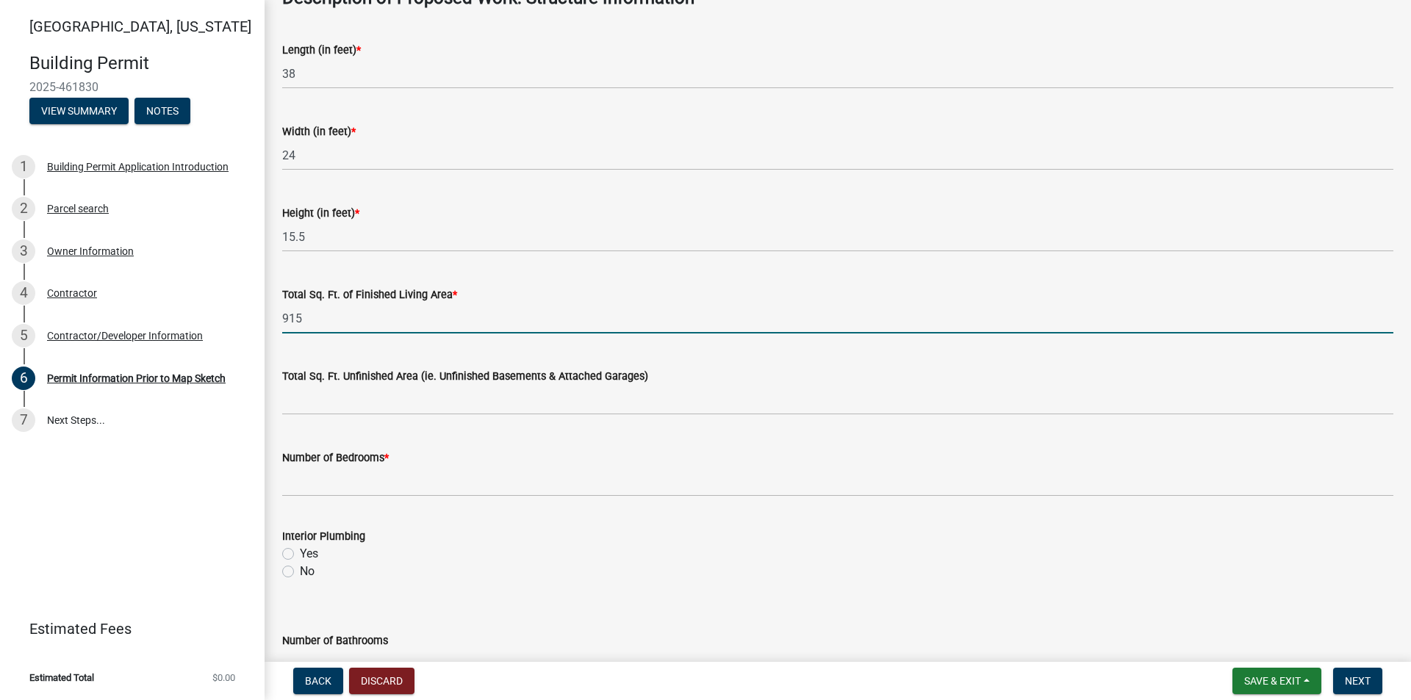
scroll to position [787, 0]
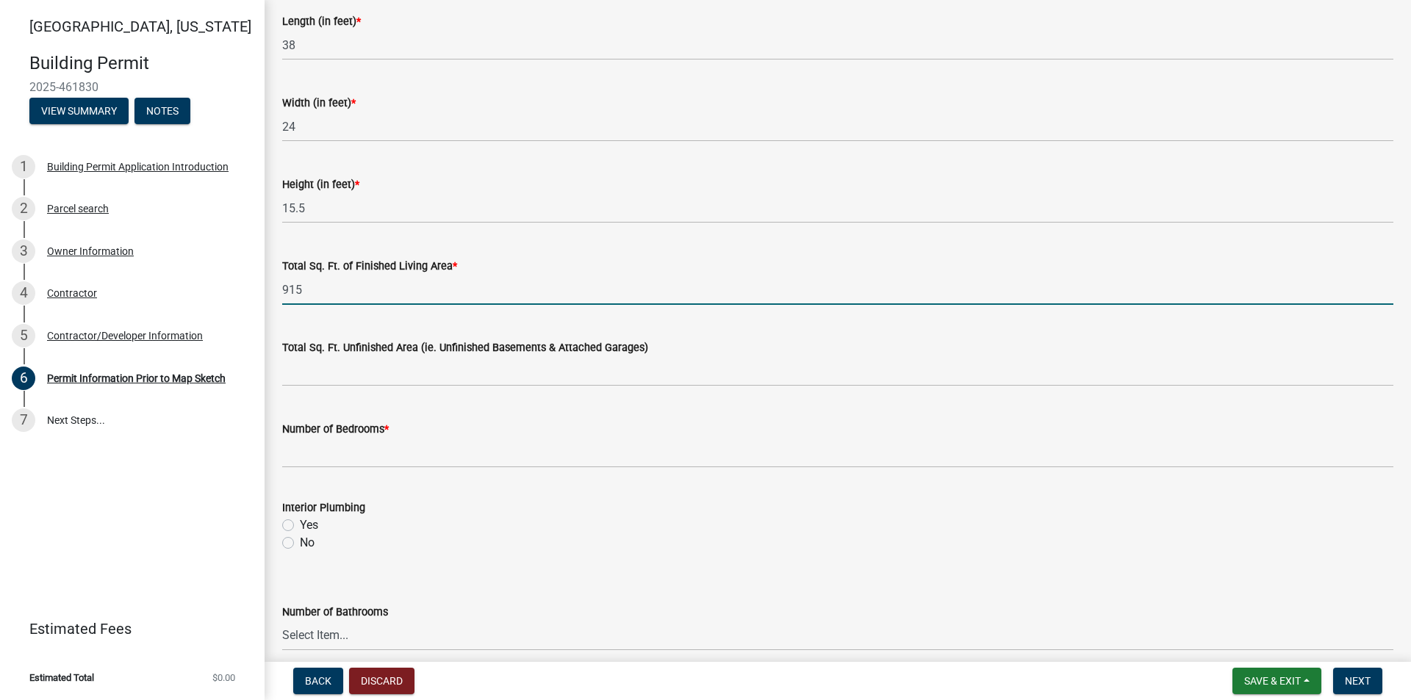
type input "915"
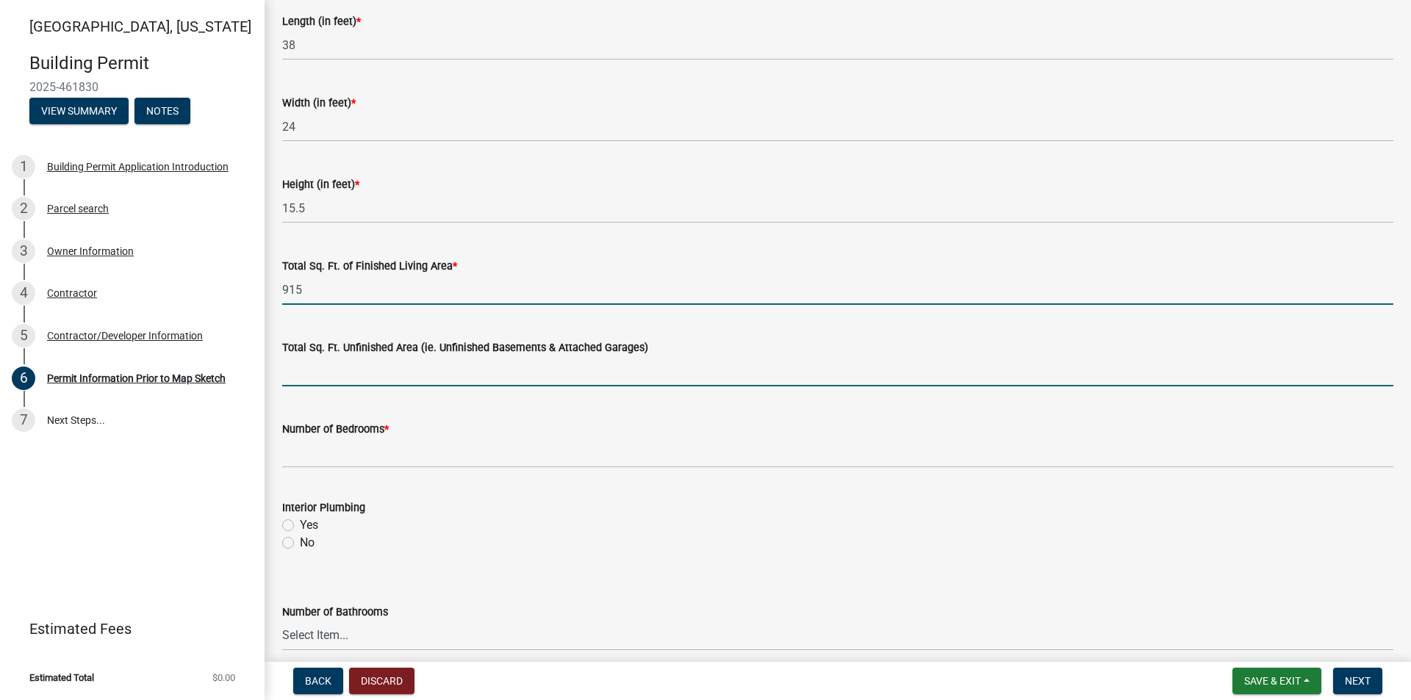
click at [444, 368] on input "text" at bounding box center [837, 371] width 1111 height 30
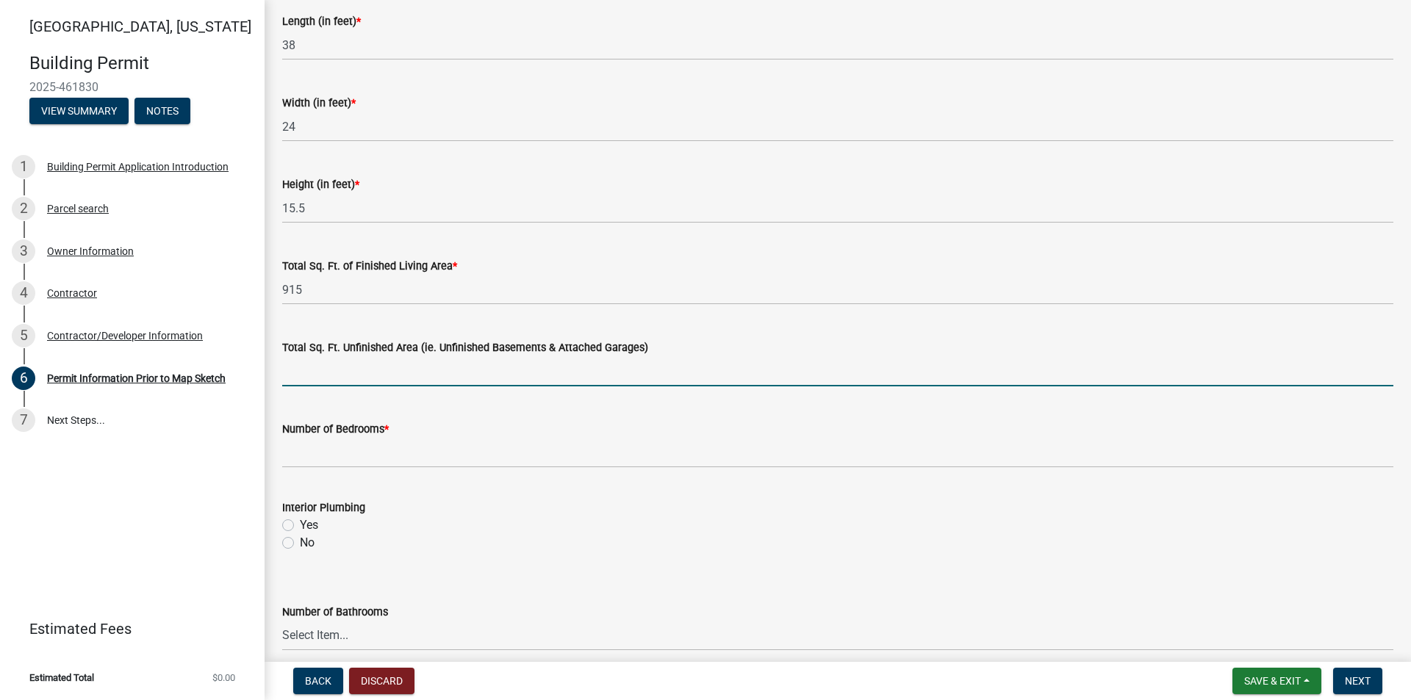
type input "0"
click at [343, 363] on input "text" at bounding box center [837, 371] width 1111 height 30
type input "0"
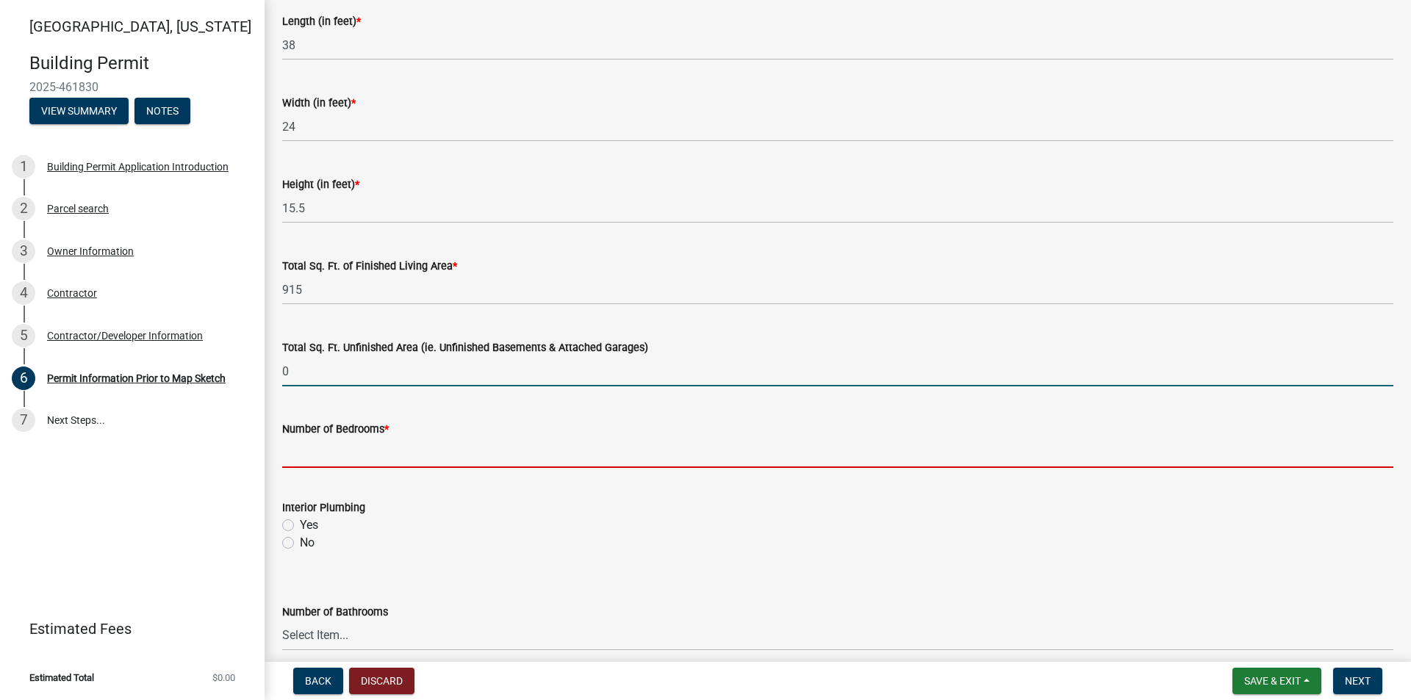
click at [342, 453] on input "text" at bounding box center [837, 453] width 1111 height 30
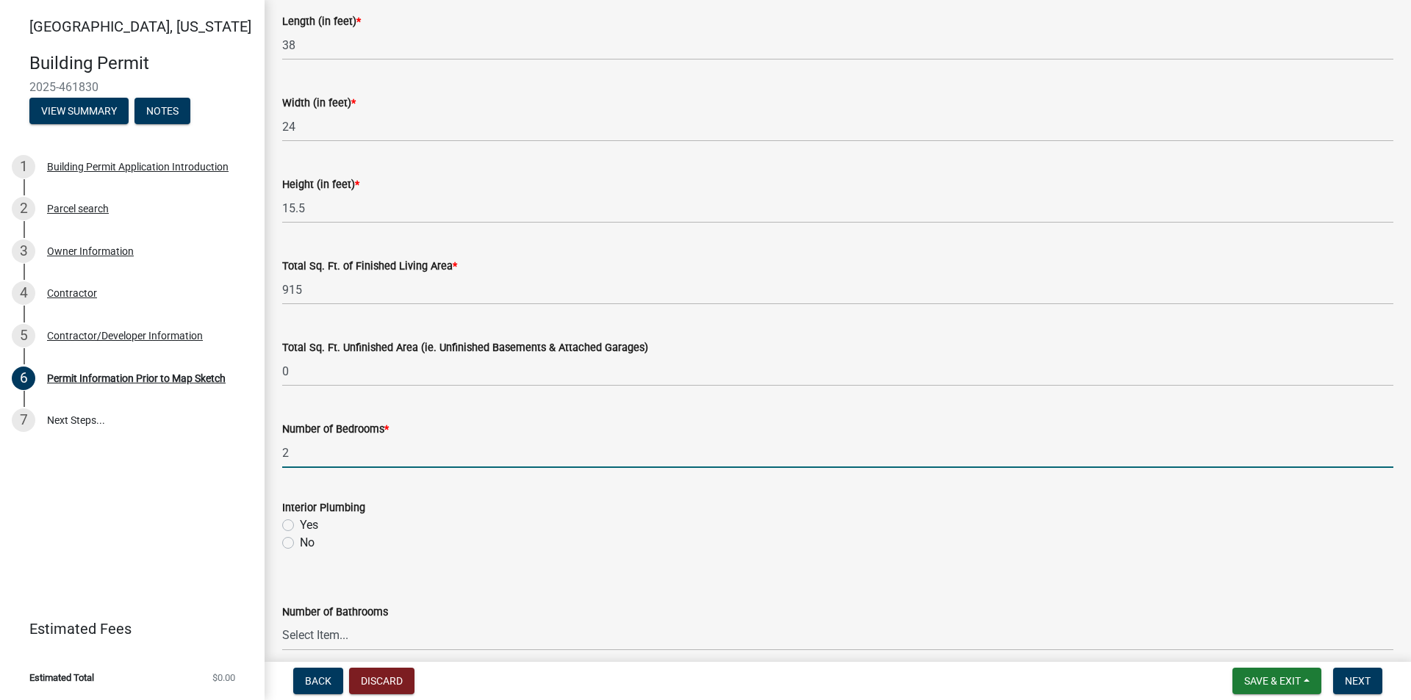
type input "2"
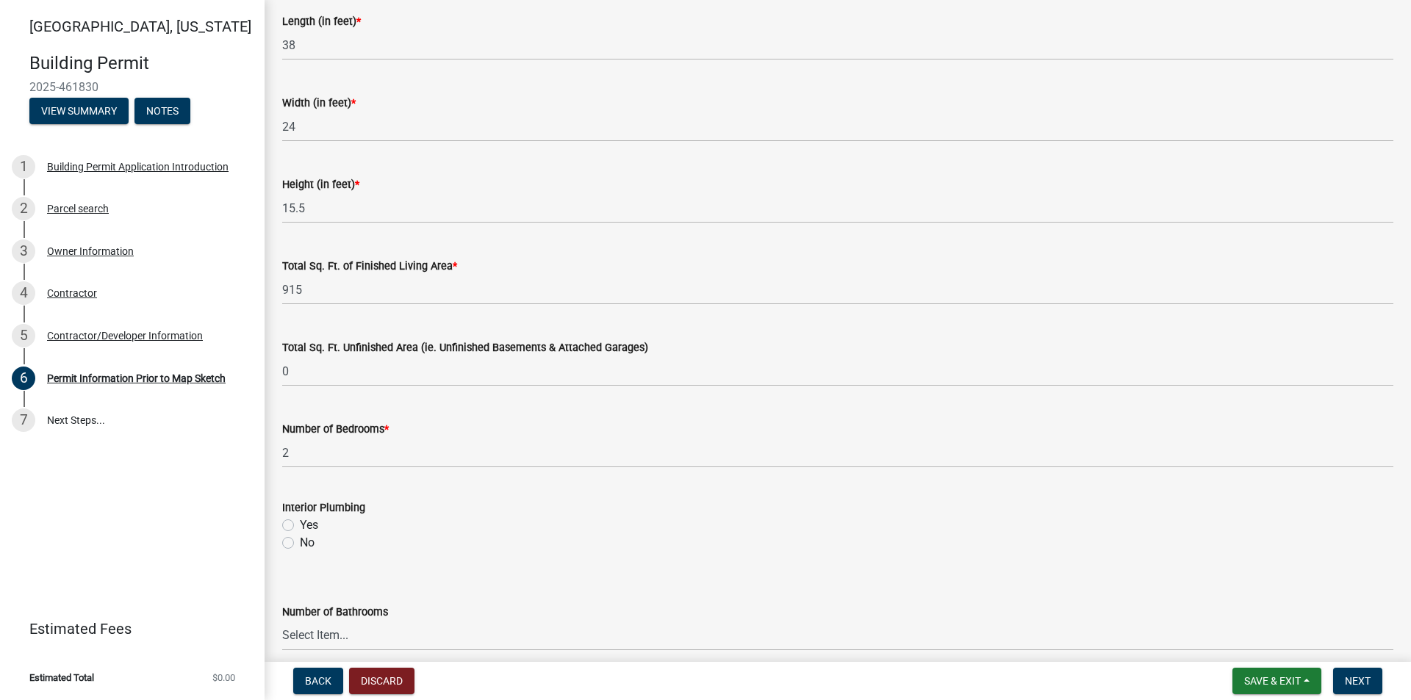
click at [409, 527] on div "Yes" at bounding box center [837, 526] width 1111 height 18
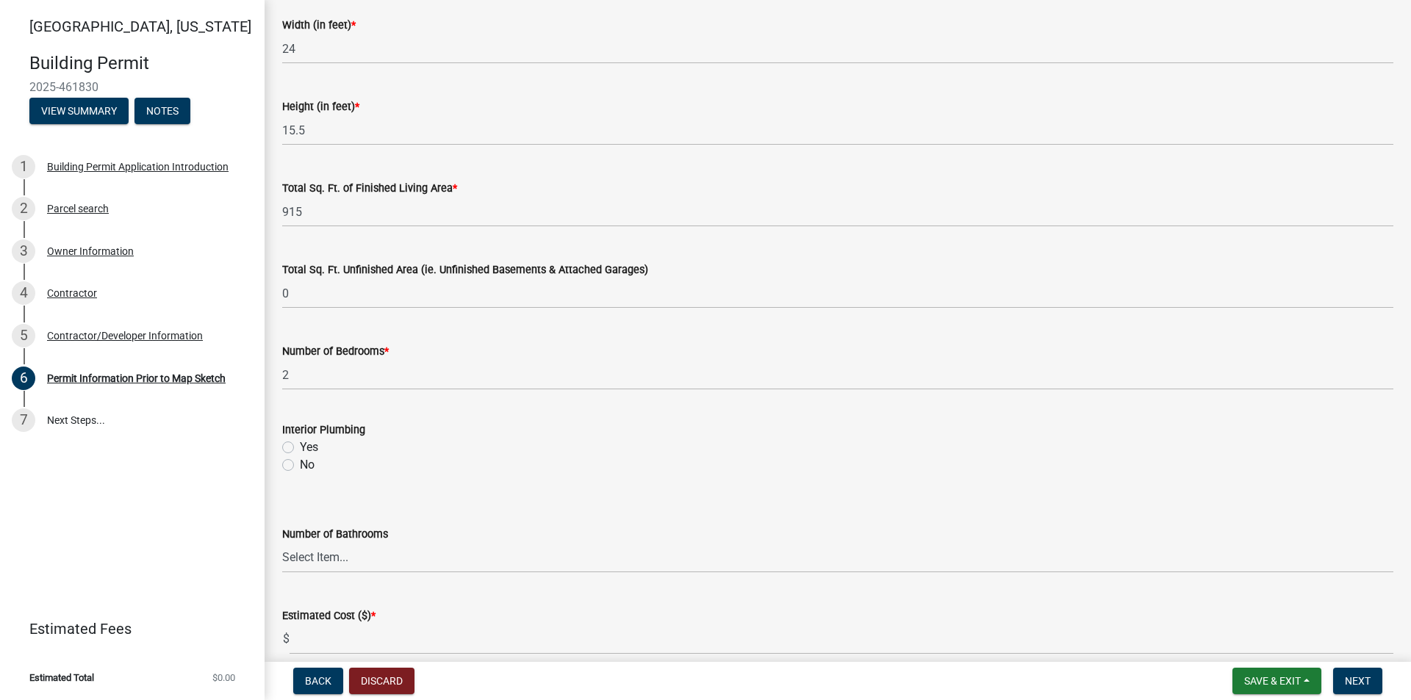
scroll to position [934, 0]
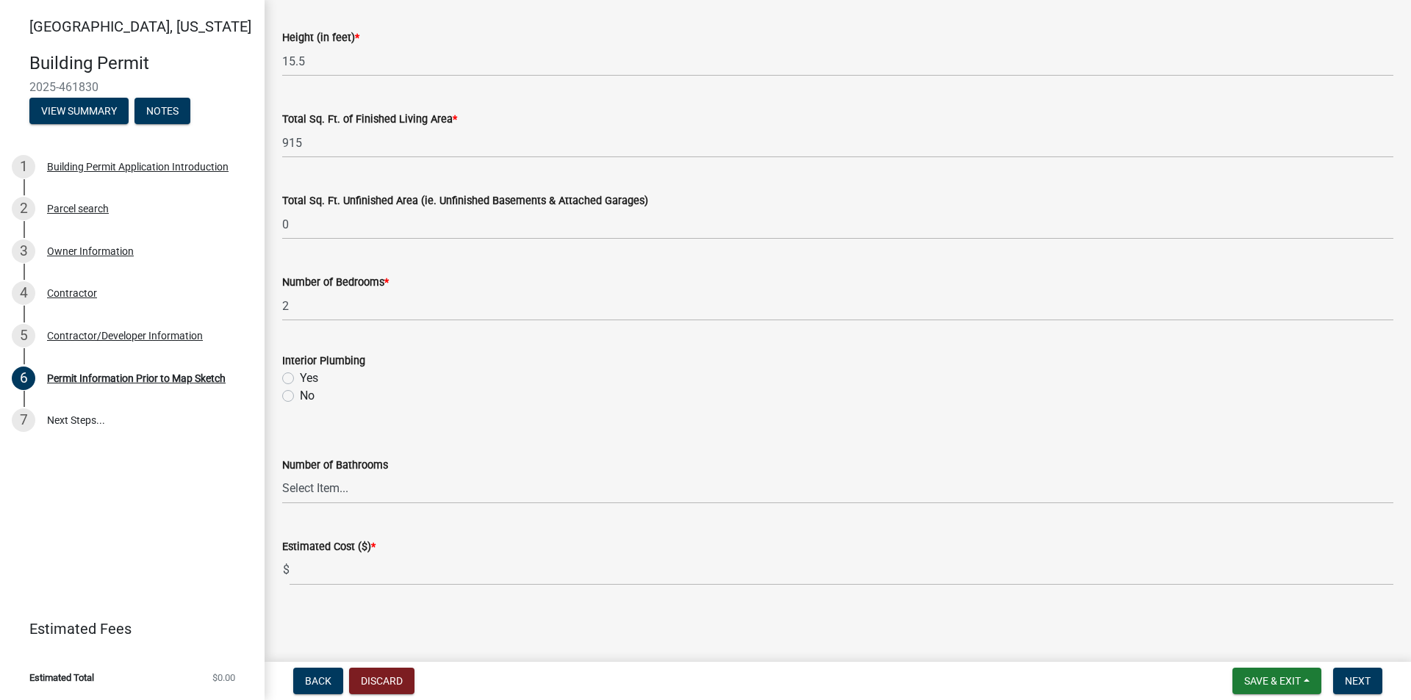
click at [300, 381] on label "Yes" at bounding box center [309, 379] width 18 height 18
click at [300, 379] on input "Yes" at bounding box center [305, 375] width 10 height 10
radio input "true"
click at [356, 489] on select "Select Item... 0 1 2 3 4 5 6" at bounding box center [837, 489] width 1111 height 30
click at [282, 474] on select "Select Item... 0 1 2 3 4 5 6" at bounding box center [837, 489] width 1111 height 30
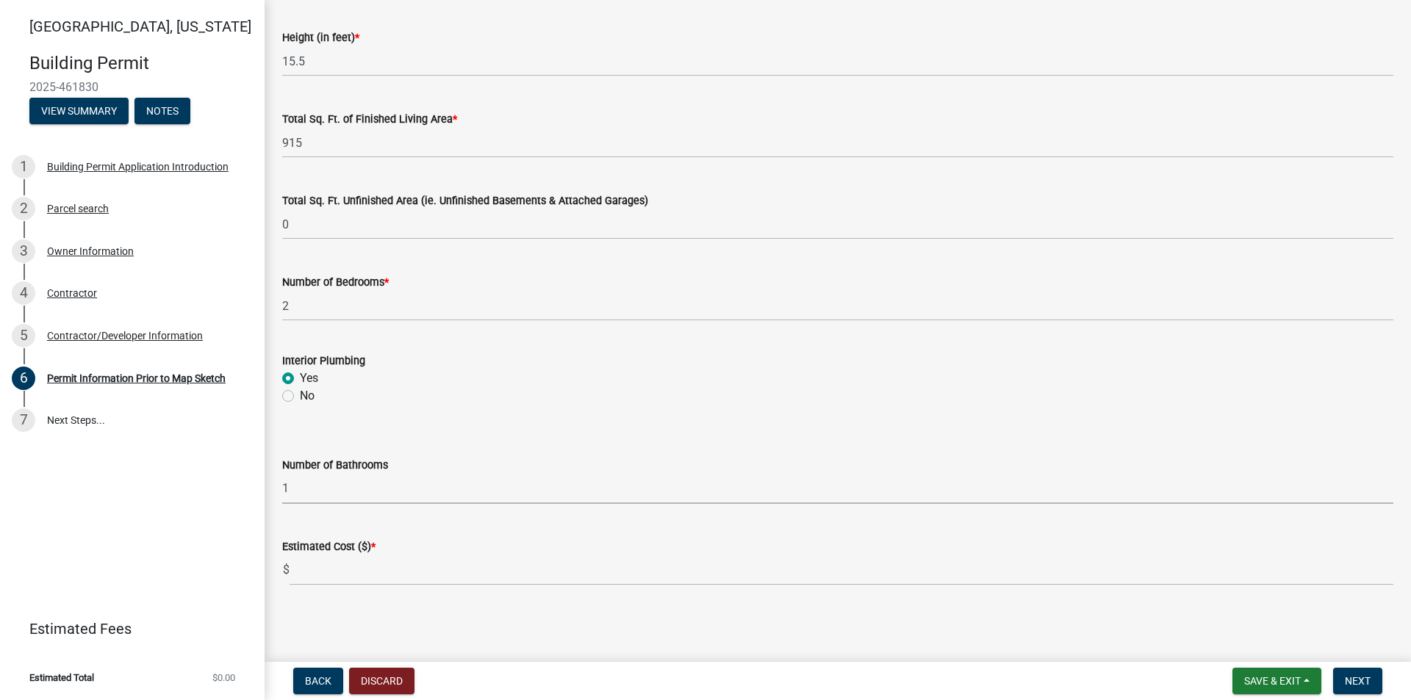
select select "a084ace3-cc4d-4a19-ba90-9713ee32dfc0"
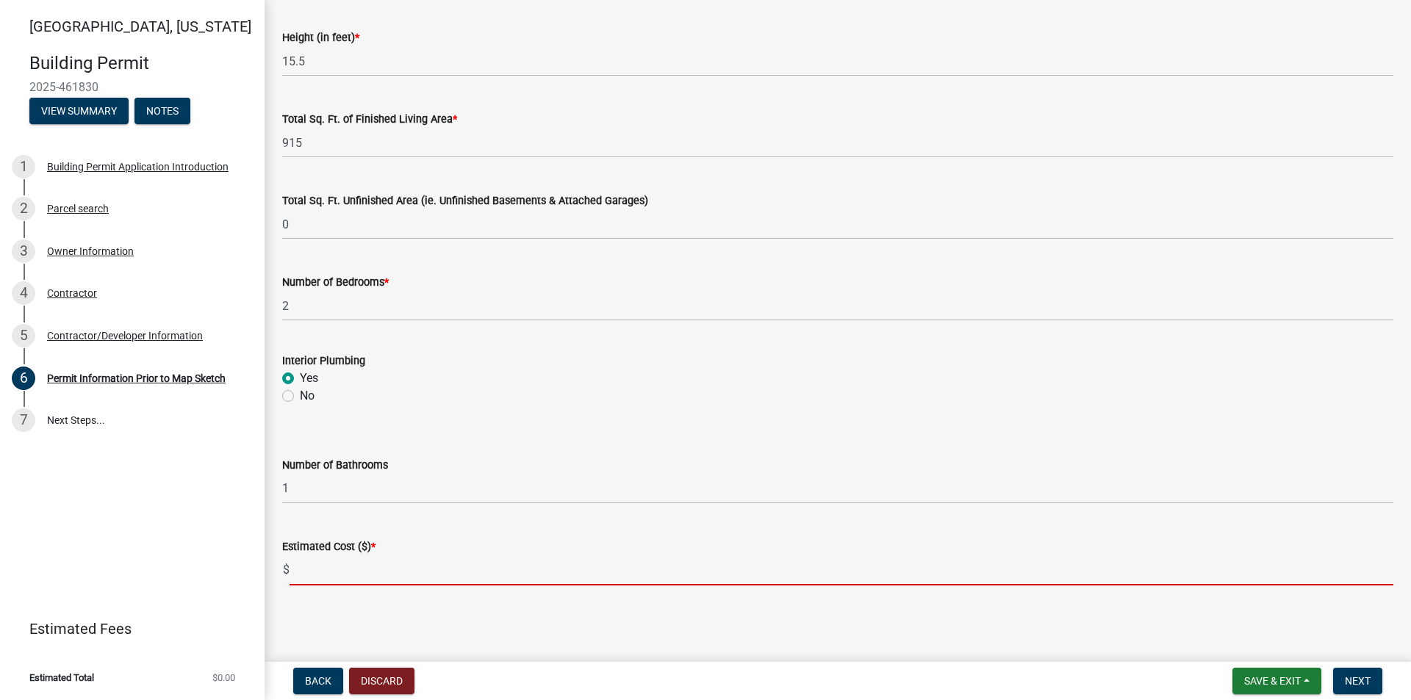
click at [351, 576] on input "text" at bounding box center [842, 571] width 1104 height 30
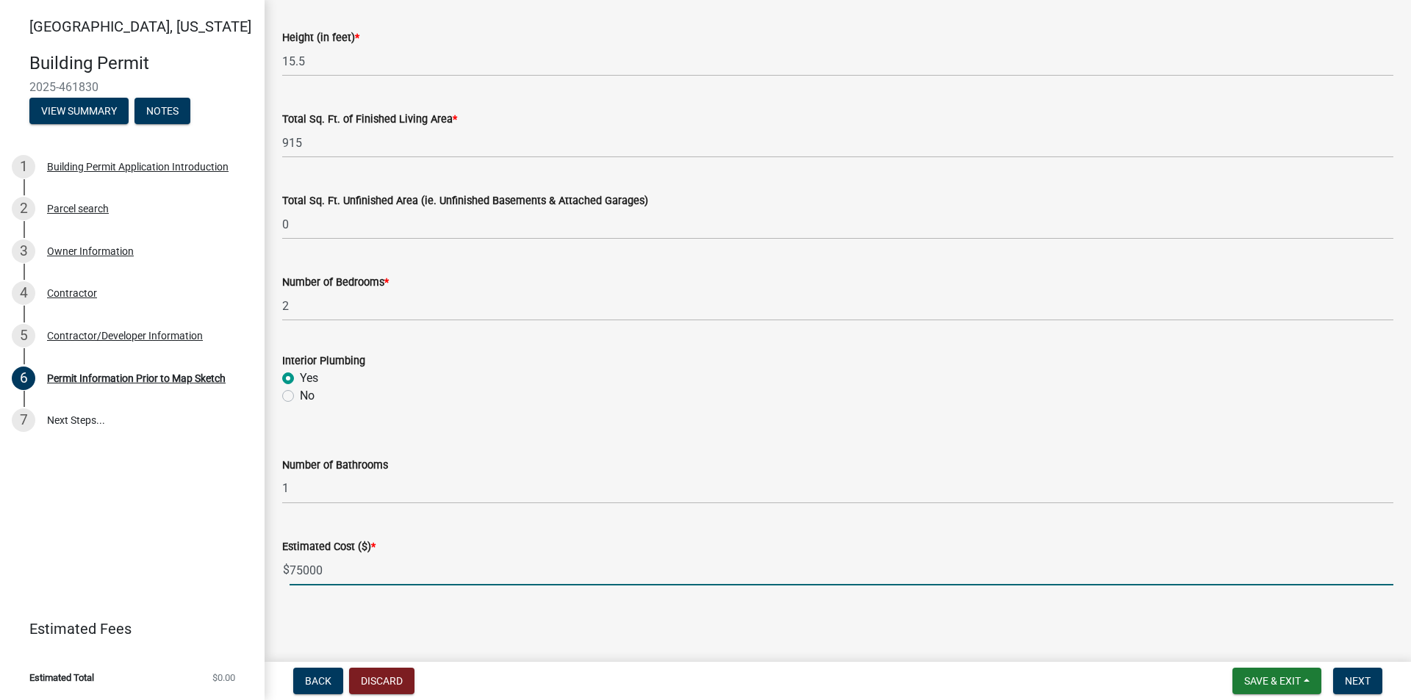
type input "75000"
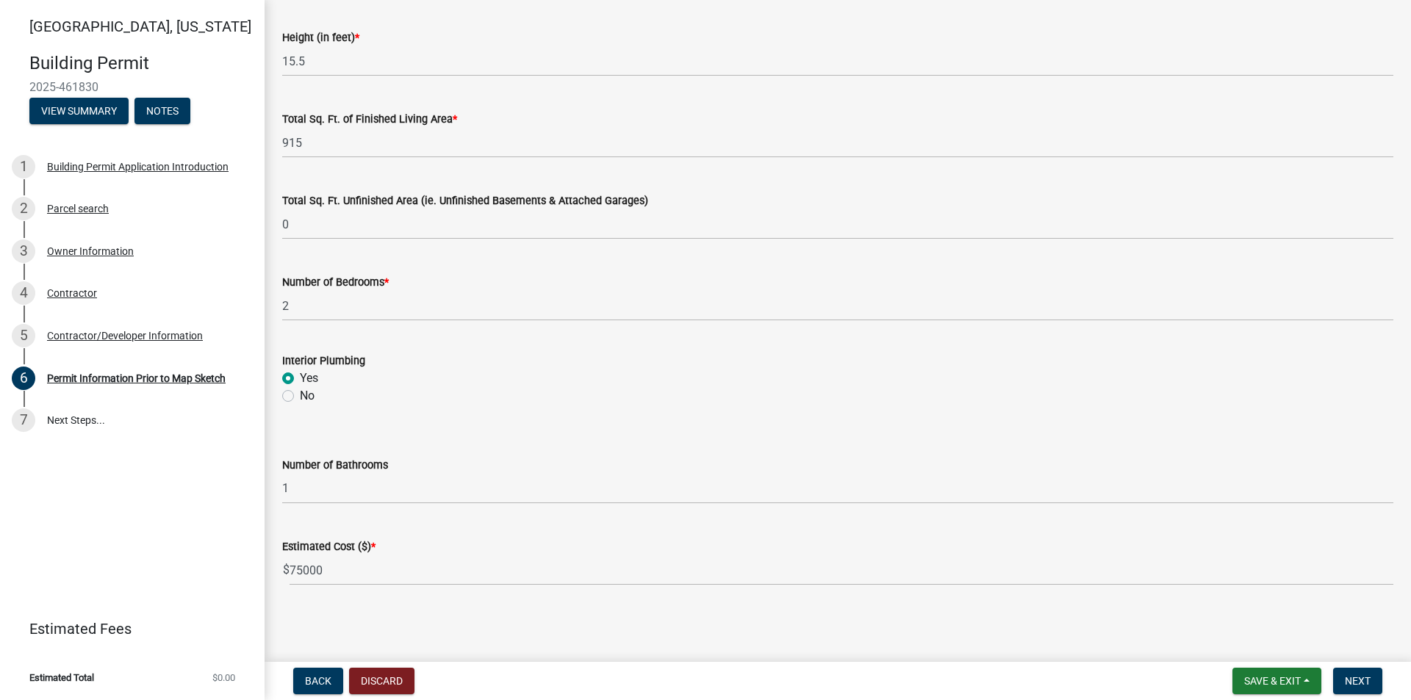
click at [1352, 673] on button "Next" at bounding box center [1357, 681] width 49 height 26
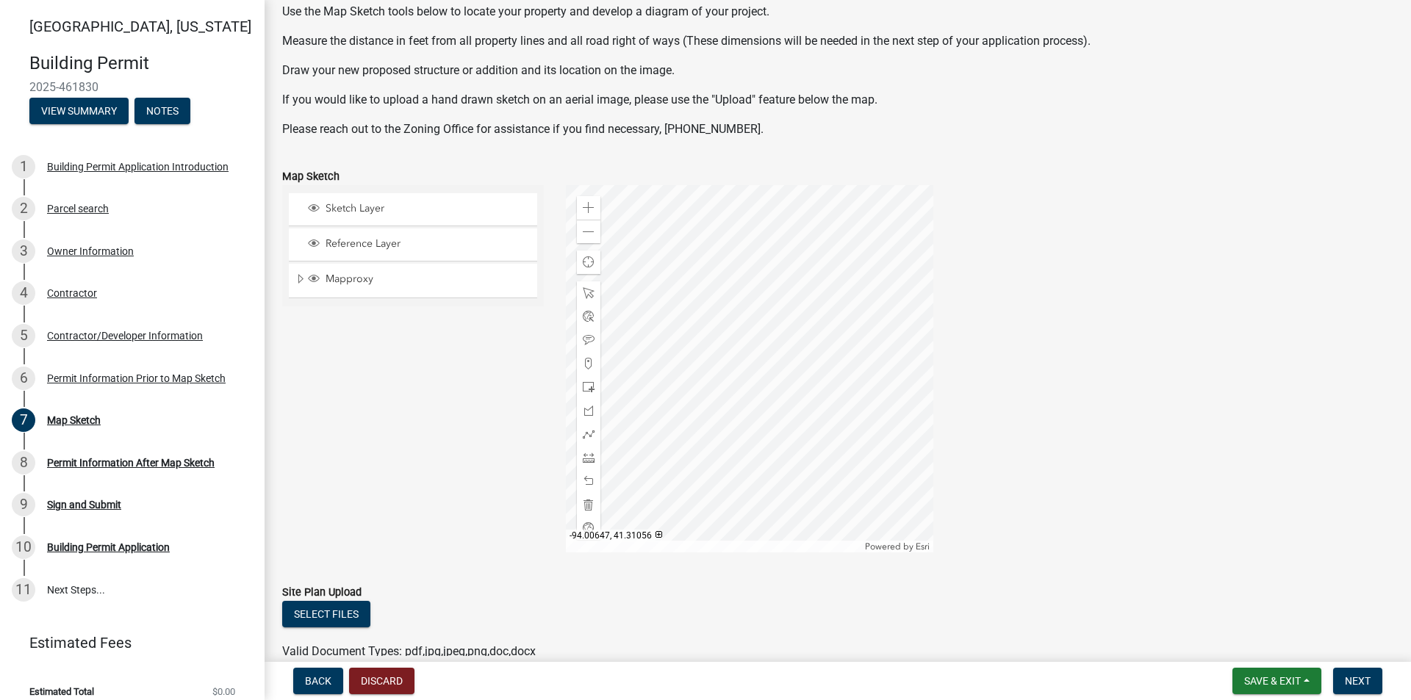
scroll to position [0, 0]
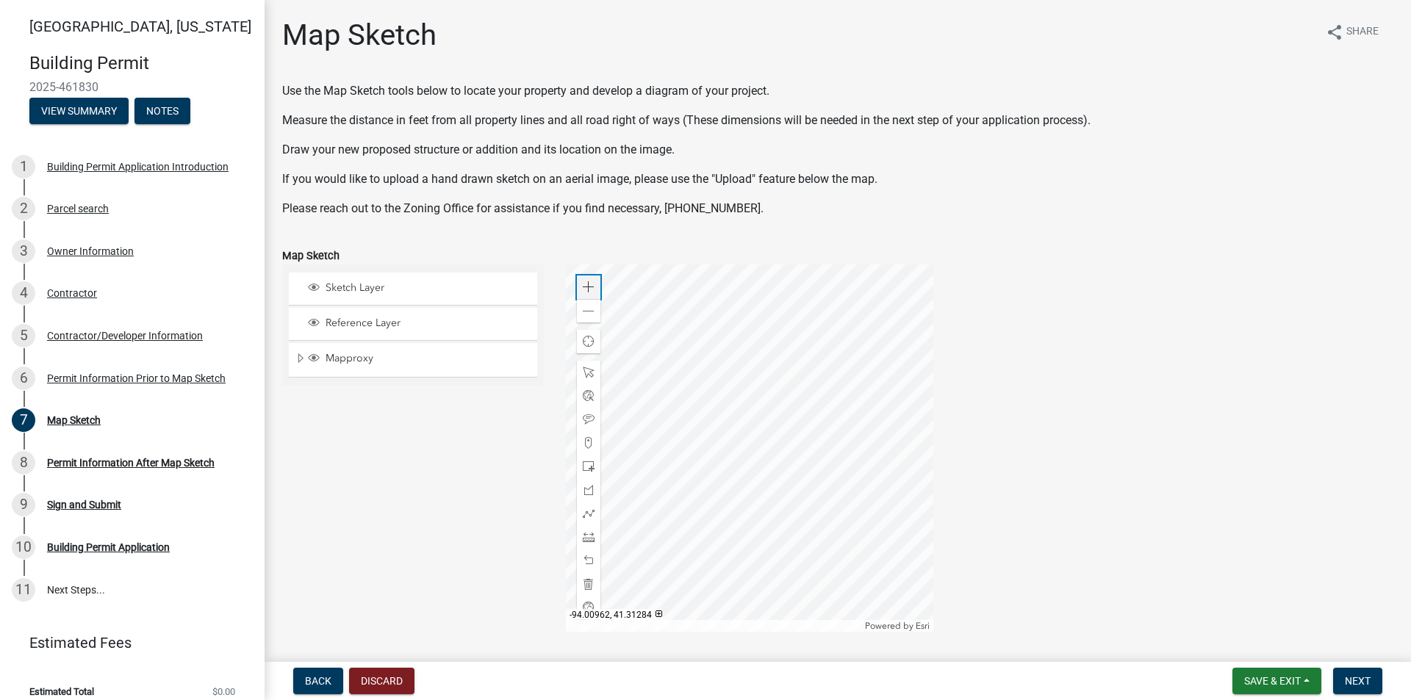
click at [588, 285] on span at bounding box center [589, 287] width 12 height 12
click at [726, 537] on div at bounding box center [749, 448] width 367 height 367
click at [774, 481] on div at bounding box center [749, 448] width 367 height 367
click at [584, 287] on span at bounding box center [589, 287] width 12 height 12
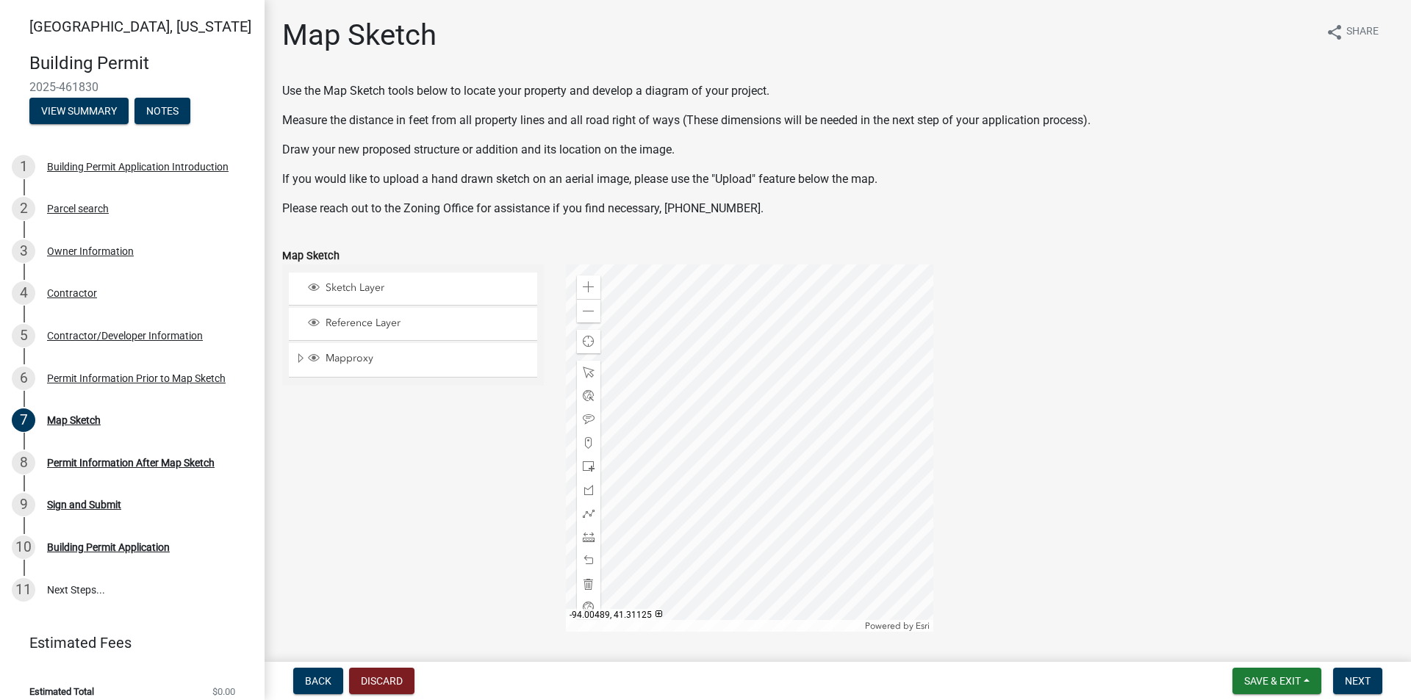
click at [810, 511] on div at bounding box center [749, 448] width 367 height 367
click at [694, 380] on div at bounding box center [749, 448] width 367 height 367
click at [733, 406] on div at bounding box center [749, 448] width 367 height 367
click at [592, 399] on div at bounding box center [589, 396] width 24 height 24
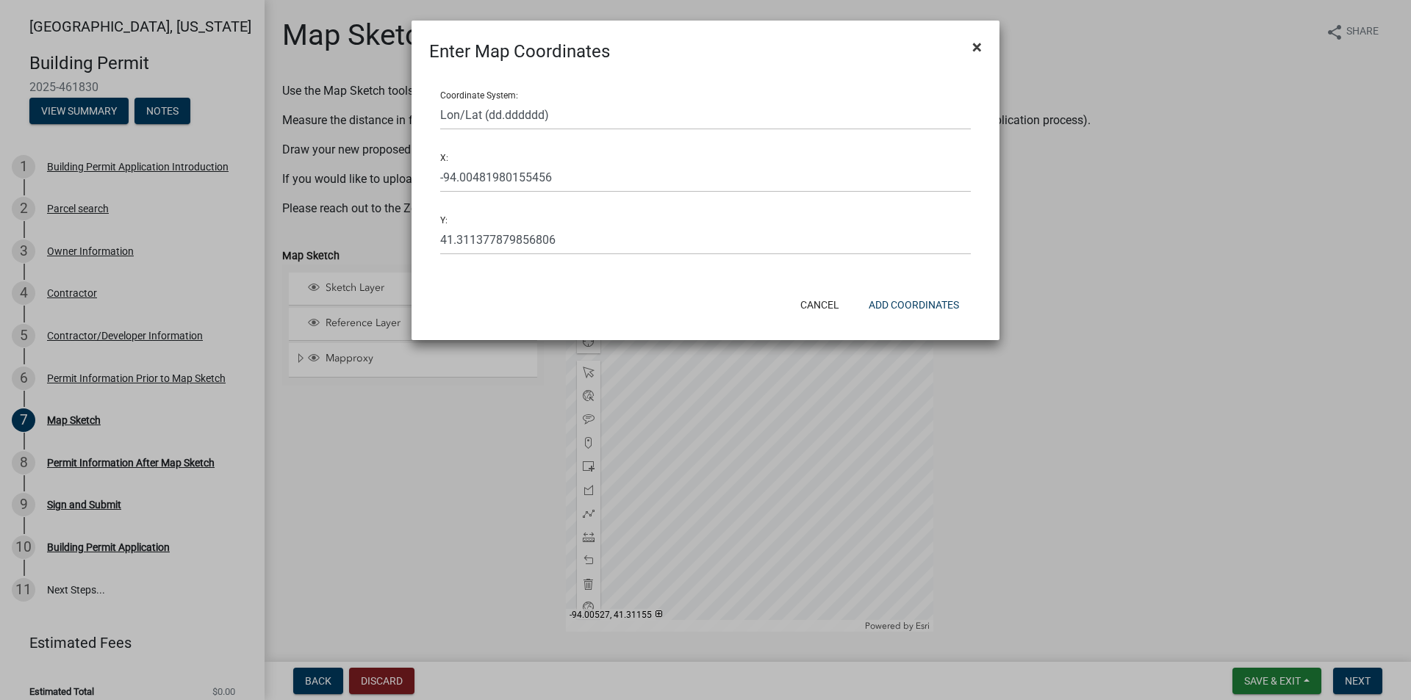
click at [974, 58] on button "×" at bounding box center [976, 46] width 33 height 41
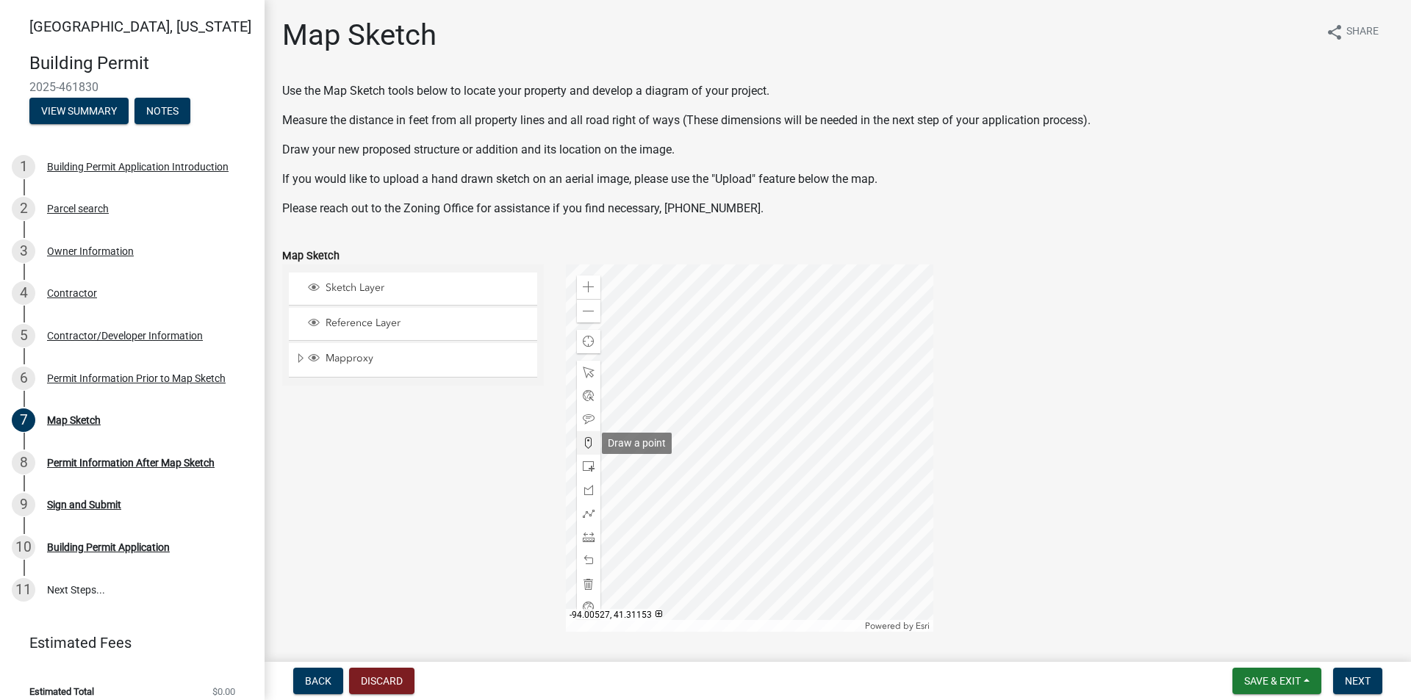
click at [584, 442] on span at bounding box center [589, 443] width 12 height 12
click at [690, 392] on div at bounding box center [749, 448] width 367 height 367
click at [702, 464] on div at bounding box center [749, 448] width 367 height 367
click at [735, 462] on div at bounding box center [749, 448] width 367 height 367
click at [730, 409] on div at bounding box center [749, 448] width 367 height 367
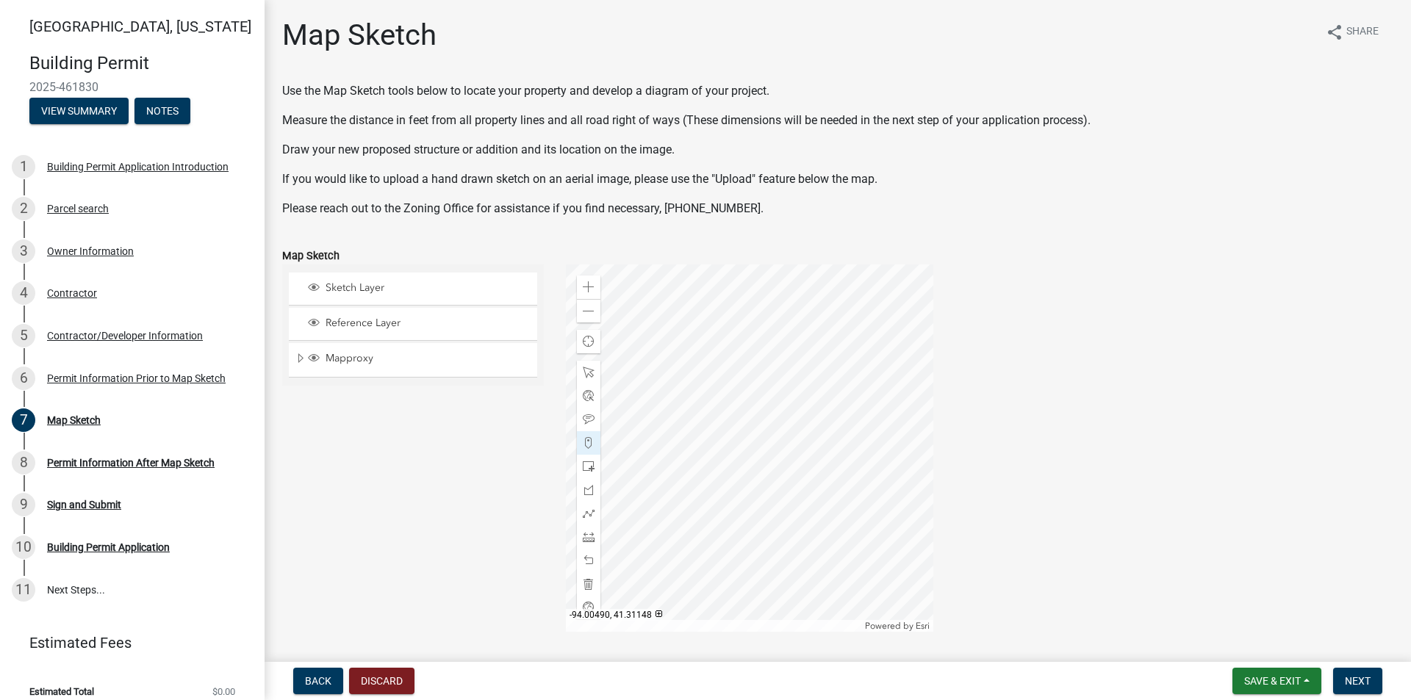
click at [719, 404] on div at bounding box center [749, 448] width 367 height 367
click at [718, 389] on div at bounding box center [749, 448] width 367 height 367
click at [692, 409] on div at bounding box center [749, 448] width 367 height 367
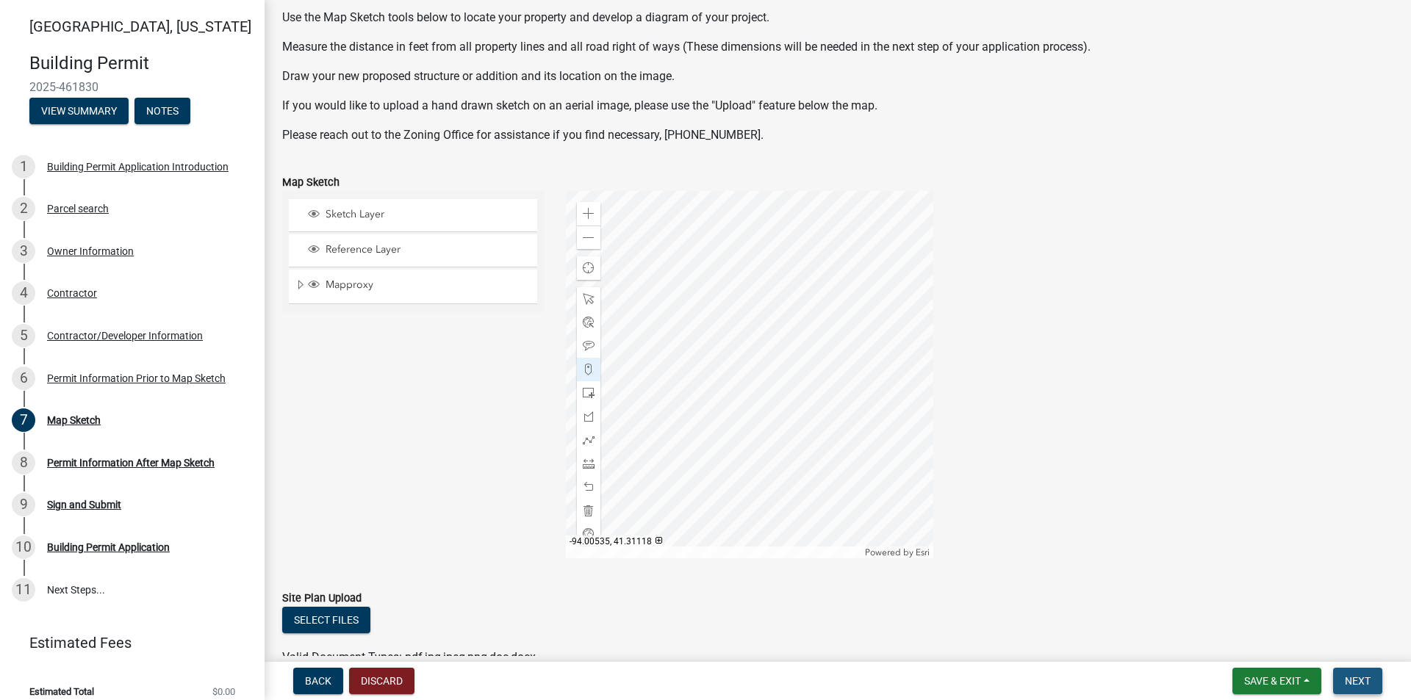
click at [1344, 677] on button "Next" at bounding box center [1357, 681] width 49 height 26
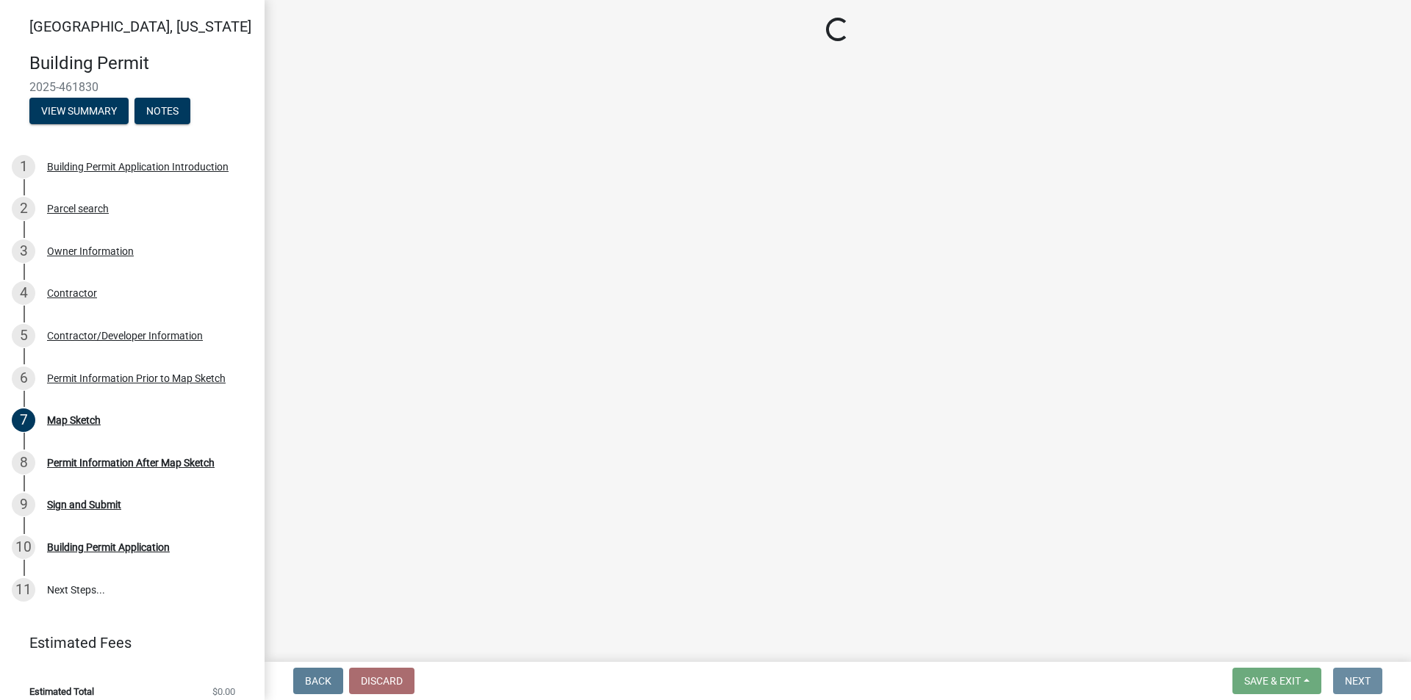
scroll to position [0, 0]
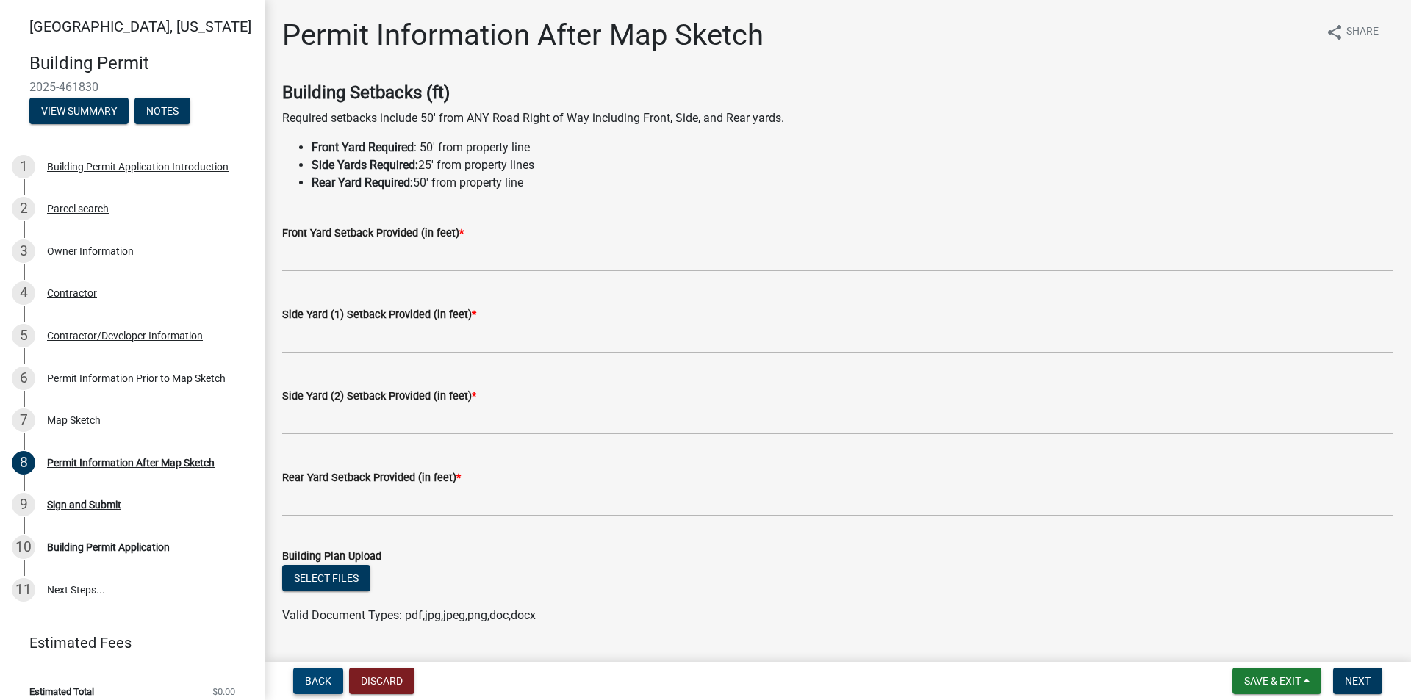
click at [326, 681] on span "Back" at bounding box center [318, 681] width 26 height 12
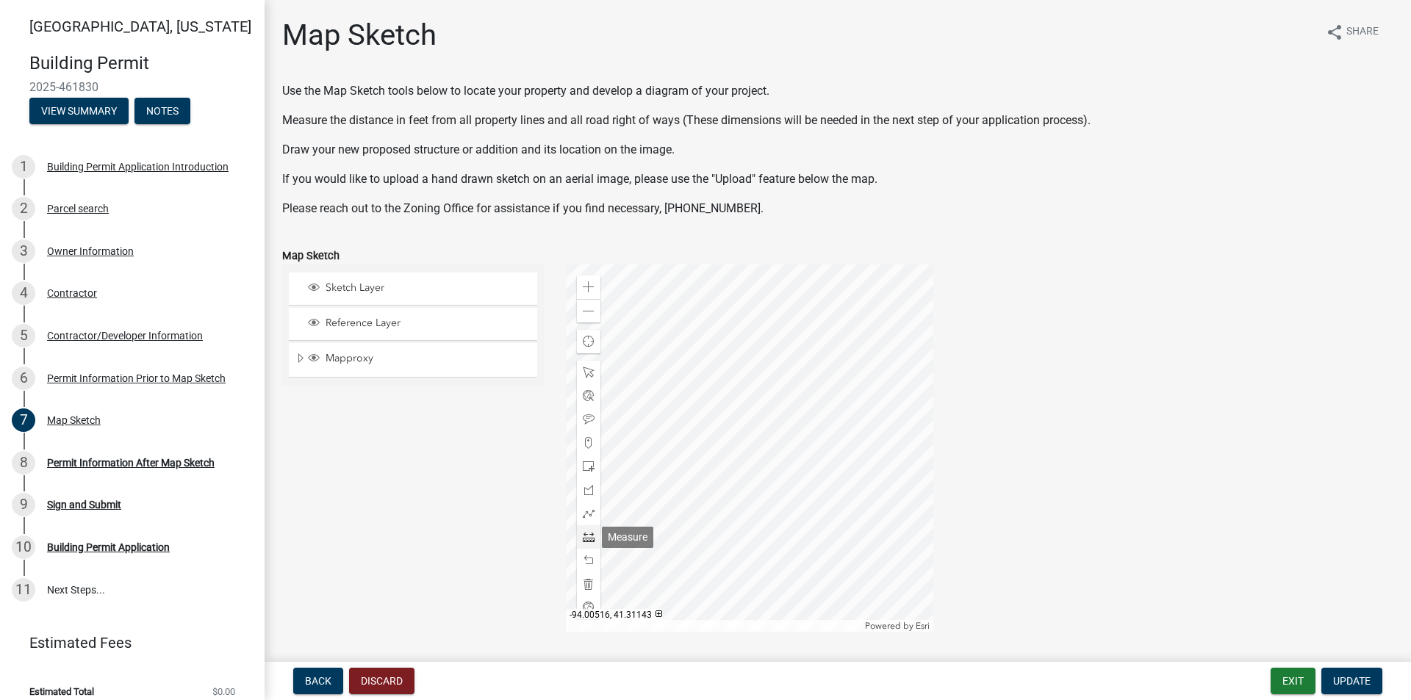
click at [581, 547] on div at bounding box center [589, 537] width 24 height 24
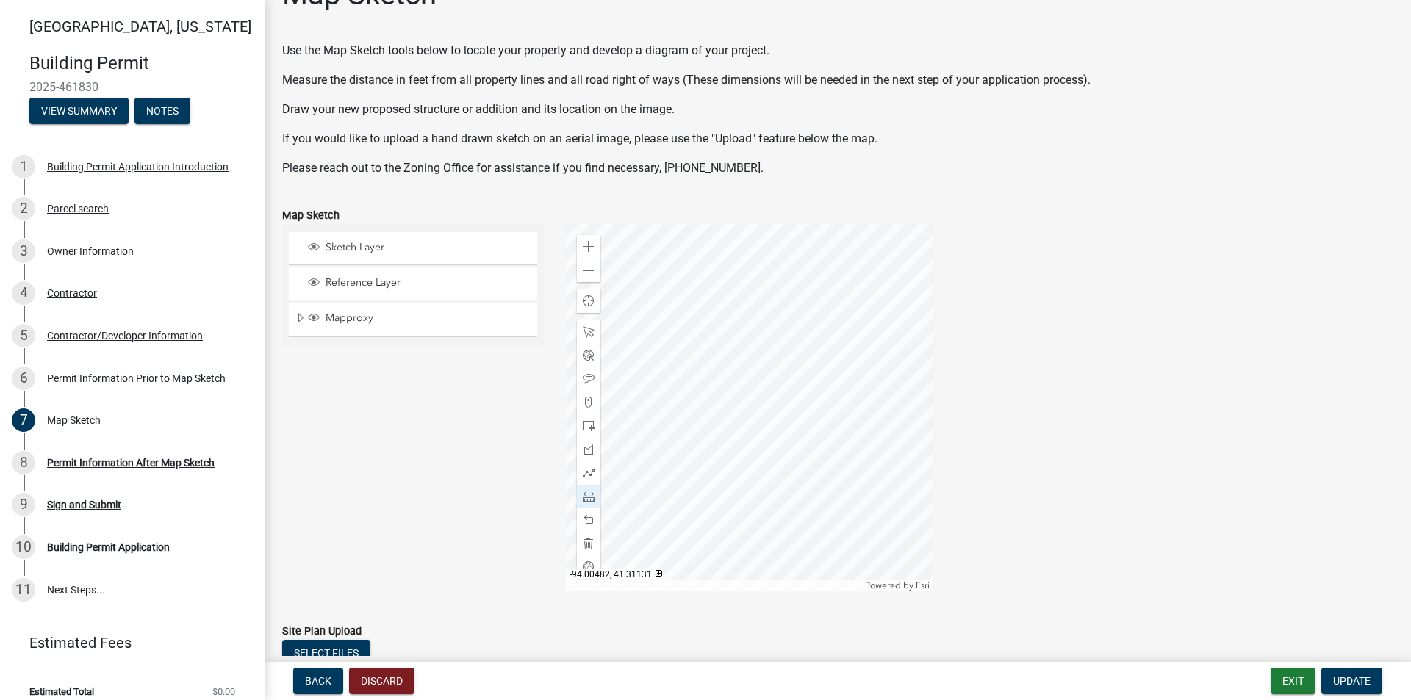
scroll to position [7, 0]
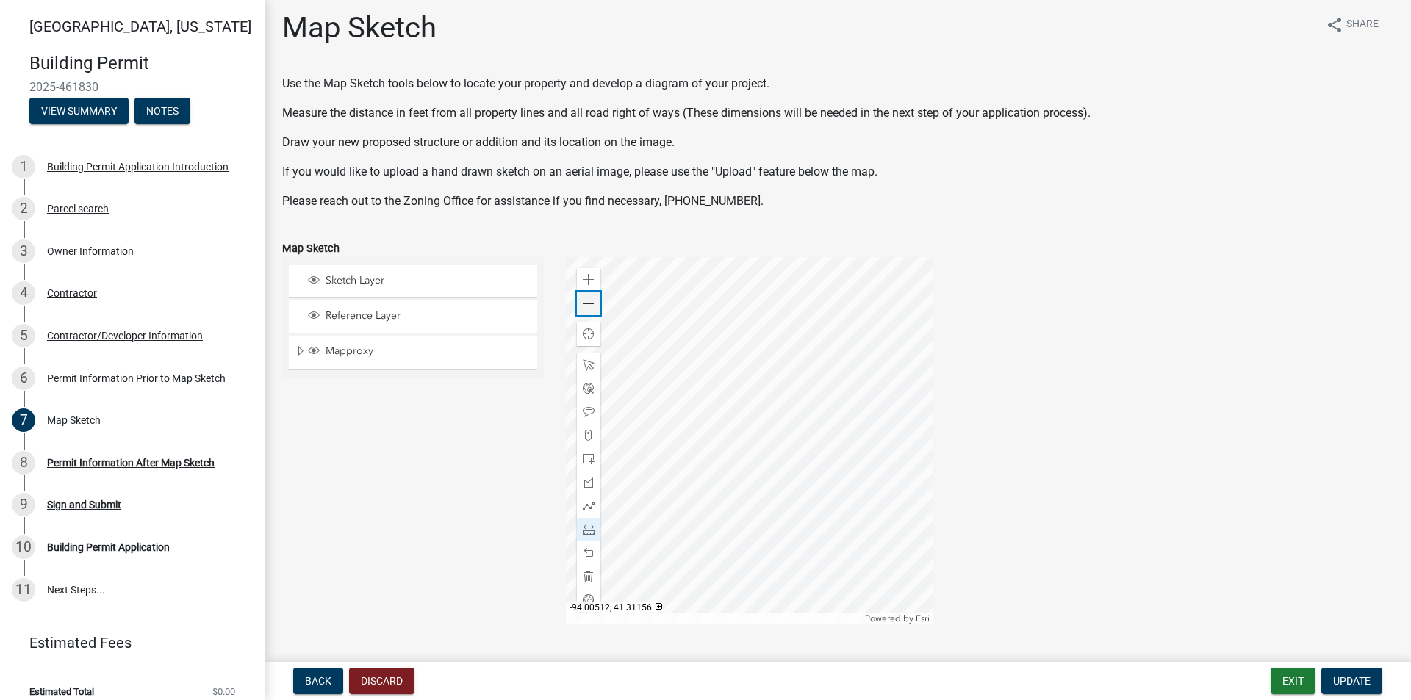
click at [596, 306] on div "Zoom out" at bounding box center [589, 304] width 24 height 24
click at [766, 425] on div at bounding box center [749, 440] width 367 height 367
click at [331, 426] on div "Sketch Layer Reference Layer Mapproxy CADASTRAL_ANNO Corp Name 100 Corp Name 40…" at bounding box center [413, 440] width 284 height 367
drag, startPoint x: 980, startPoint y: 448, endPoint x: 584, endPoint y: 290, distance: 425.5
click at [584, 290] on div "Zoom in" at bounding box center [589, 280] width 24 height 24
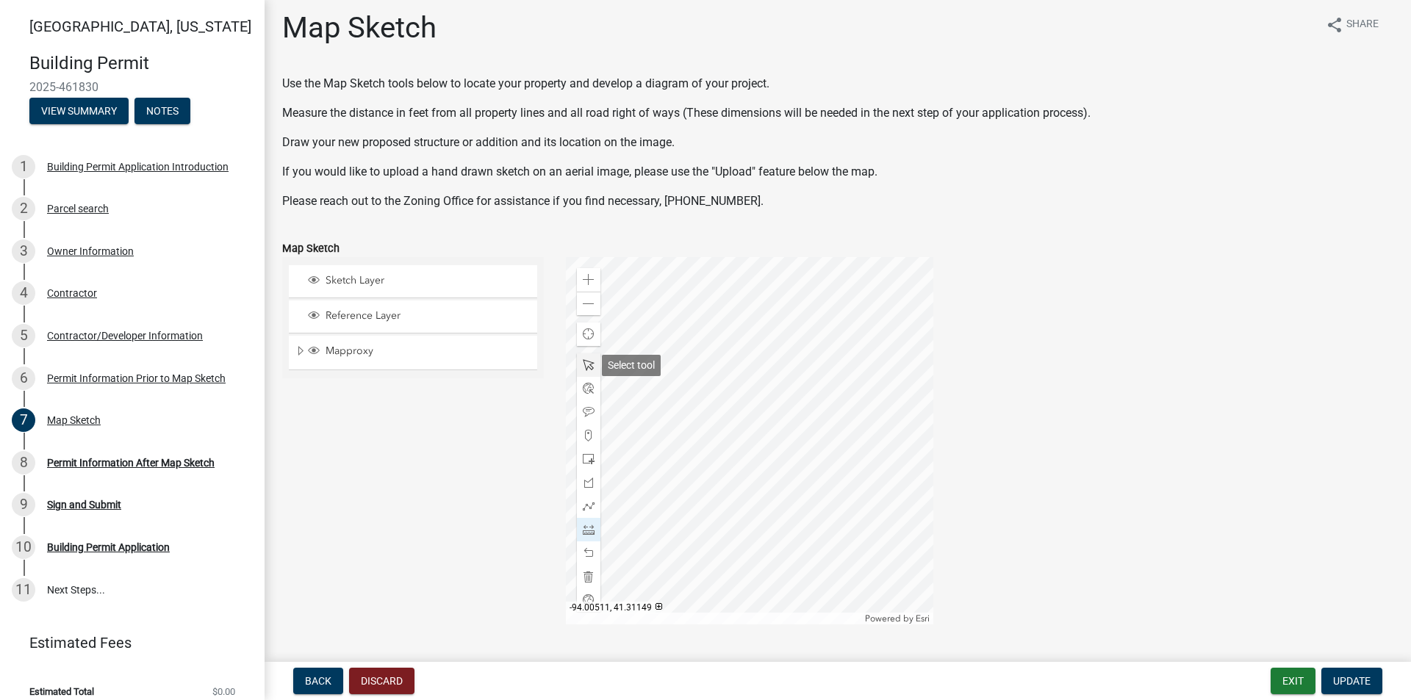
click at [583, 367] on span at bounding box center [589, 365] width 12 height 12
click at [1351, 670] on button "Update" at bounding box center [1351, 681] width 61 height 26
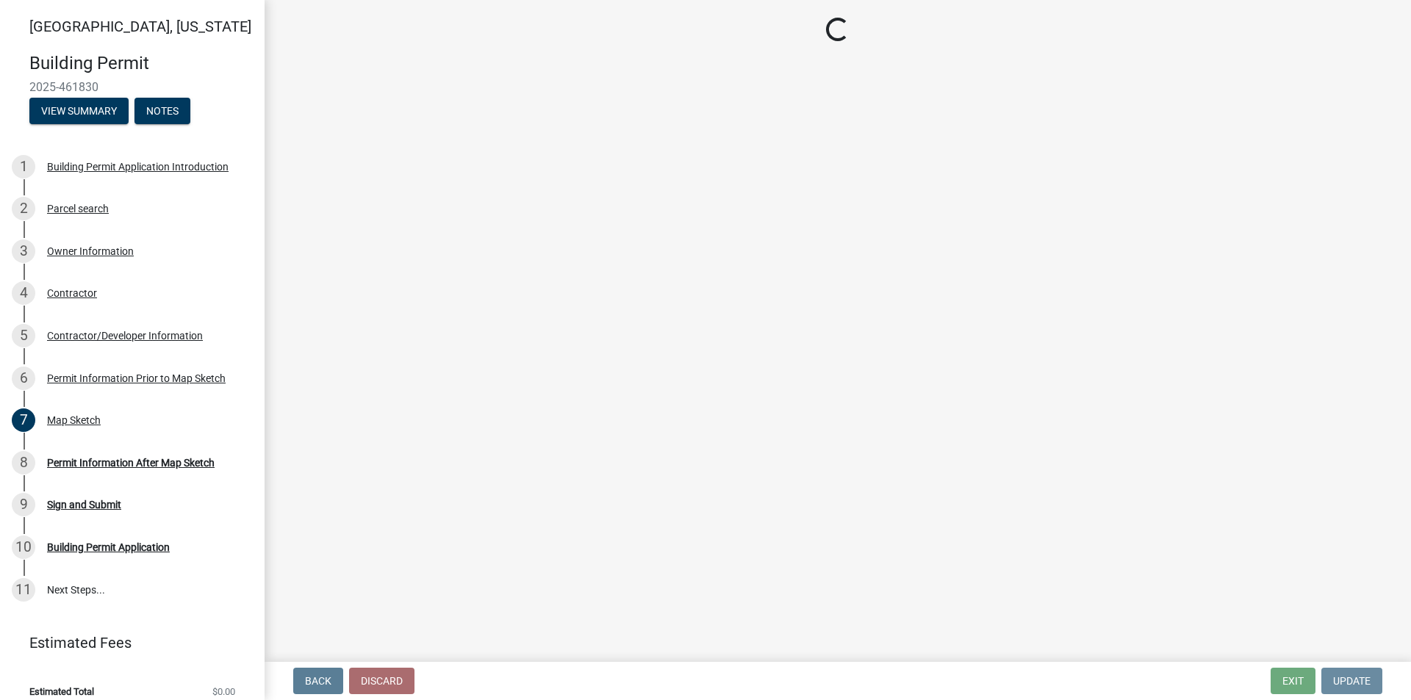
scroll to position [0, 0]
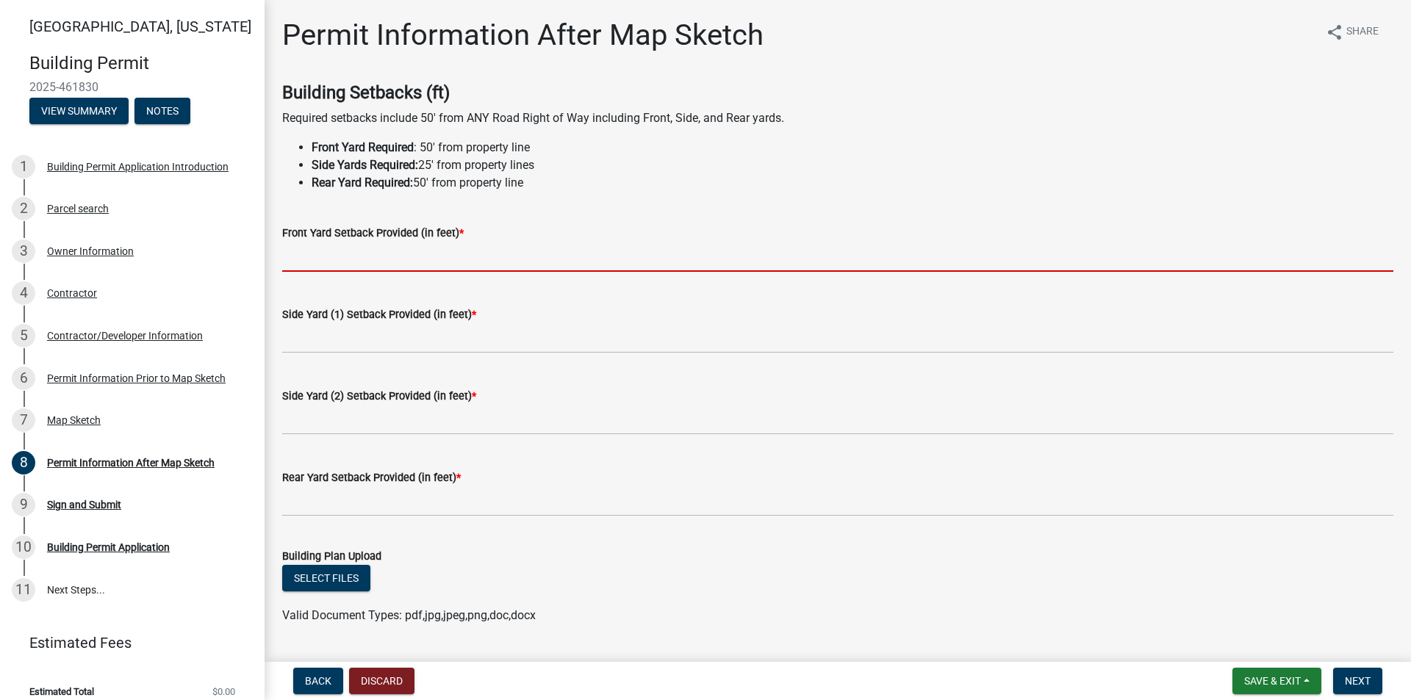
click at [395, 267] on input "text" at bounding box center [837, 257] width 1111 height 30
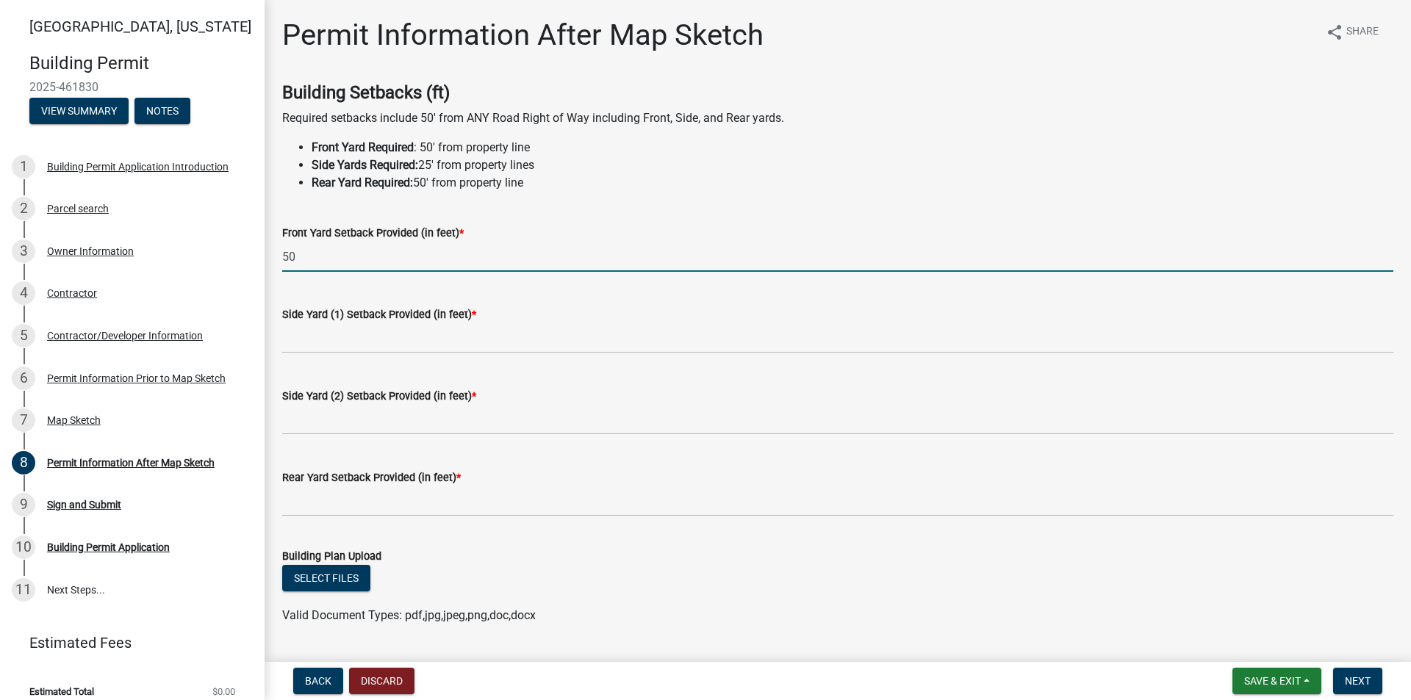
type input "50"
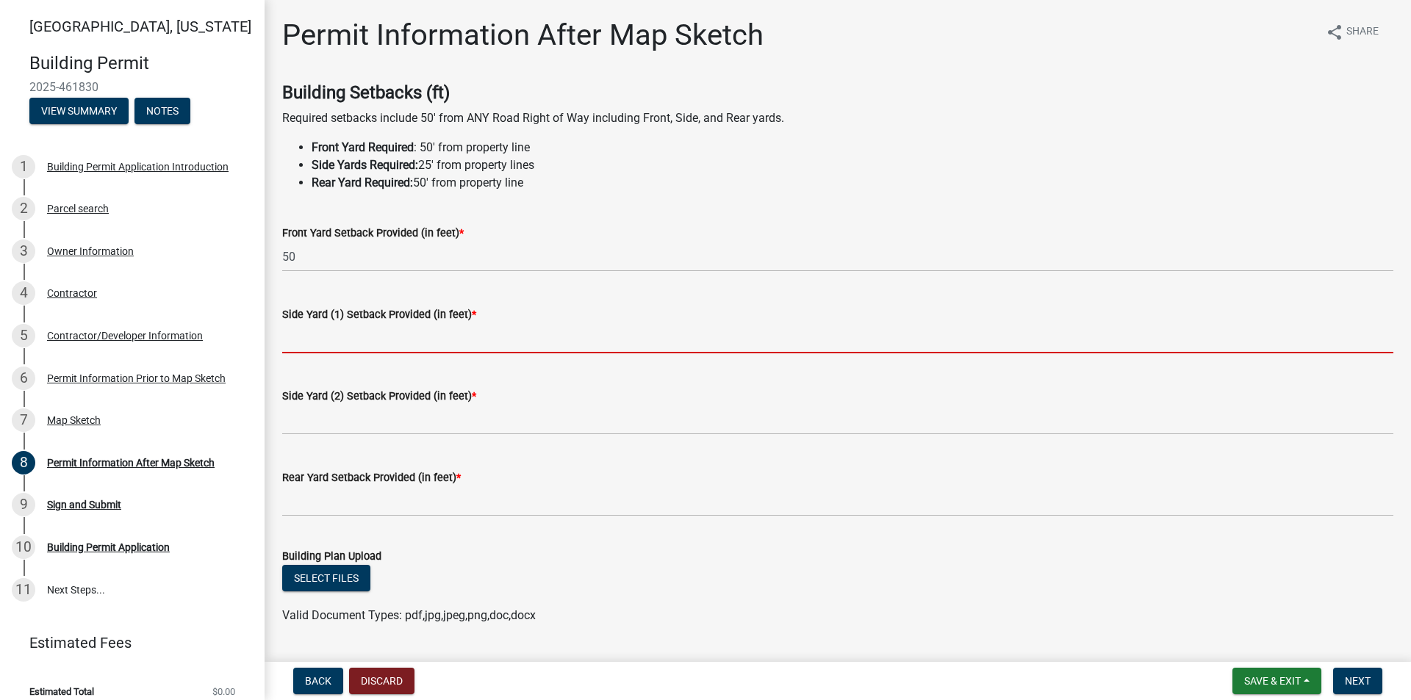
click at [370, 337] on input "text" at bounding box center [837, 338] width 1111 height 30
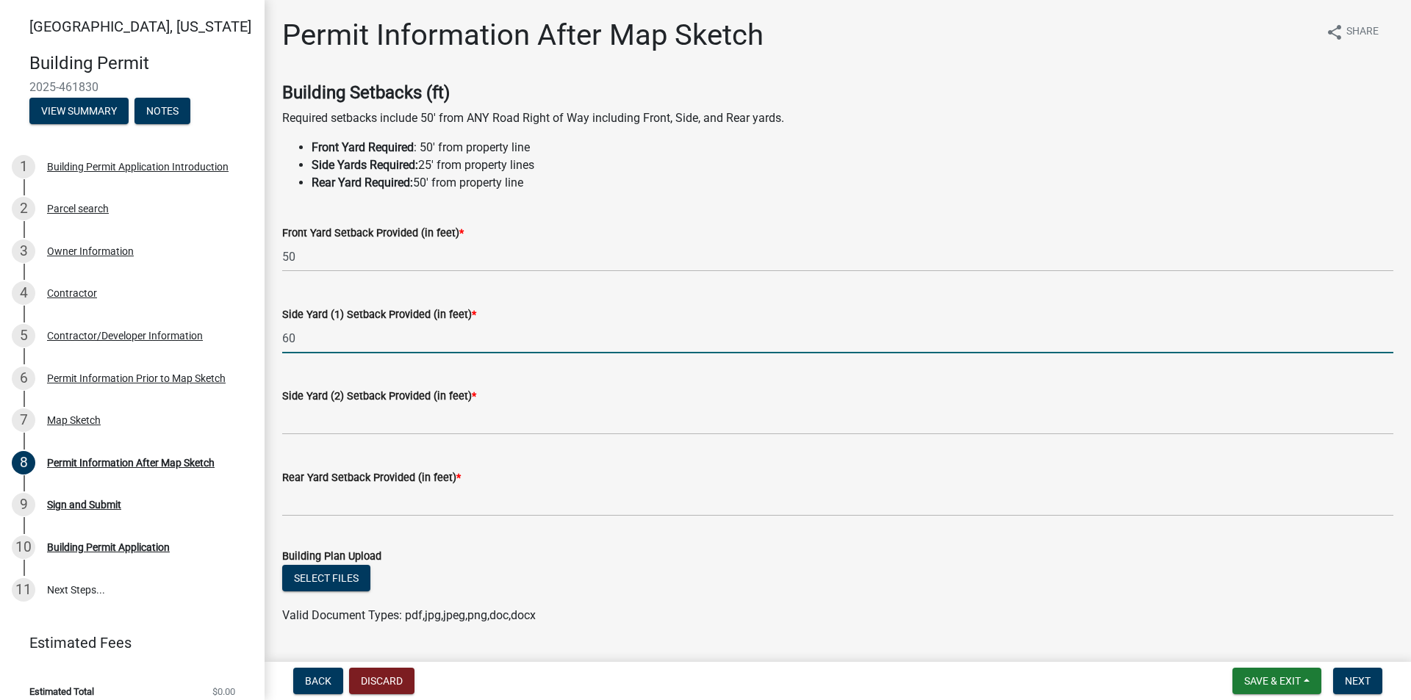
type input "60"
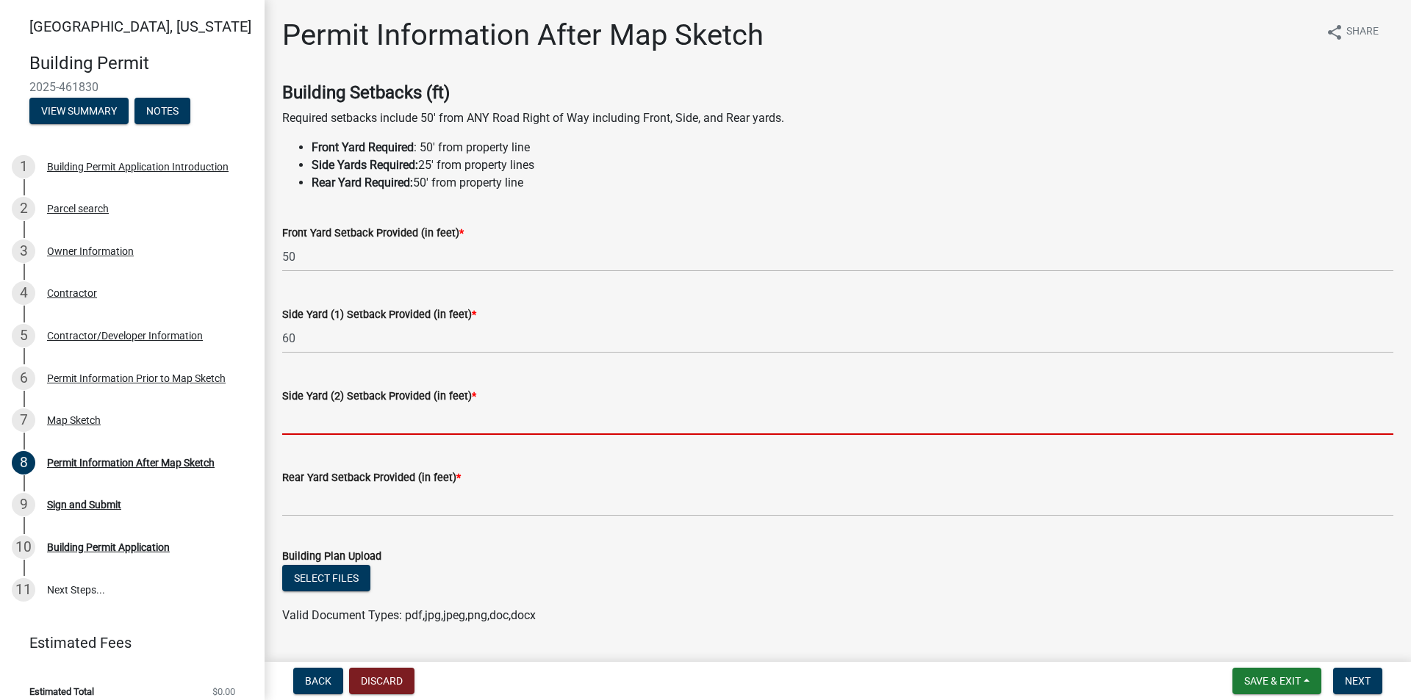
click at [459, 423] on input "text" at bounding box center [837, 420] width 1111 height 30
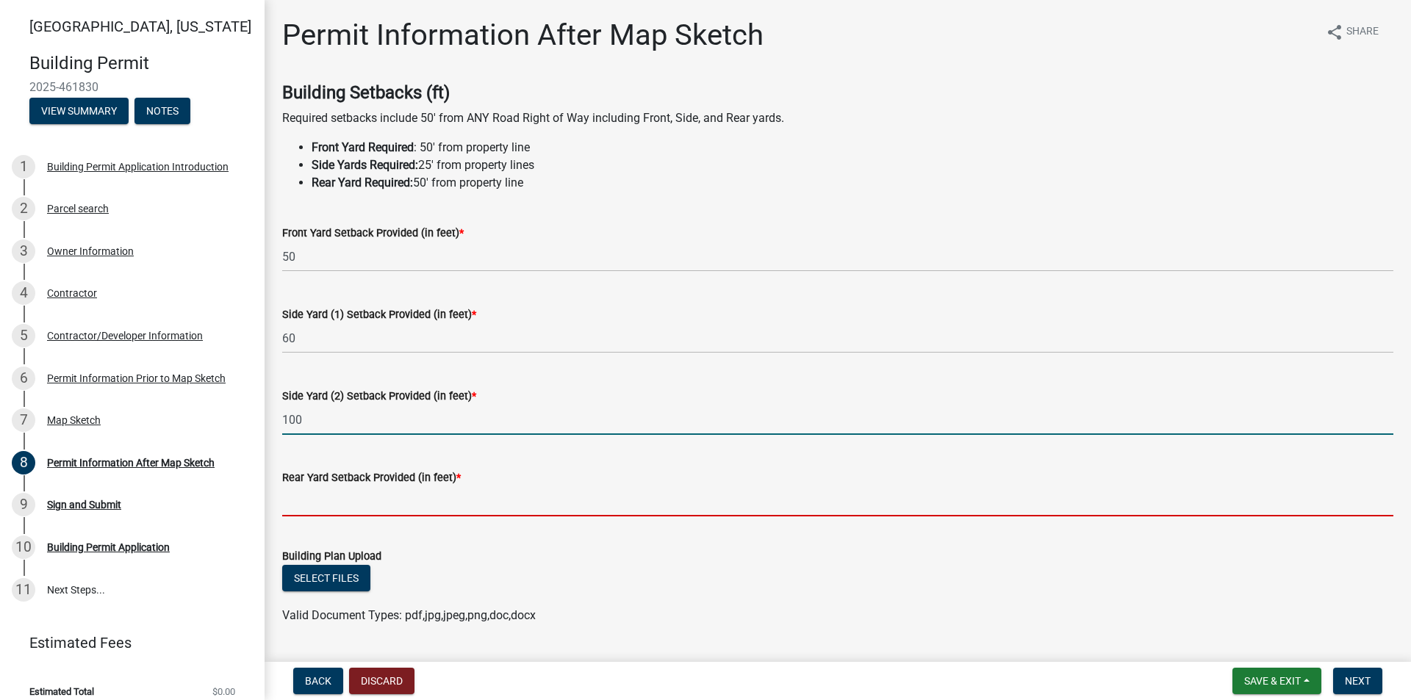
click at [326, 496] on input "text" at bounding box center [837, 501] width 1111 height 30
click at [334, 418] on input "100" at bounding box center [837, 420] width 1111 height 30
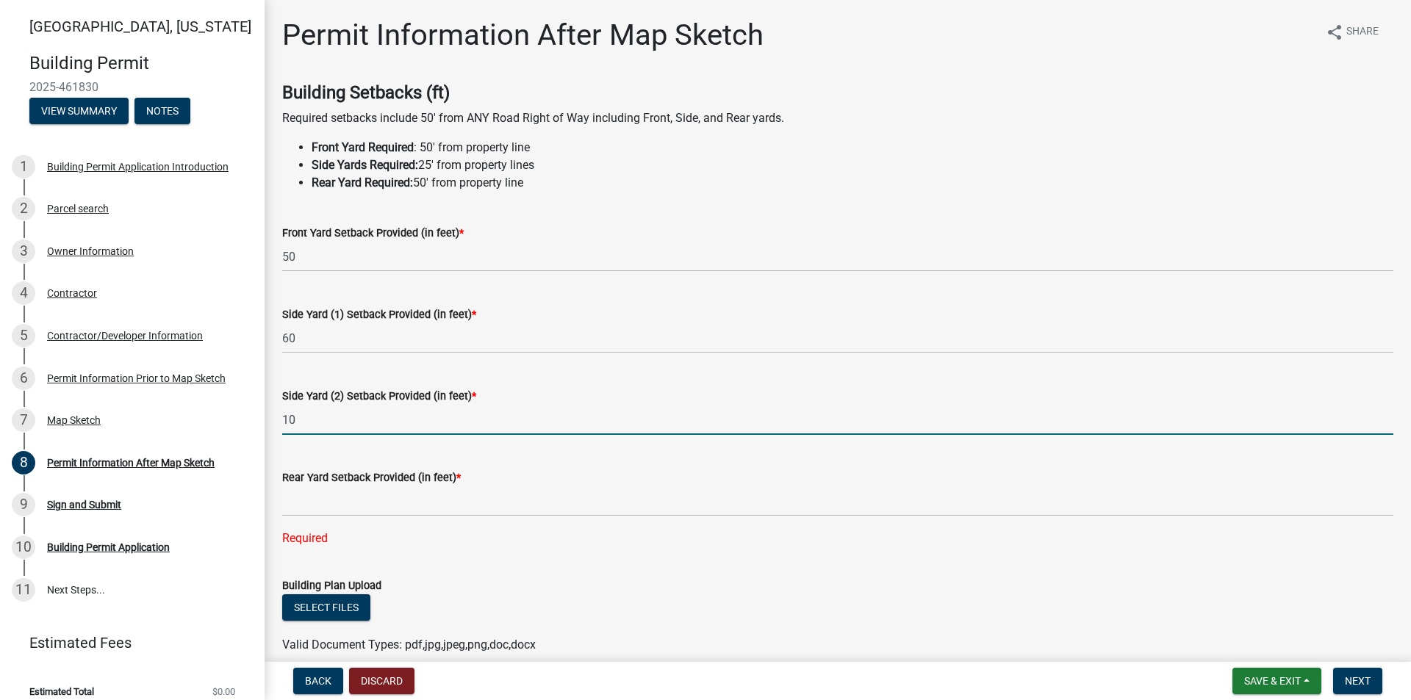
type input "1"
type input "60"
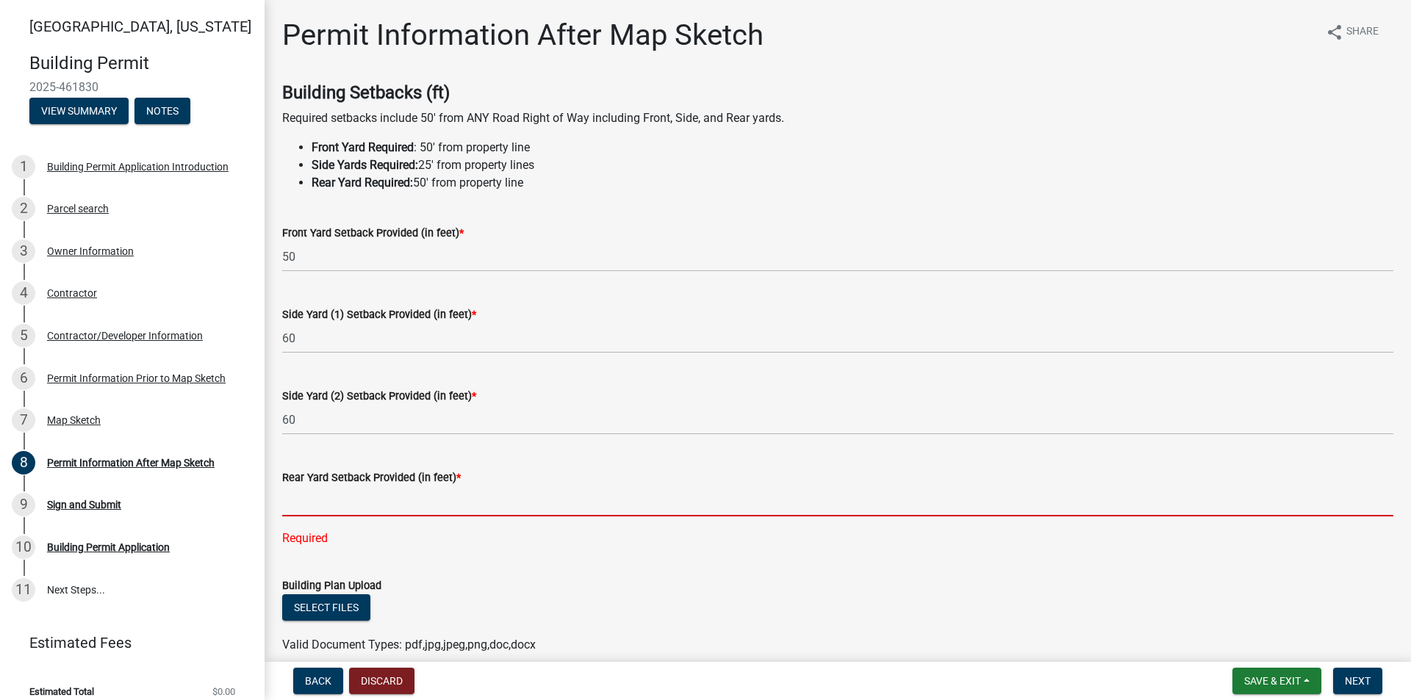
click at [328, 510] on input "text" at bounding box center [837, 501] width 1111 height 30
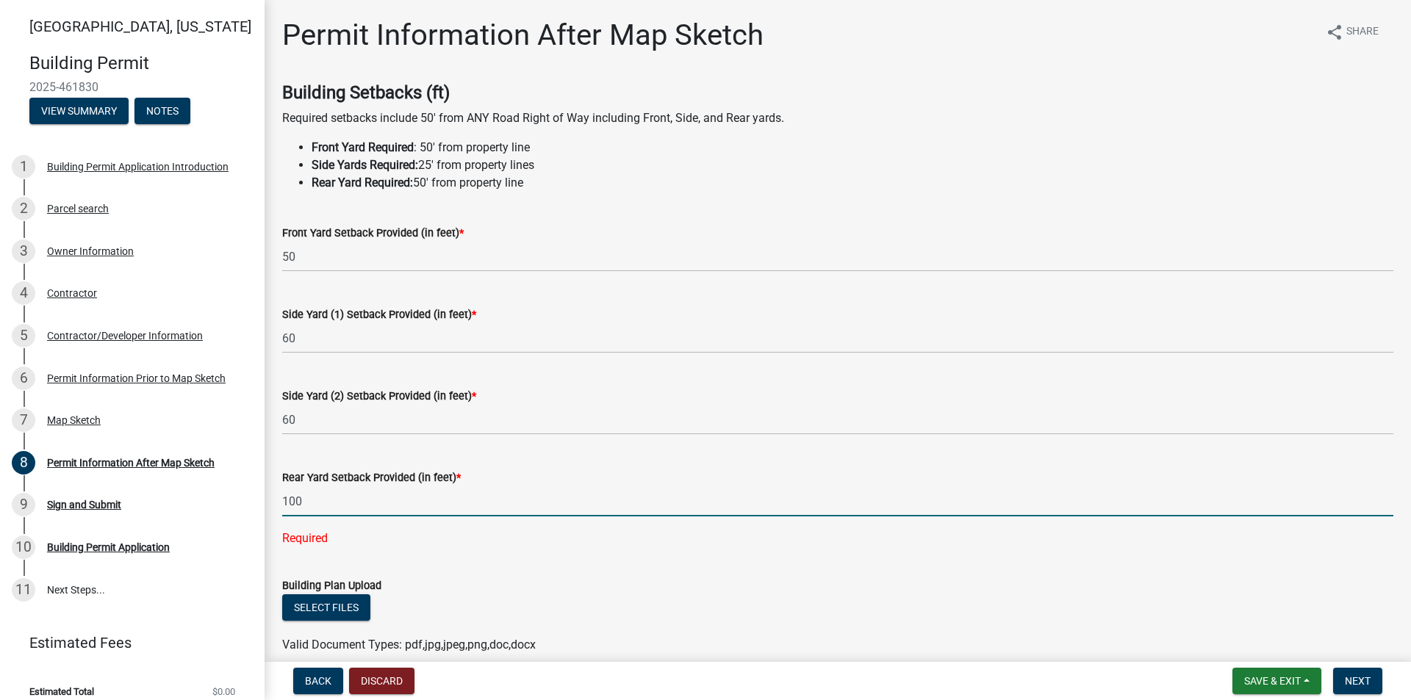
type input "100"
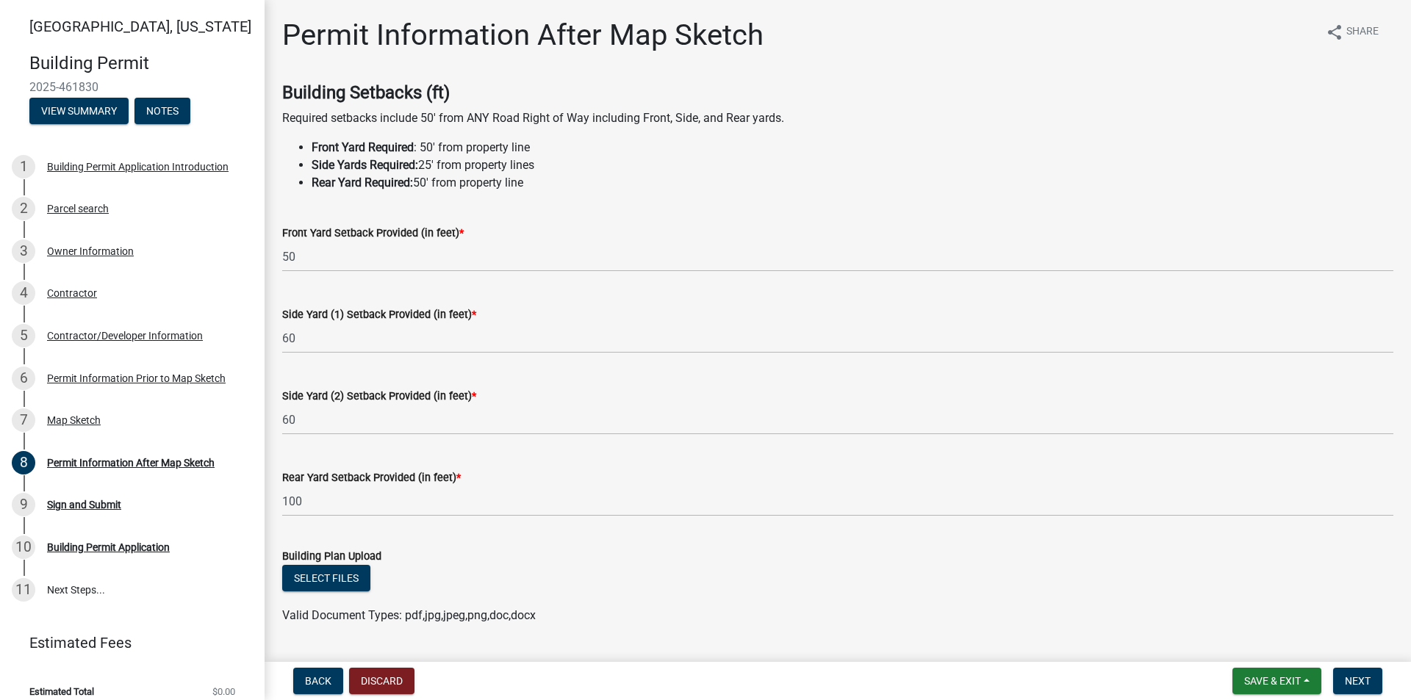
drag, startPoint x: 819, startPoint y: 580, endPoint x: 773, endPoint y: 548, distance: 56.0
click at [820, 573] on form "Building Plan Upload Select files Valid Document Types: pdf,jpg,jpeg,png,doc,do…" at bounding box center [837, 577] width 1111 height 95
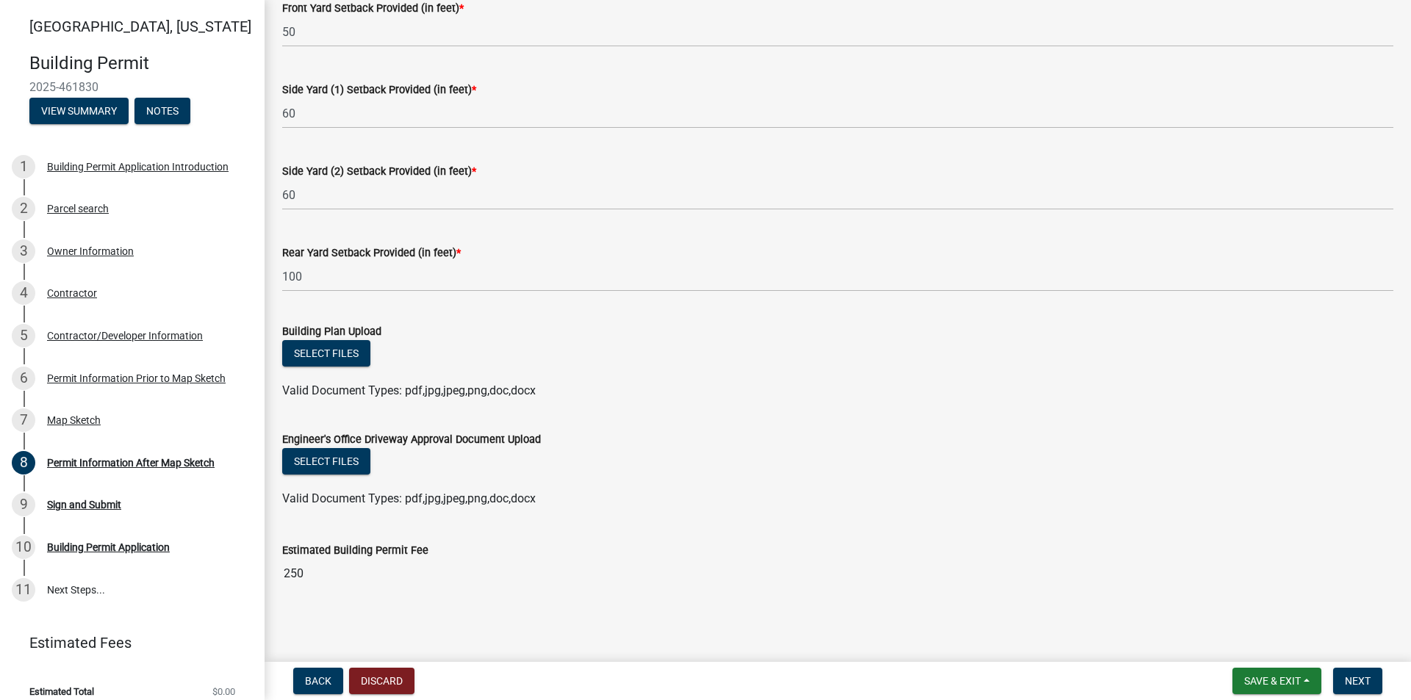
scroll to position [228, 0]
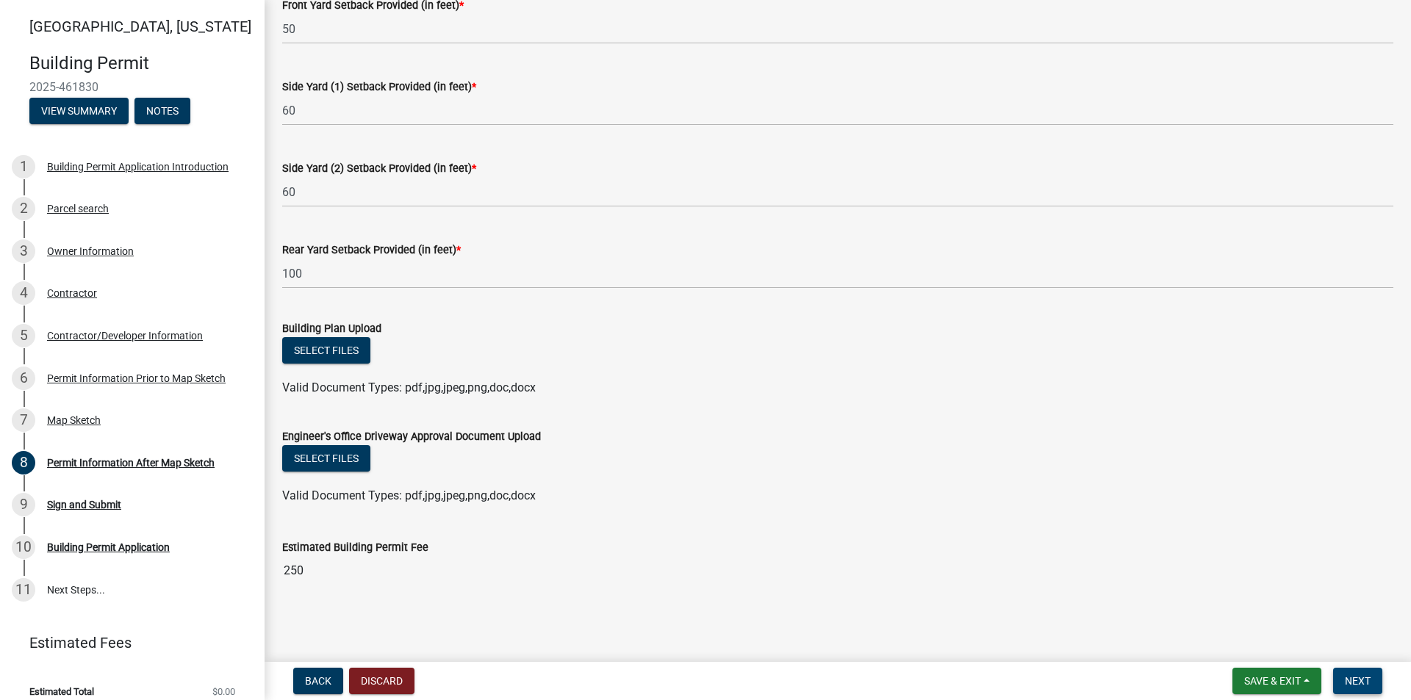
click at [1370, 678] on span "Next" at bounding box center [1358, 681] width 26 height 12
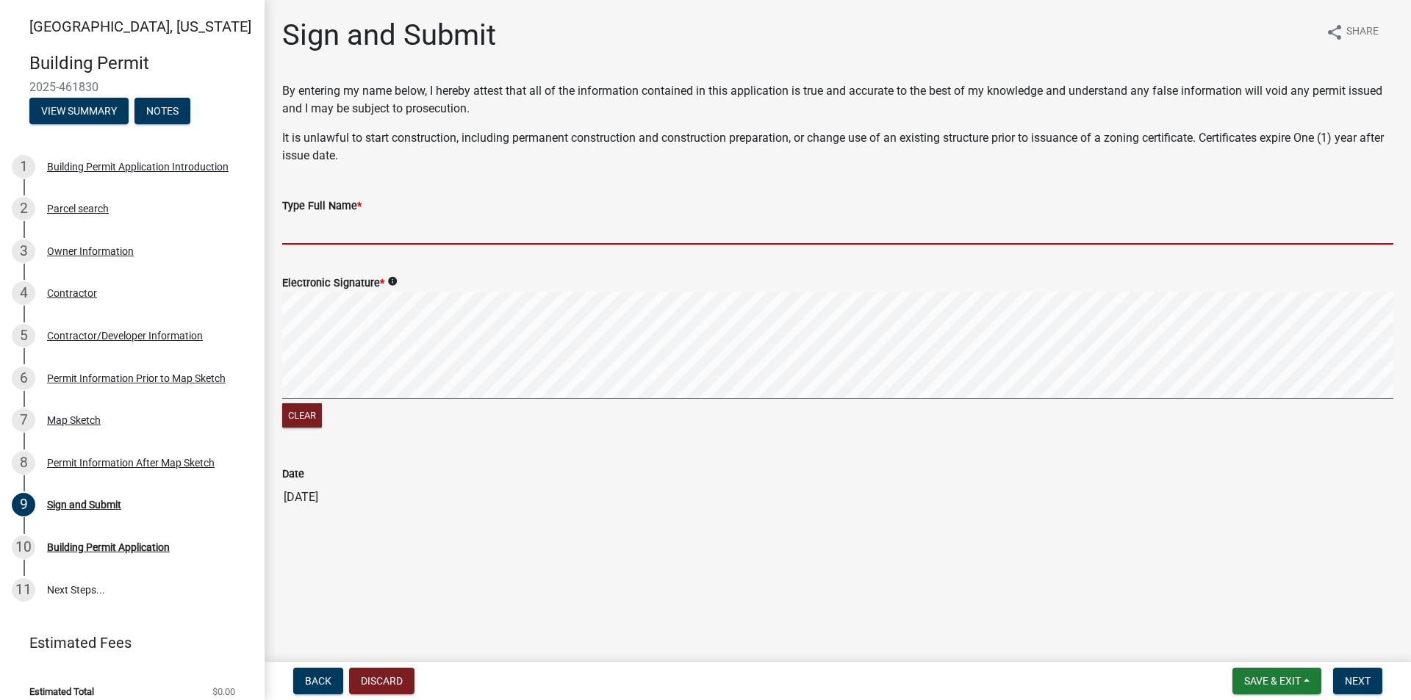
click at [433, 242] on input "Type Full Name *" at bounding box center [837, 230] width 1111 height 30
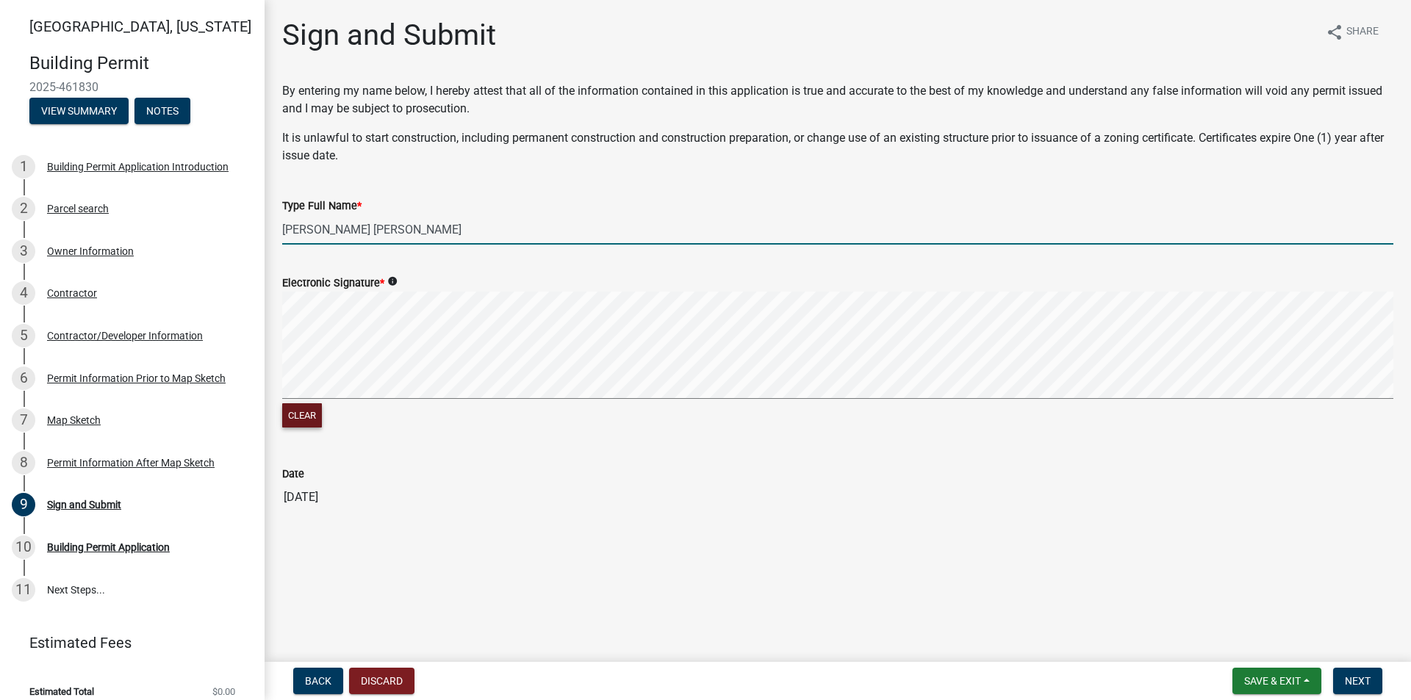
type input "[PERSON_NAME] [PERSON_NAME]"
click at [306, 417] on button "Clear" at bounding box center [302, 415] width 40 height 24
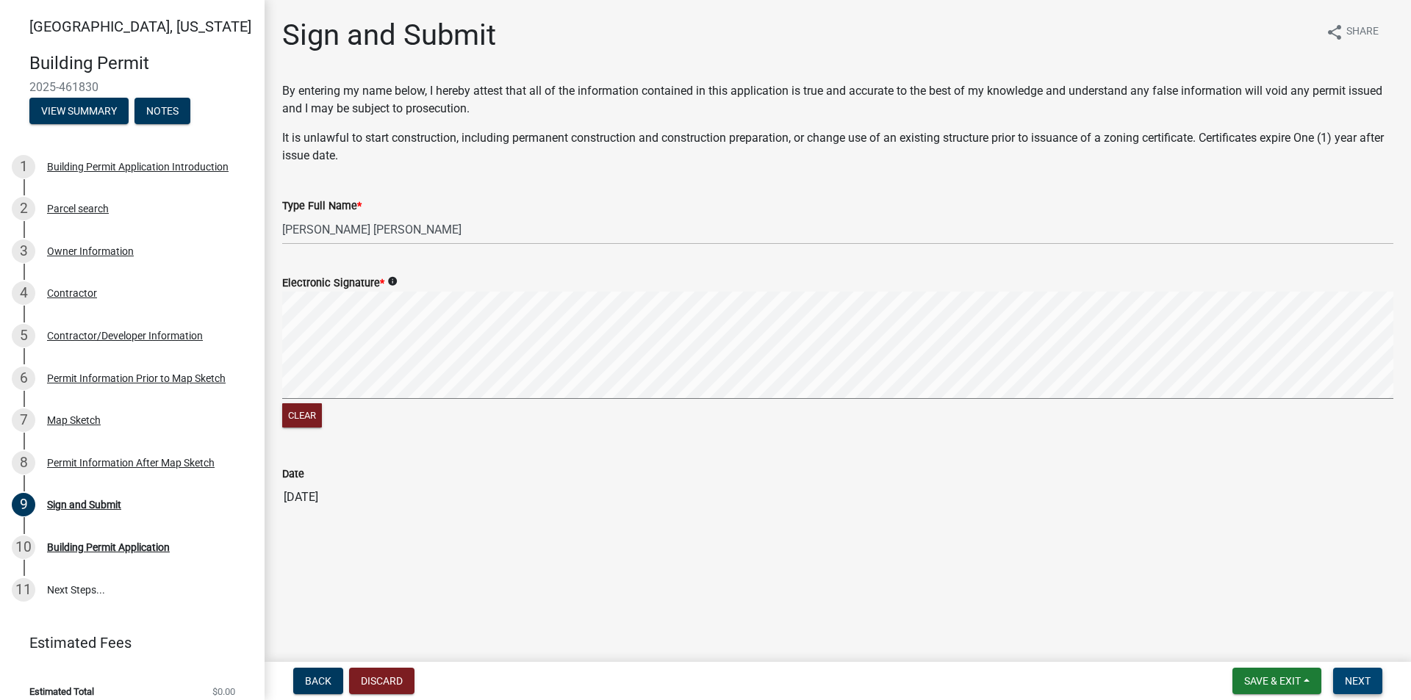
click at [1358, 682] on span "Next" at bounding box center [1358, 681] width 26 height 12
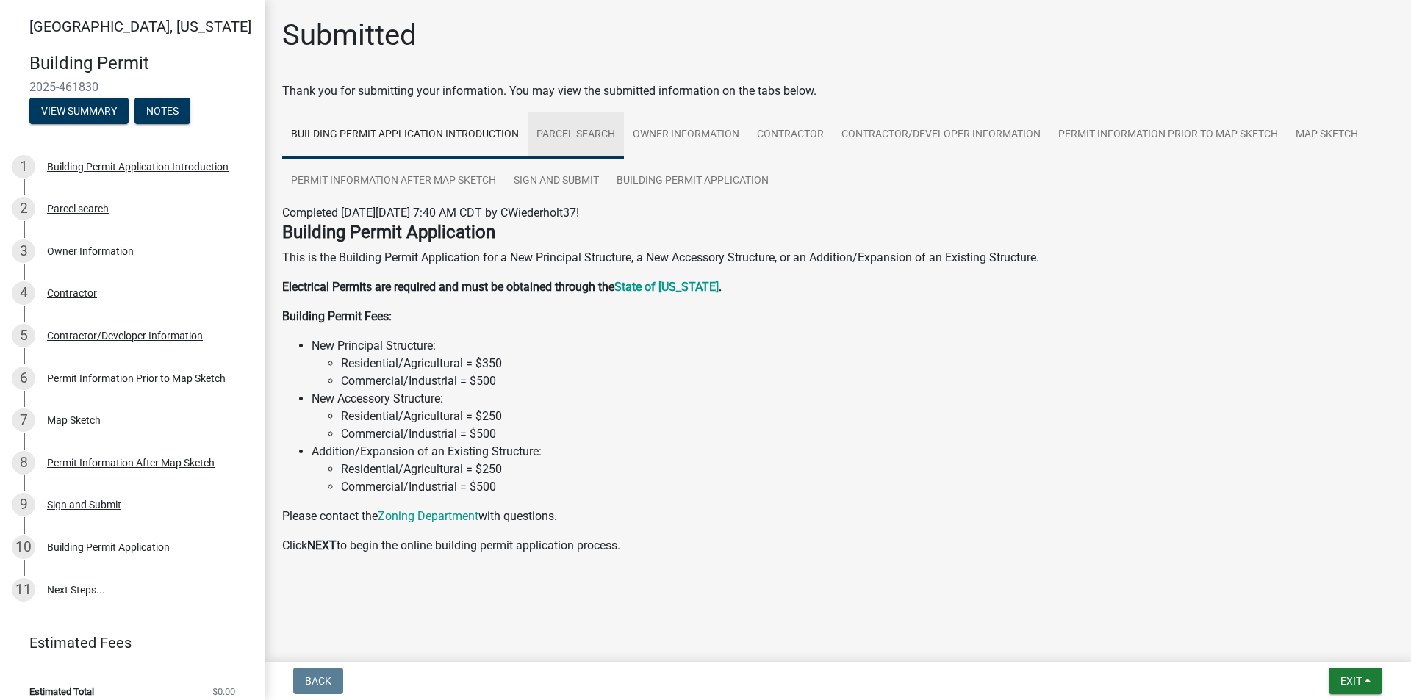
click at [572, 129] on link "Parcel search" at bounding box center [576, 135] width 96 height 47
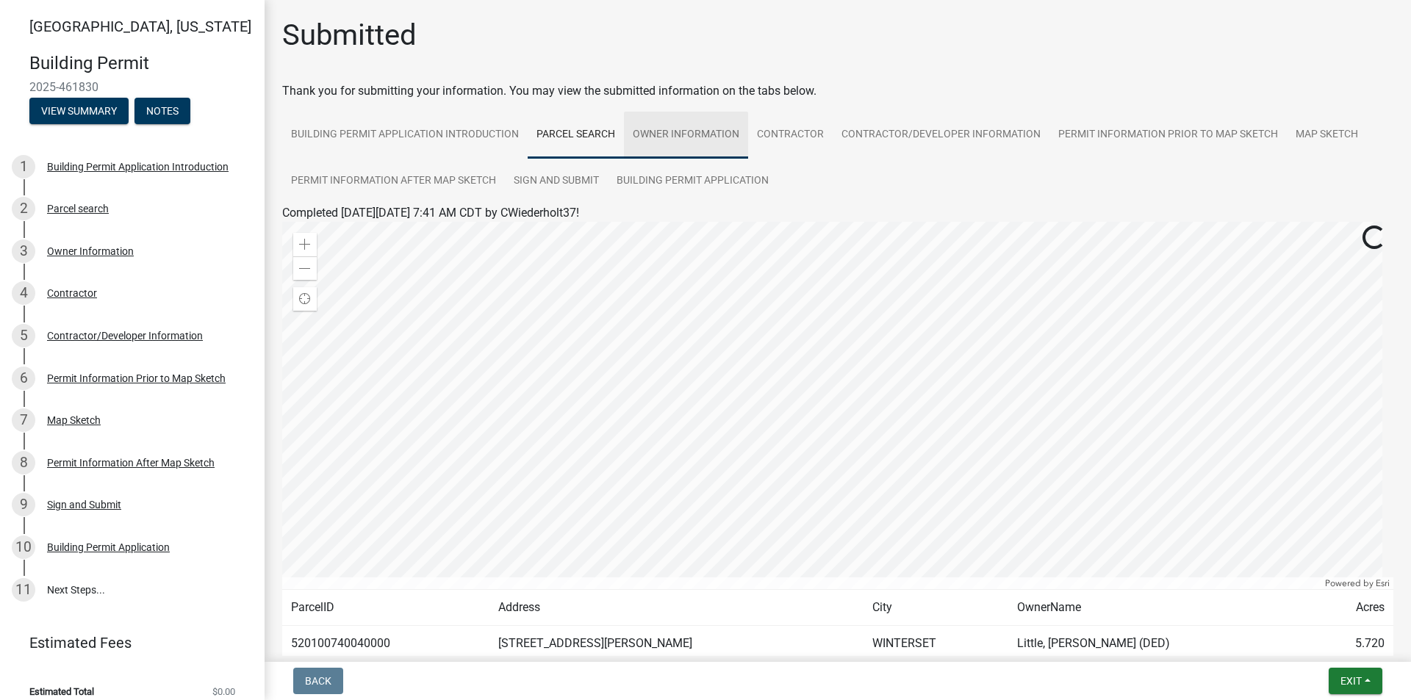
click at [716, 134] on link "Owner Information" at bounding box center [686, 135] width 124 height 47
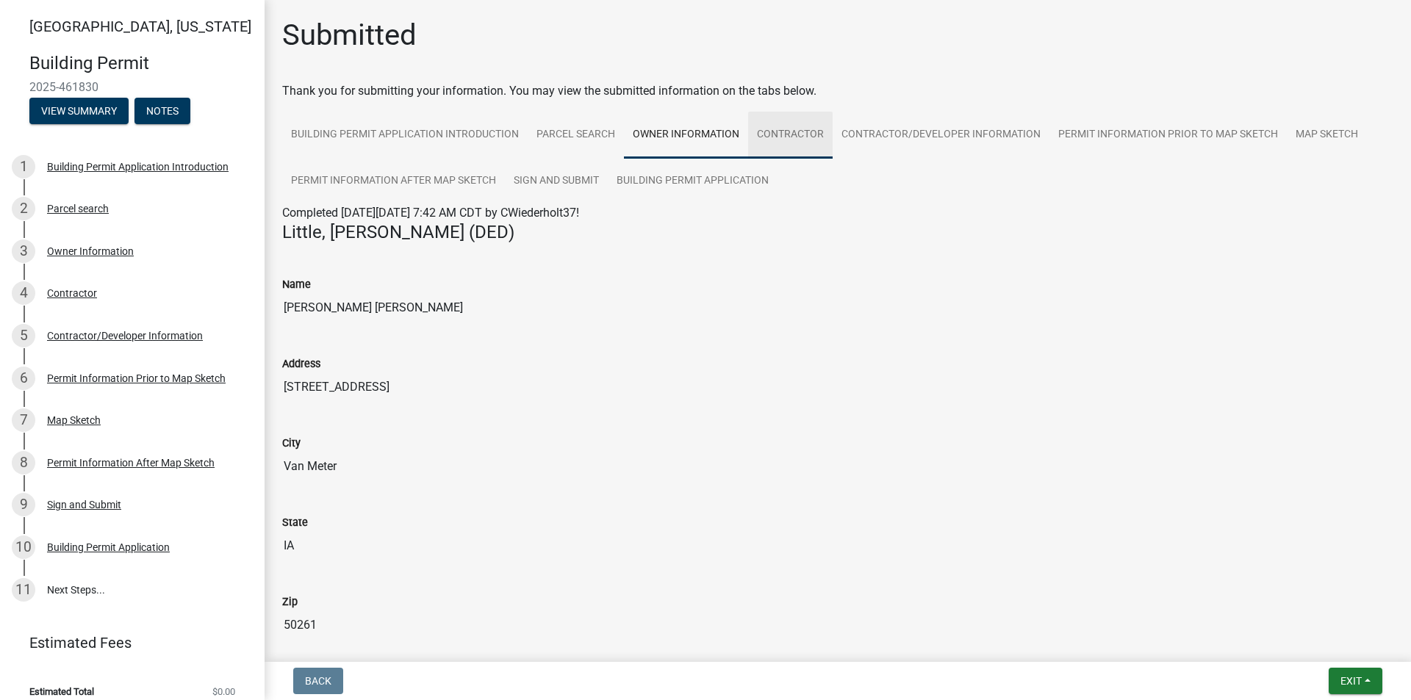
click at [781, 131] on link "Contractor" at bounding box center [790, 135] width 85 height 47
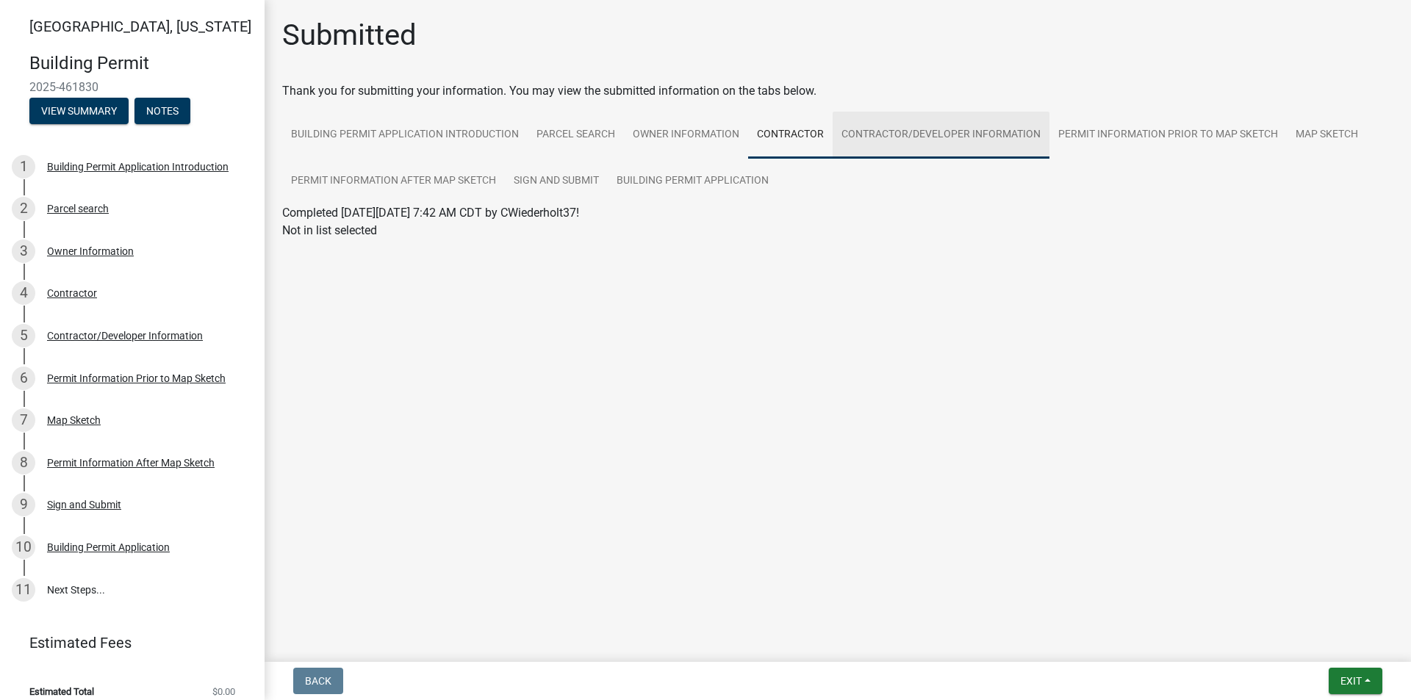
click at [870, 131] on link "Contractor/Developer Information" at bounding box center [941, 135] width 217 height 47
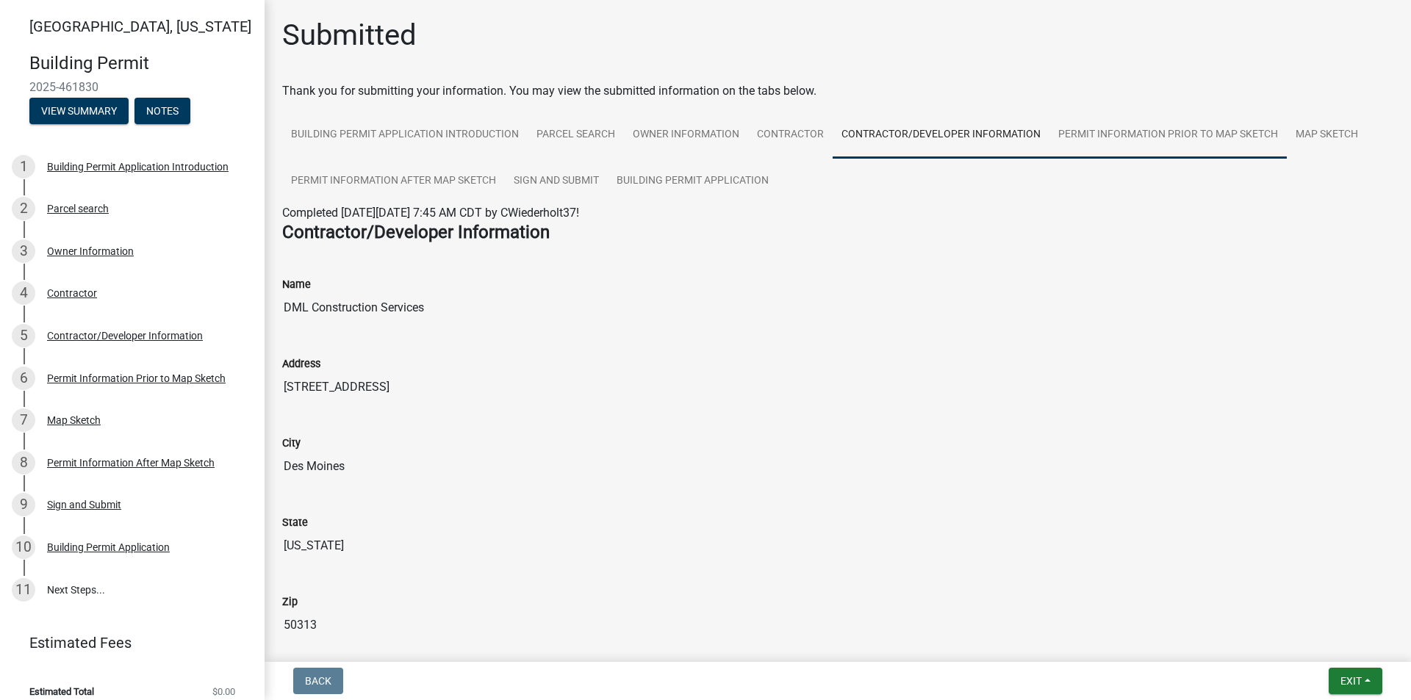
click at [1095, 132] on link "Permit Information Prior to Map Sketch" at bounding box center [1167, 135] width 237 height 47
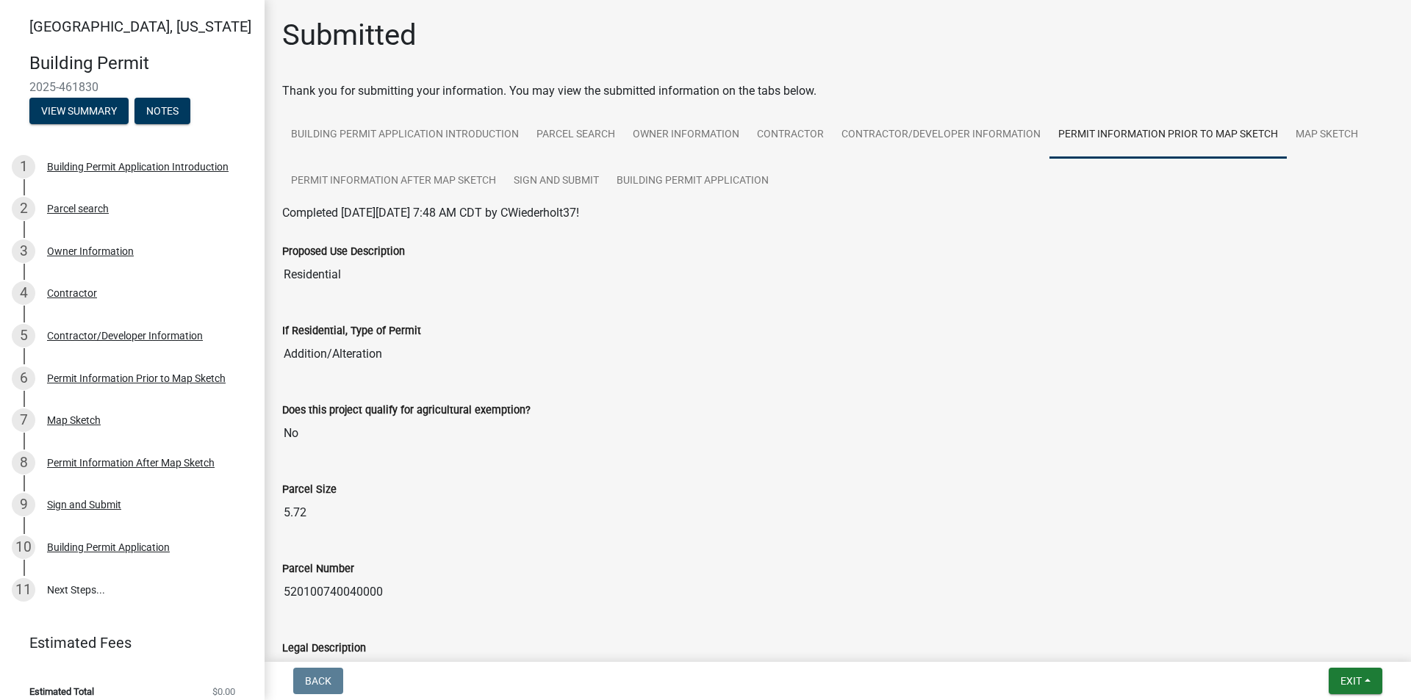
click at [355, 342] on input "Addition/Alteration" at bounding box center [837, 353] width 1111 height 29
click at [153, 374] on div "Permit Information Prior to Map Sketch" at bounding box center [136, 378] width 179 height 10
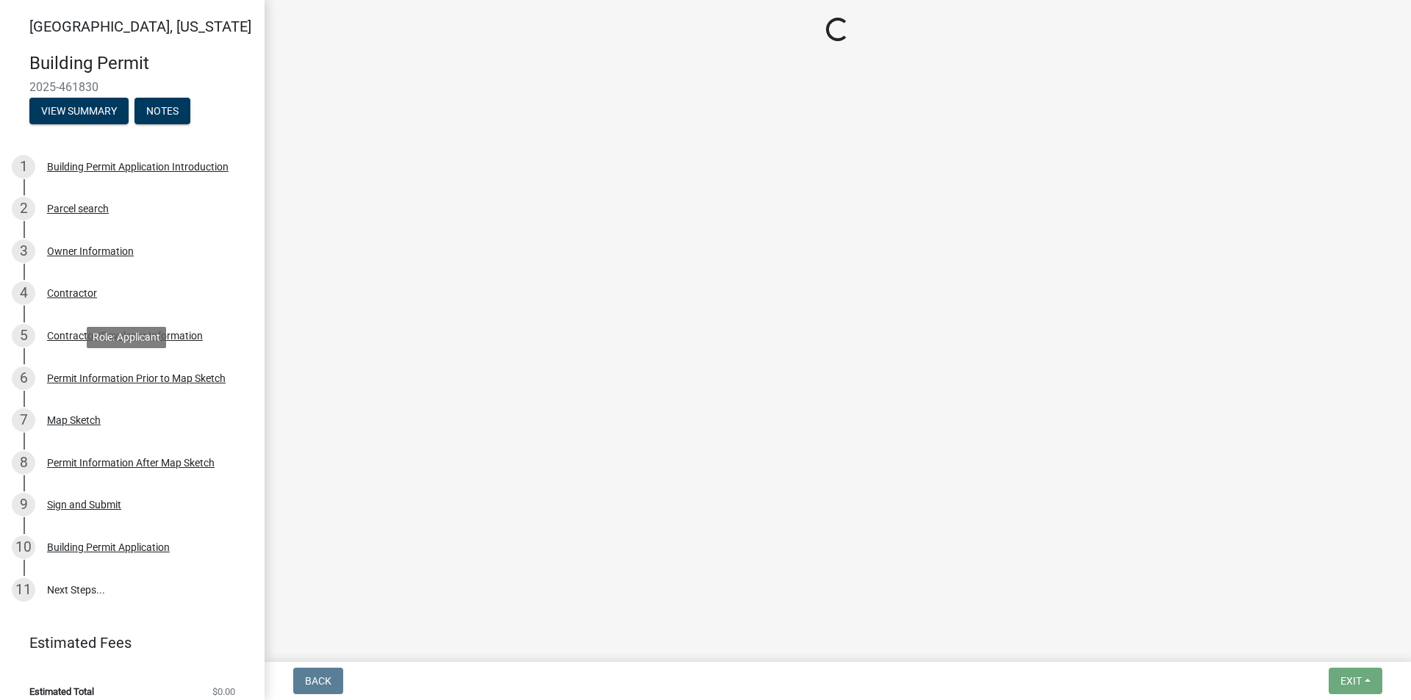
select select "a084ace3-cc4d-4a19-ba90-9713ee32dfc0"
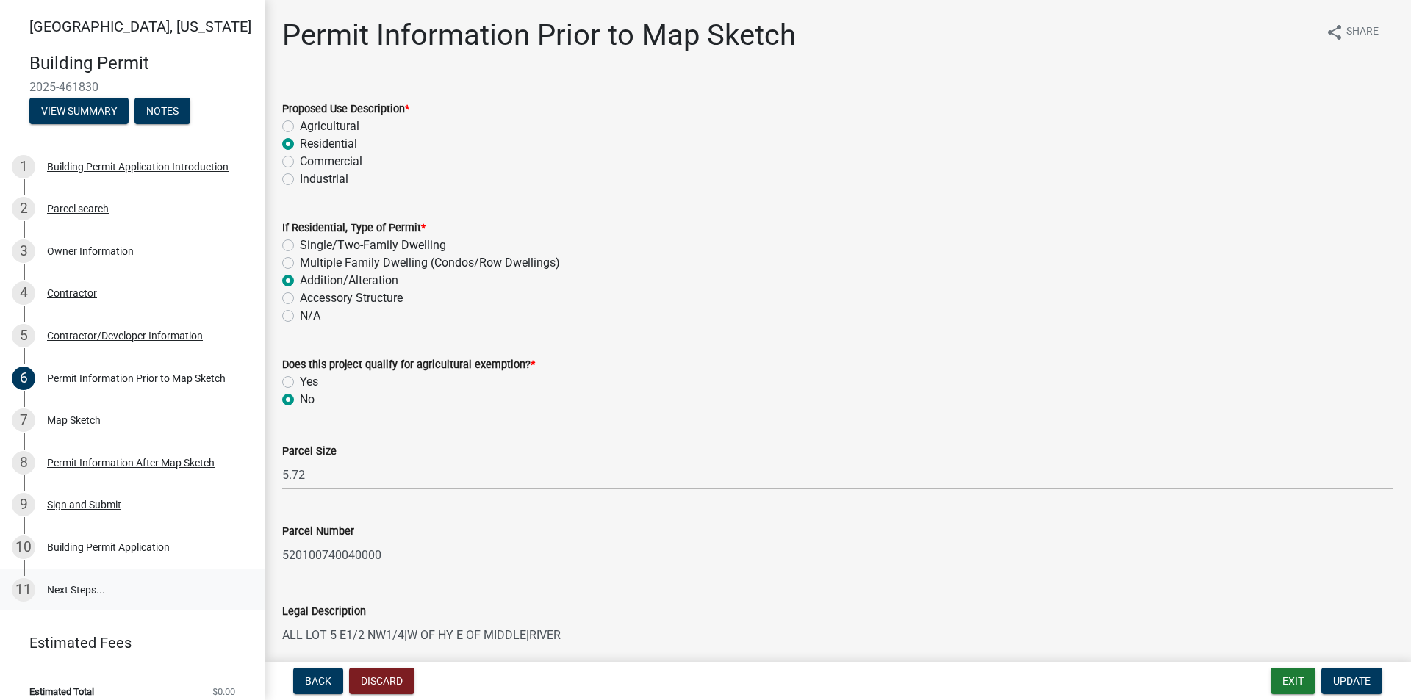
click at [94, 580] on link "11 Next Steps..." at bounding box center [132, 590] width 265 height 43
click at [118, 548] on div "Building Permit Application" at bounding box center [108, 547] width 123 height 10
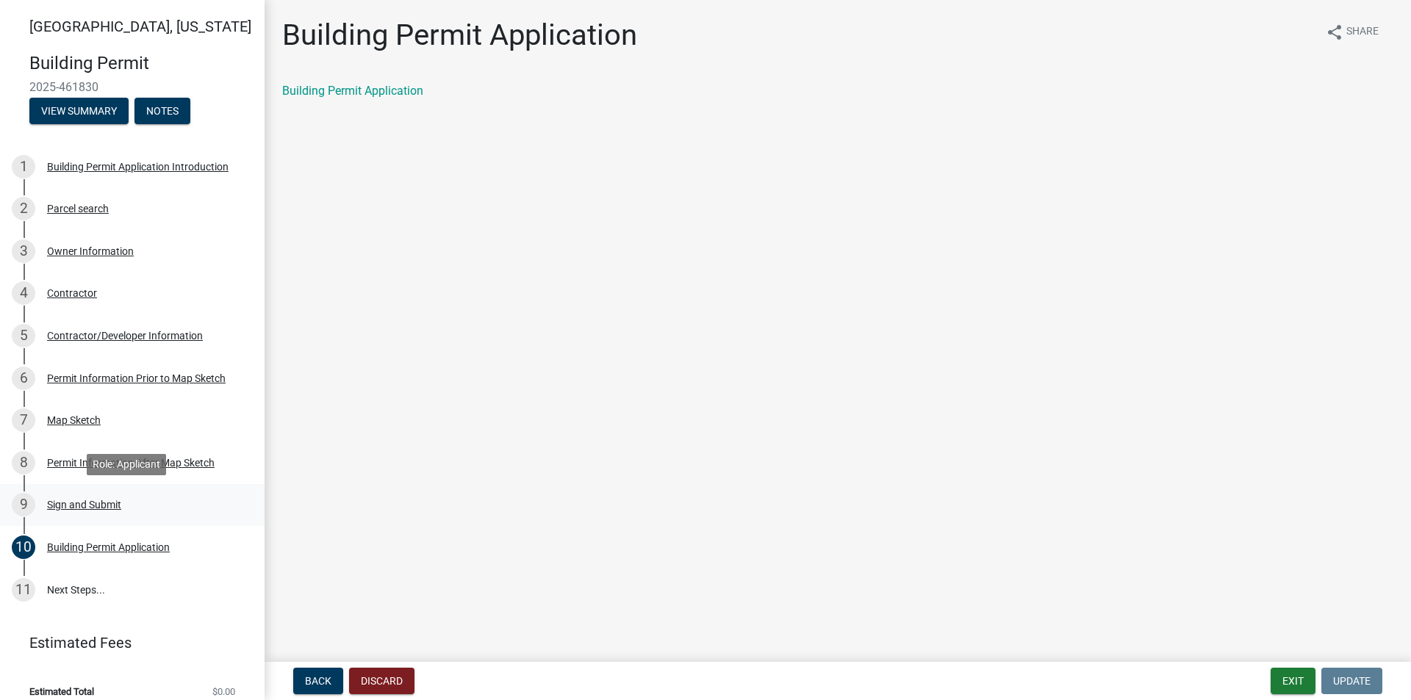
click at [86, 506] on div "Sign and Submit" at bounding box center [84, 505] width 74 height 10
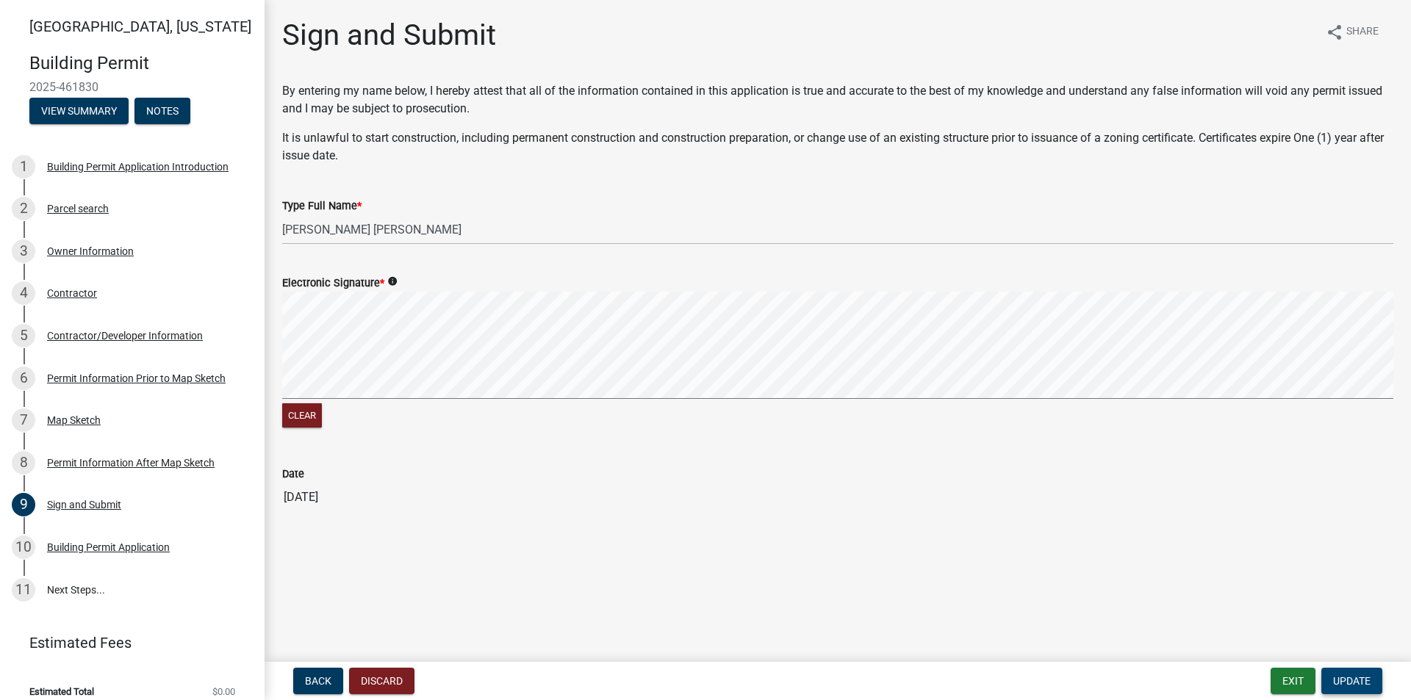
click at [1339, 677] on span "Update" at bounding box center [1351, 681] width 37 height 12
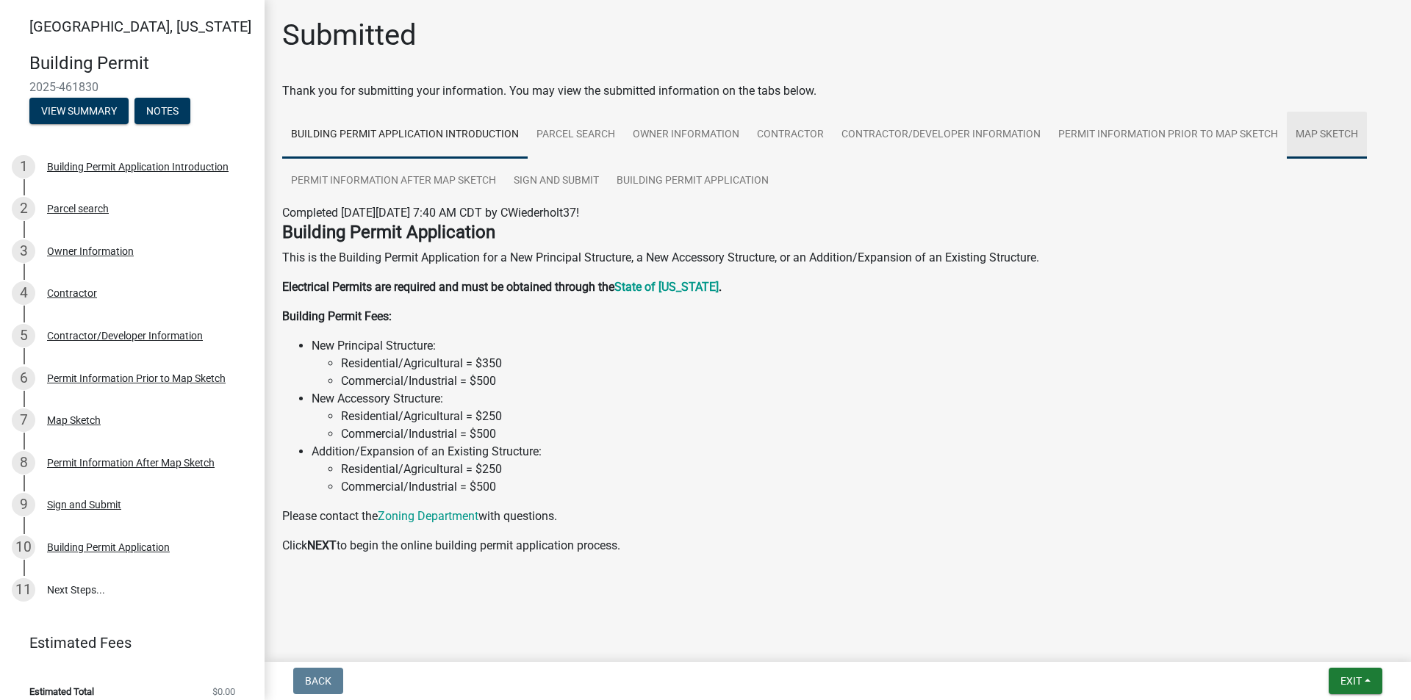
click at [1298, 129] on link "Map Sketch" at bounding box center [1327, 135] width 80 height 47
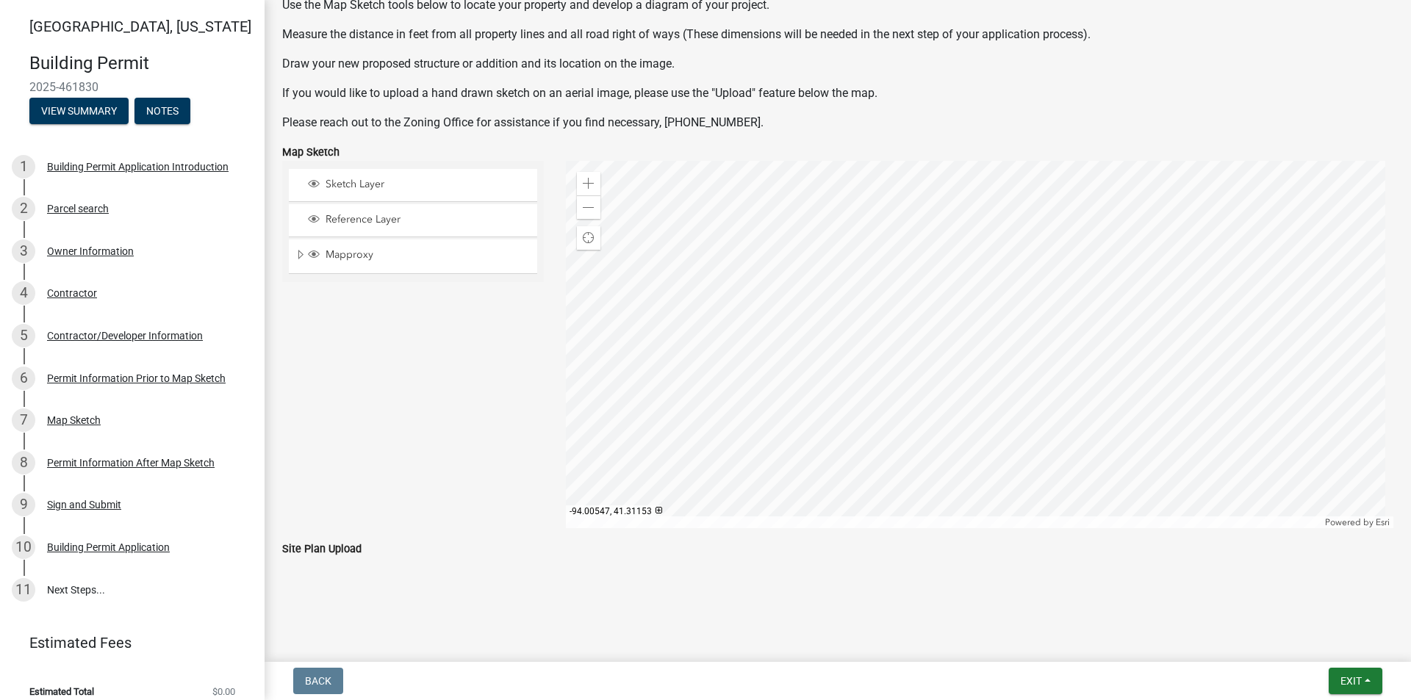
scroll to position [5, 0]
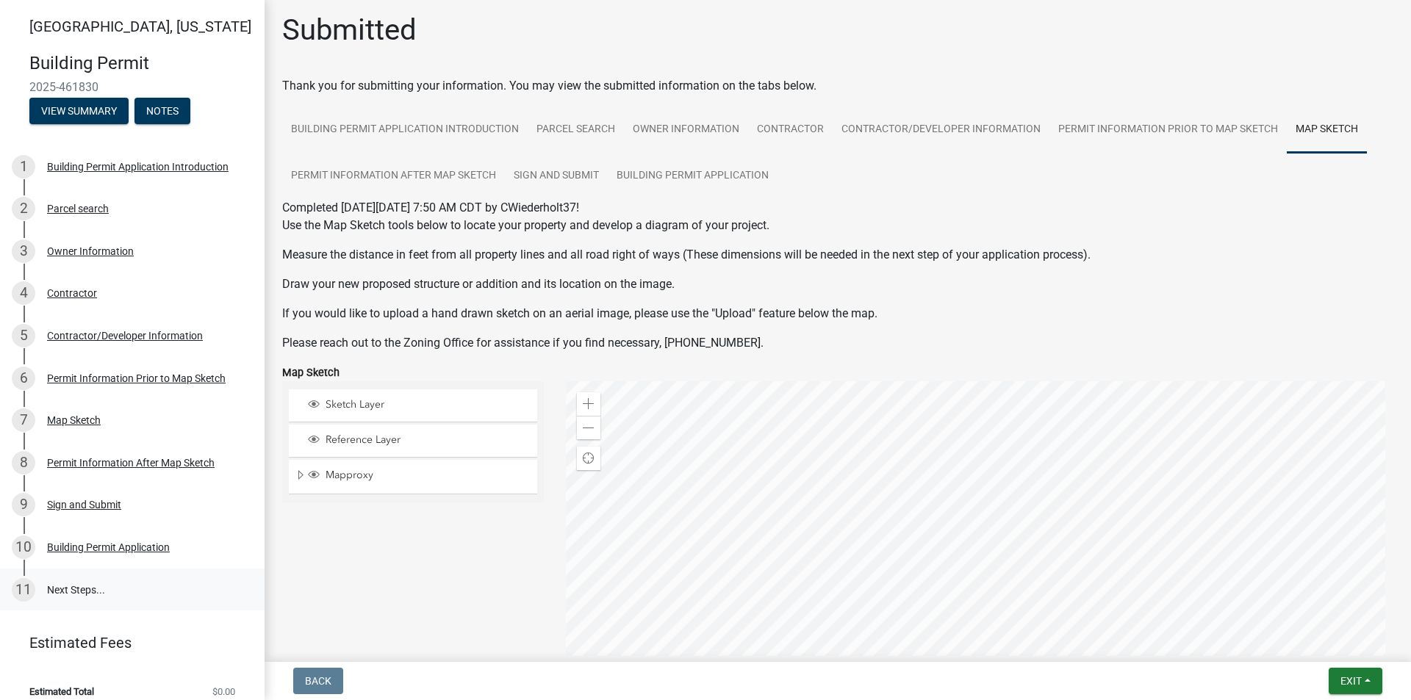
click at [76, 583] on link "11 Next Steps..." at bounding box center [132, 590] width 265 height 43
click at [397, 176] on link "Permit Information After Map Sketch" at bounding box center [393, 176] width 223 height 47
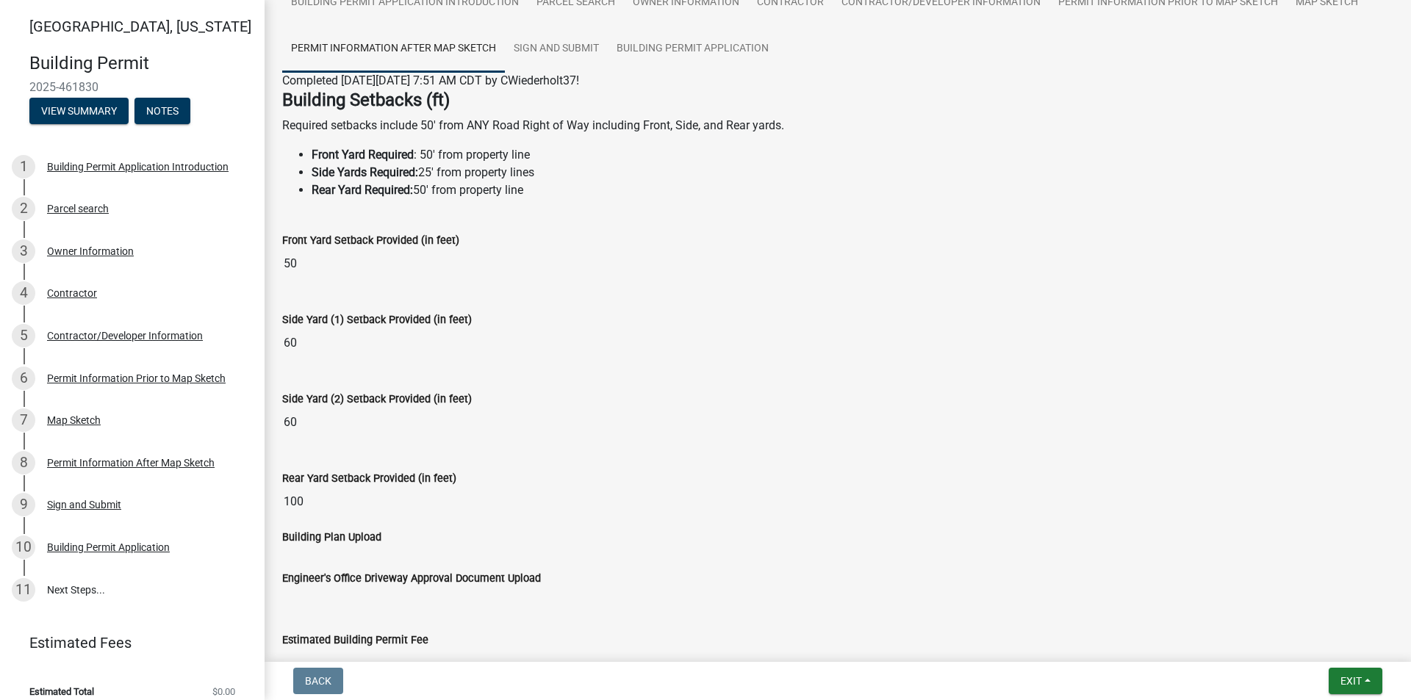
scroll to position [0, 0]
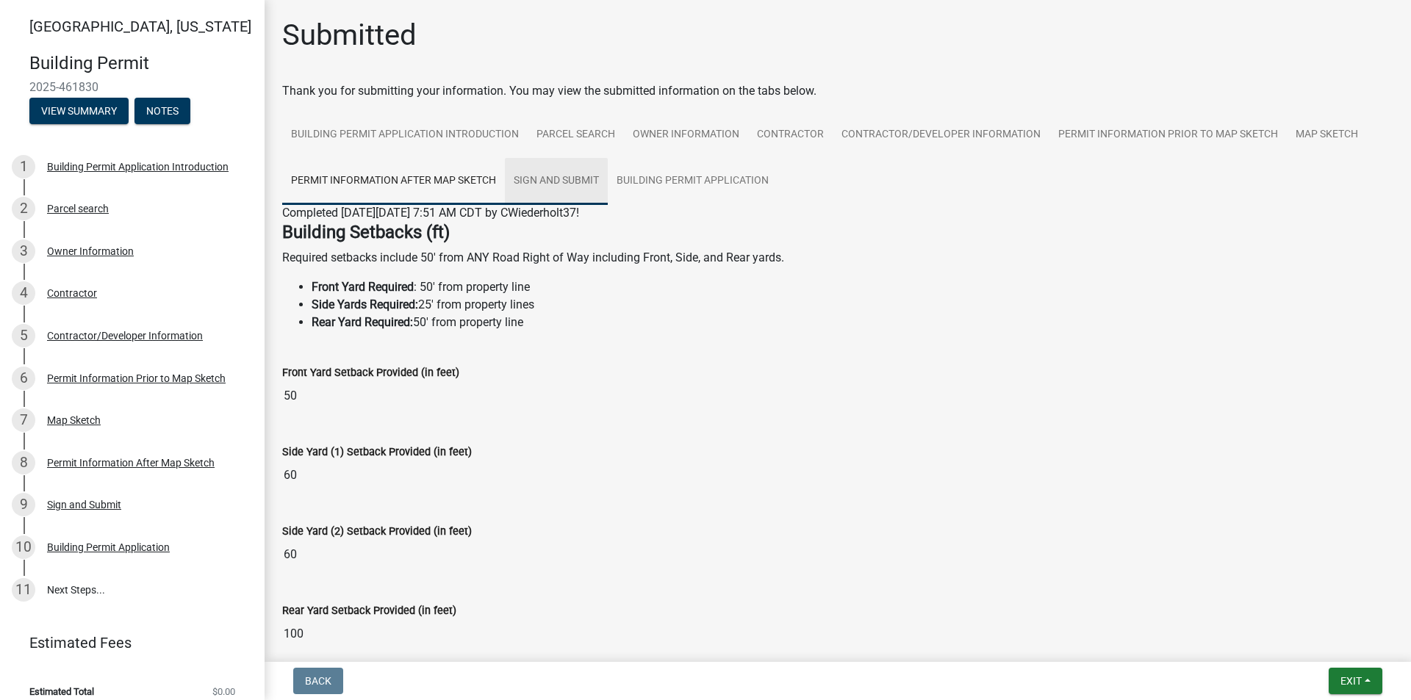
click at [565, 184] on link "Sign and Submit" at bounding box center [556, 181] width 103 height 47
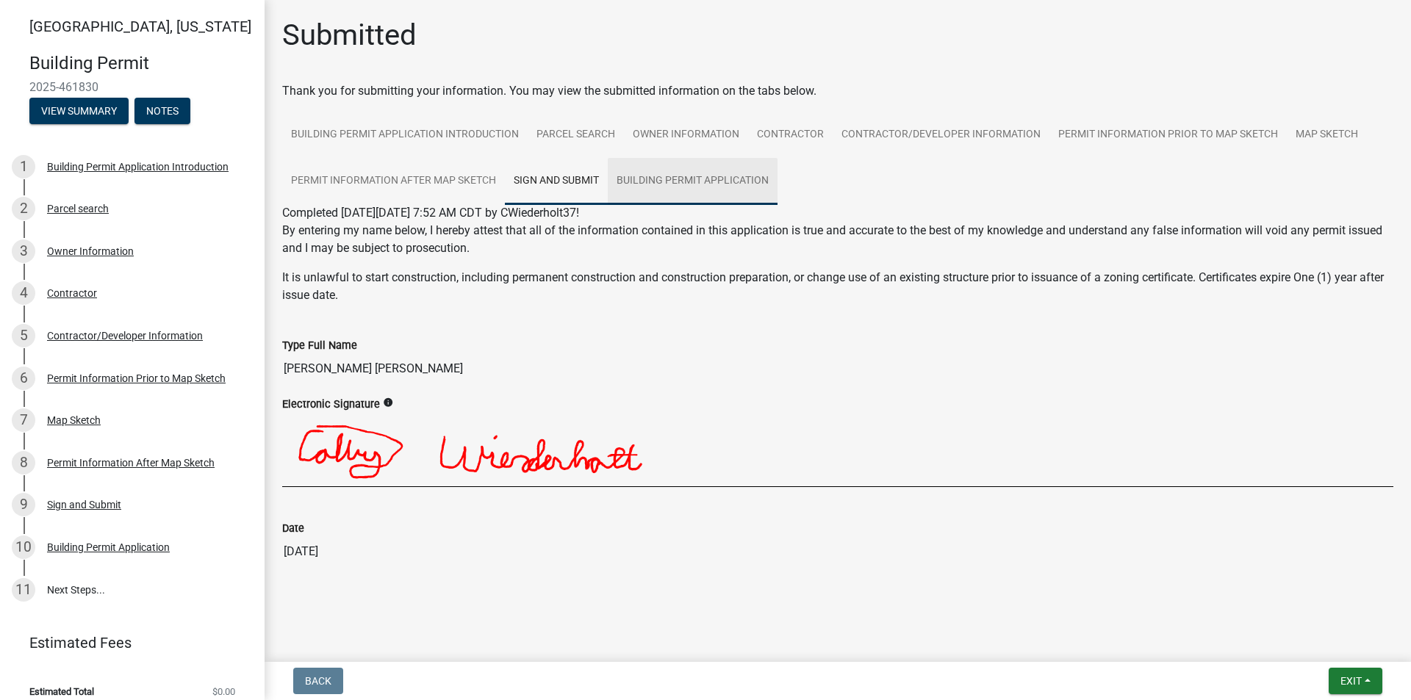
click at [677, 176] on link "Building Permit Application" at bounding box center [693, 181] width 170 height 47
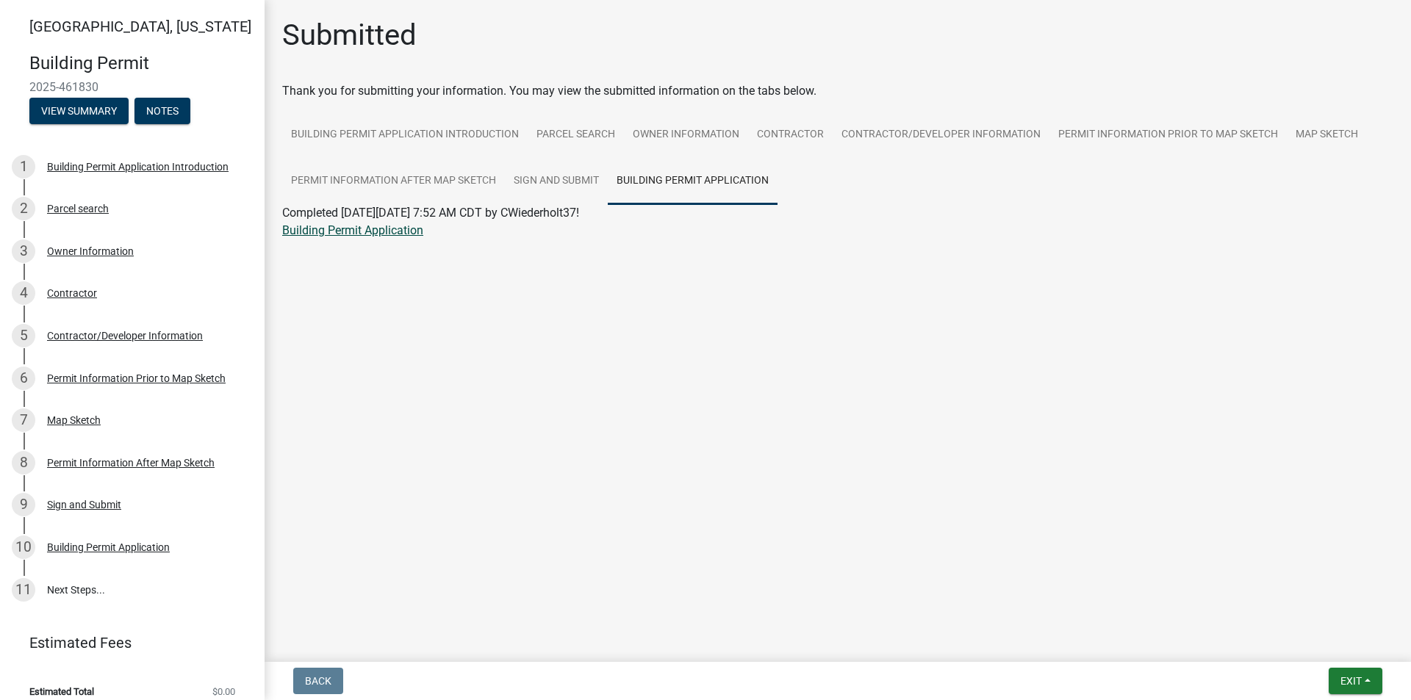
click at [389, 229] on link "Building Permit Application" at bounding box center [352, 230] width 141 height 14
